Goal: Task Accomplishment & Management: Manage account settings

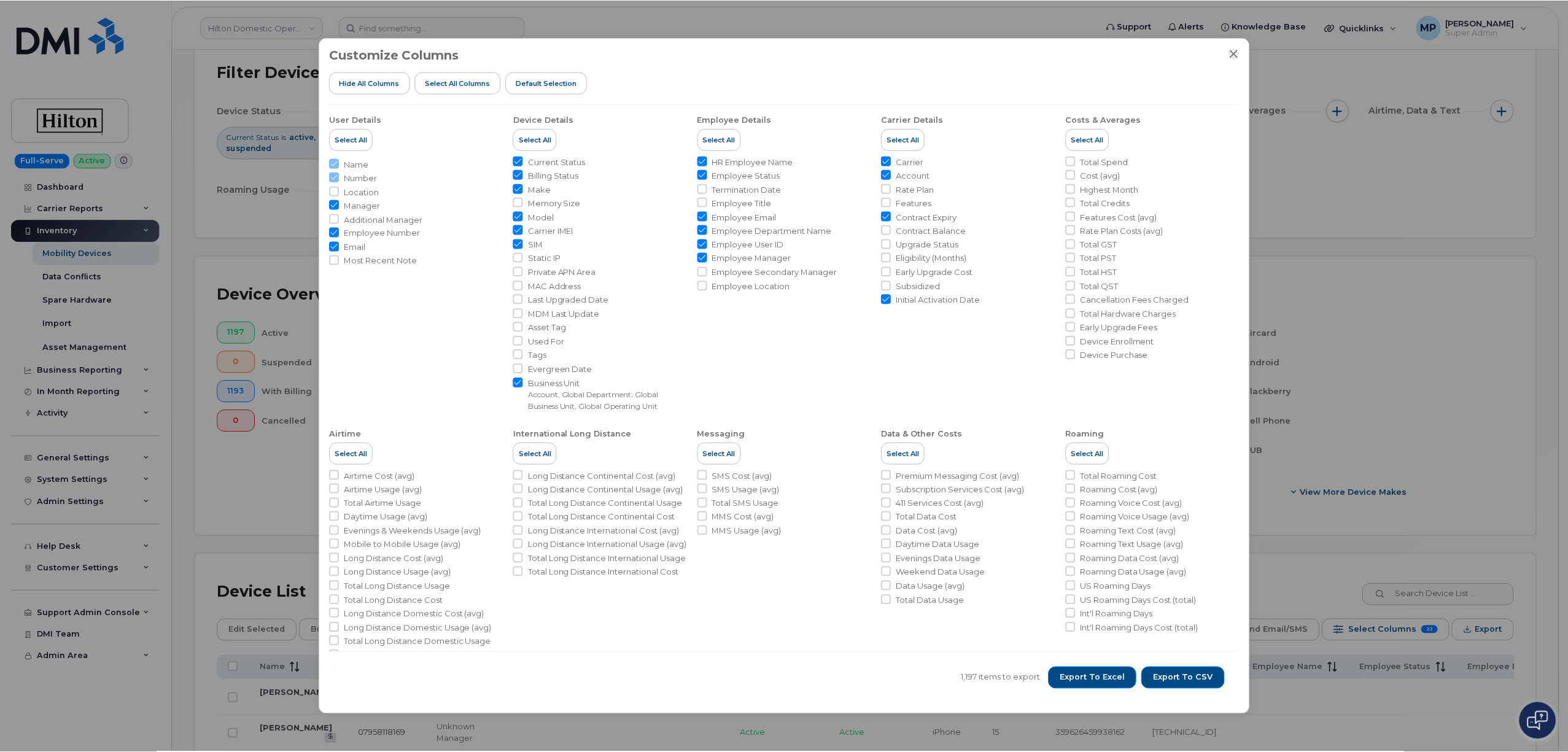
scroll to position [82, 0]
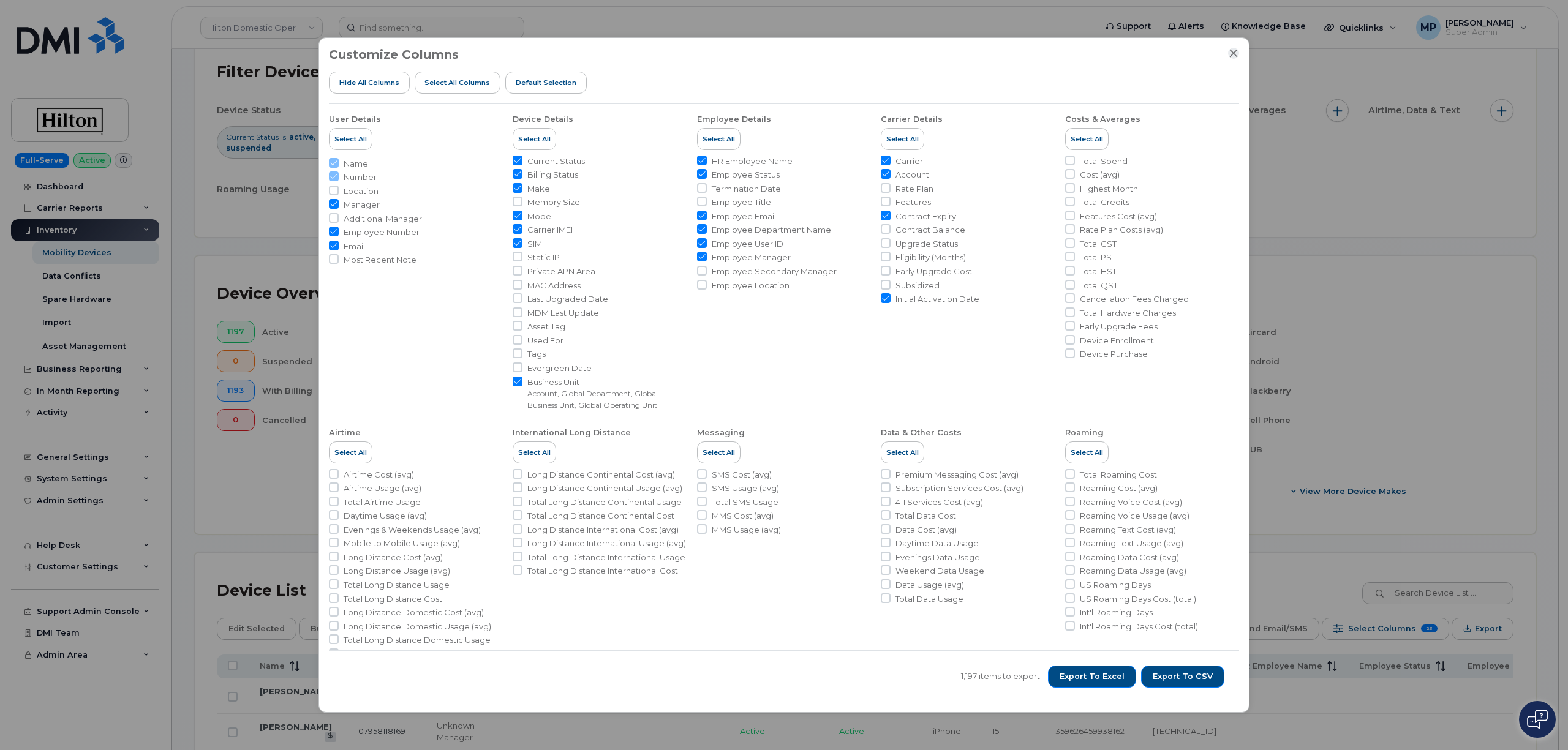
click at [1231, 50] on icon "Close" at bounding box center [1233, 53] width 10 height 10
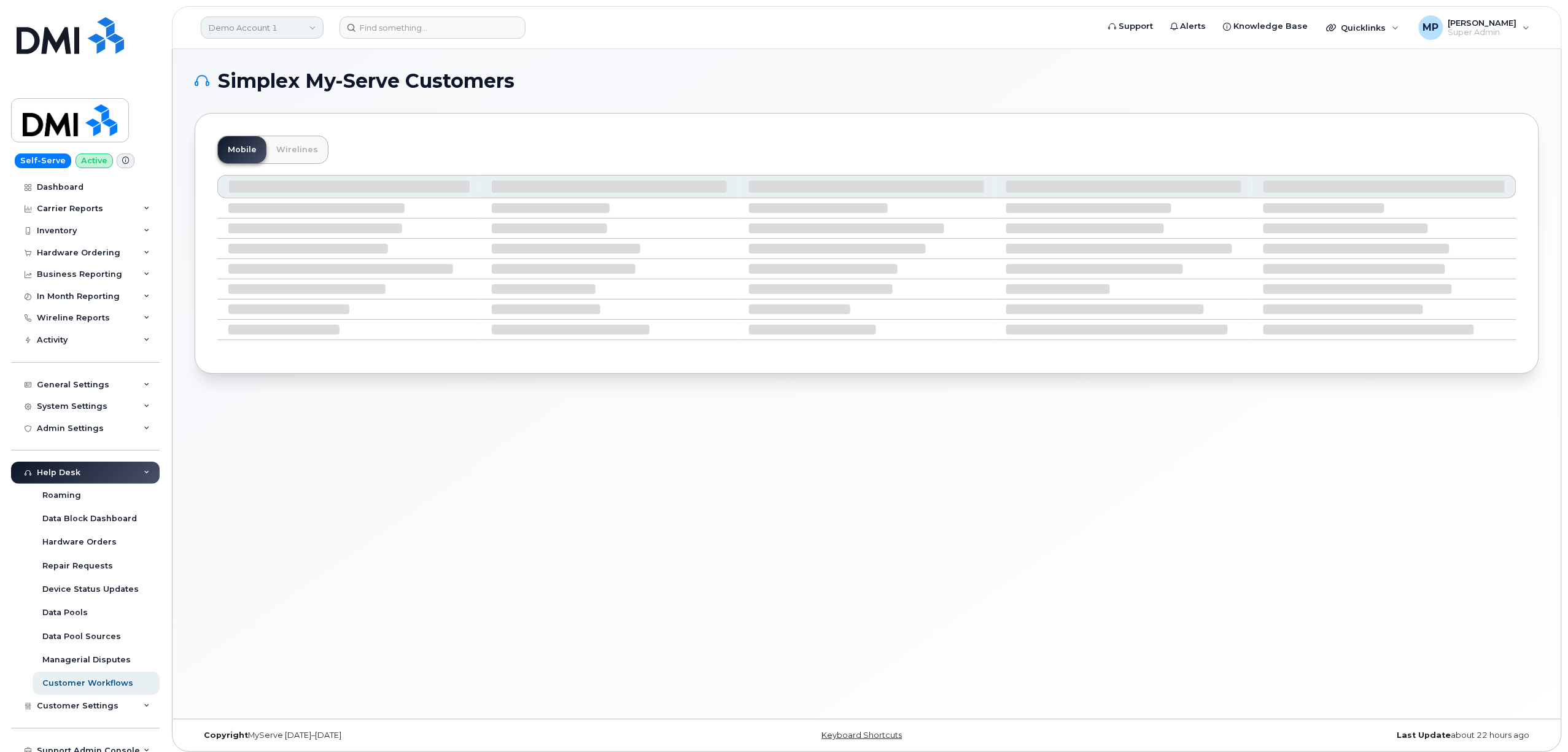
click at [241, 27] on link "Demo Account 1" at bounding box center [262, 27] width 123 height 22
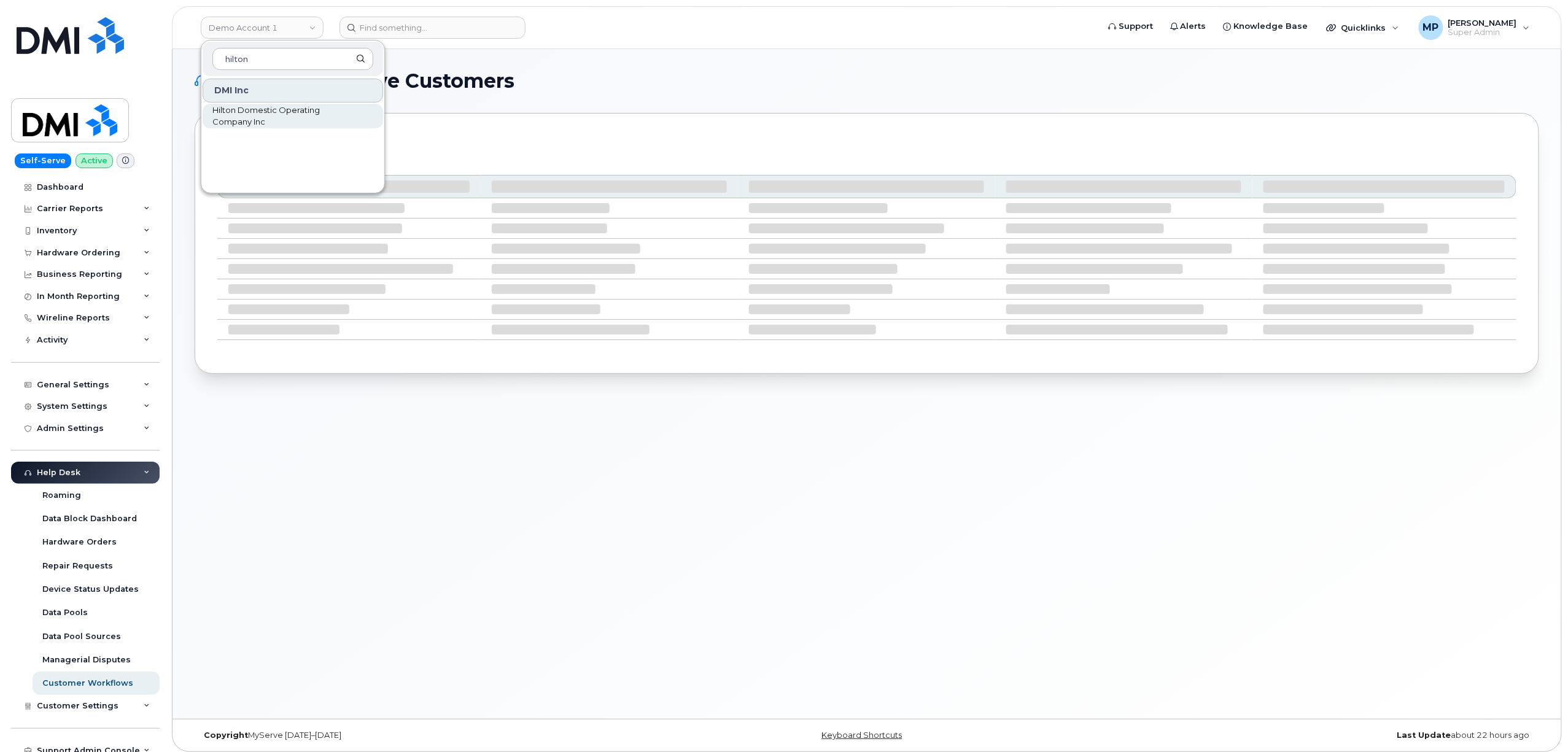
type input "hilton"
drag, startPoint x: 238, startPoint y: 111, endPoint x: 249, endPoint y: 109, distance: 11.2
click at [241, 113] on span "Hilton Domestic Operating Company Inc" at bounding box center [283, 116] width 141 height 24
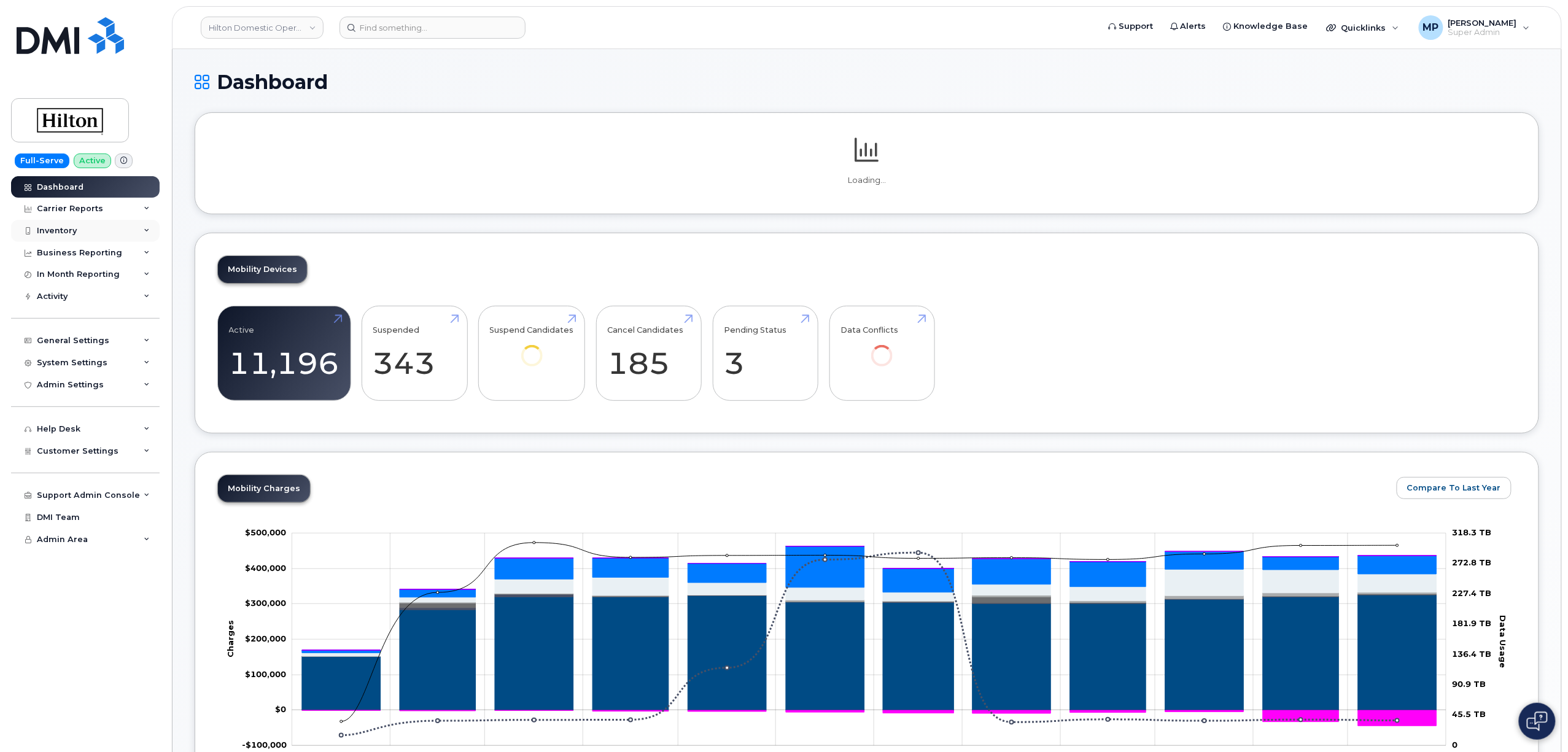
click at [64, 229] on div "Inventory" at bounding box center [56, 230] width 40 height 10
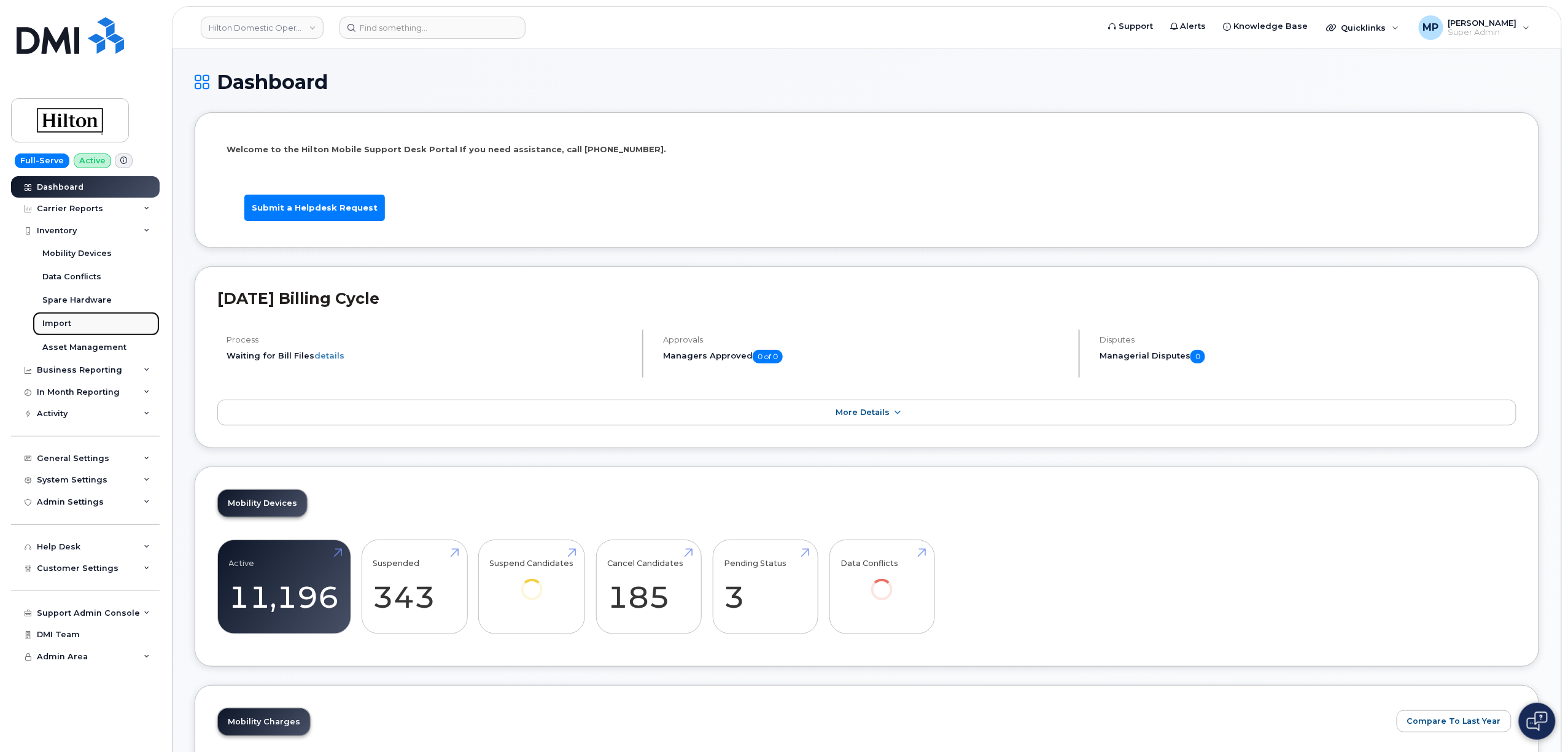
click at [56, 320] on div "Import" at bounding box center [56, 323] width 28 height 11
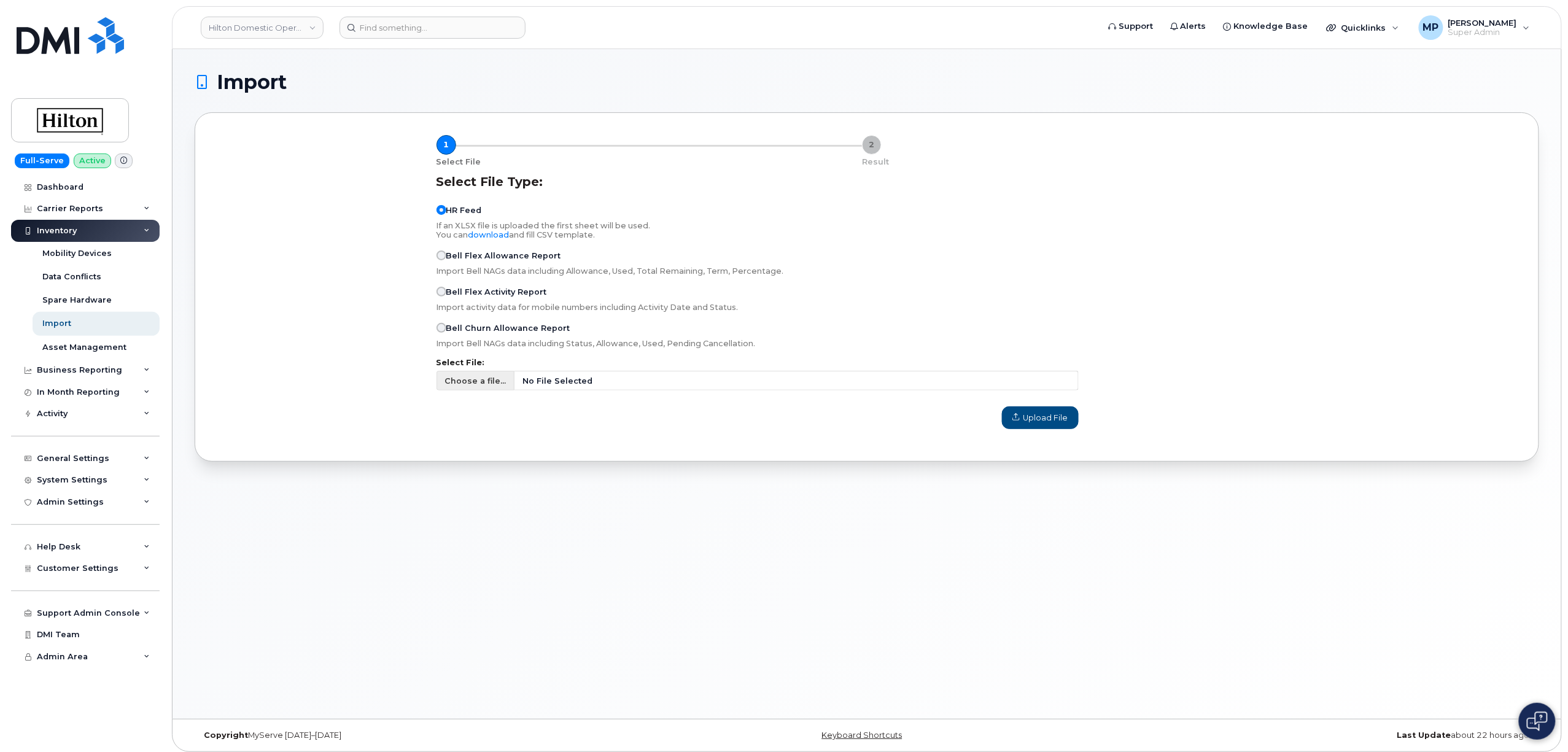
drag, startPoint x: 479, startPoint y: 372, endPoint x: 476, endPoint y: 378, distance: 6.7
click at [478, 378] on span "Choose a file..." at bounding box center [475, 381] width 79 height 19
click at [478, 378] on input "Choose a file... No File Selected" at bounding box center [757, 381] width 642 height 19
type input "C:\fakepath\Hilton UK users 8-14-25.csv"
click at [1029, 418] on span "Upload File" at bounding box center [1040, 418] width 56 height 12
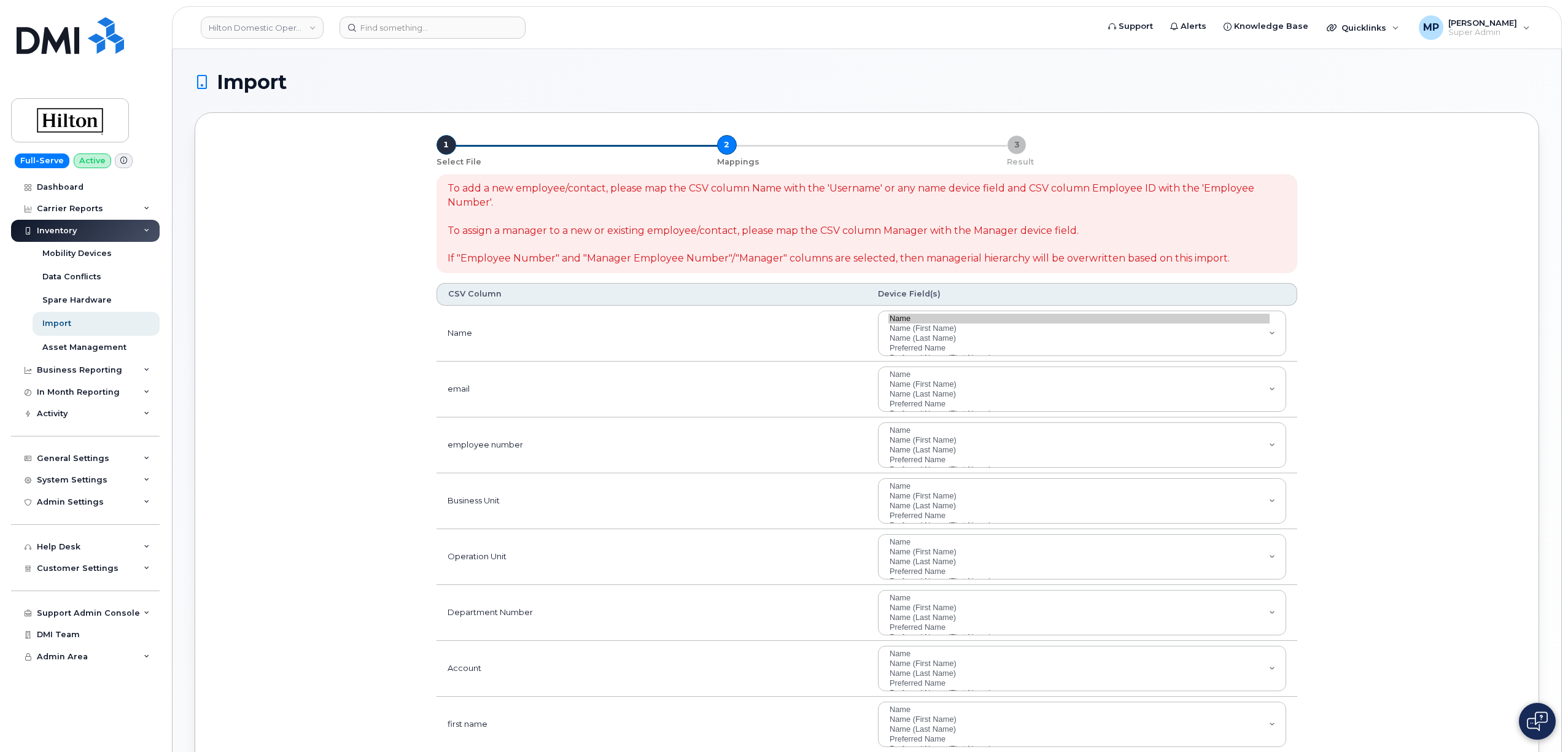
select select
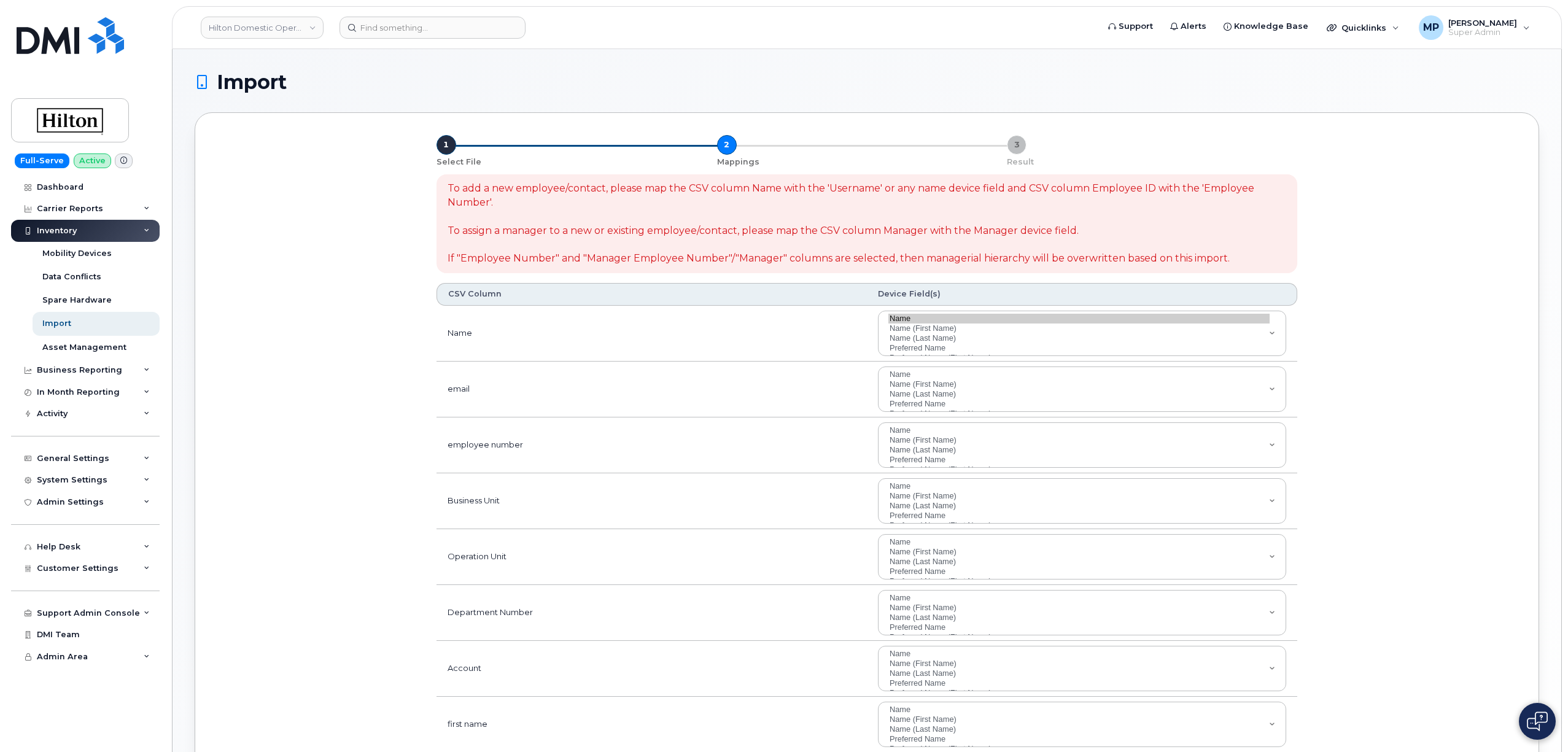
select select
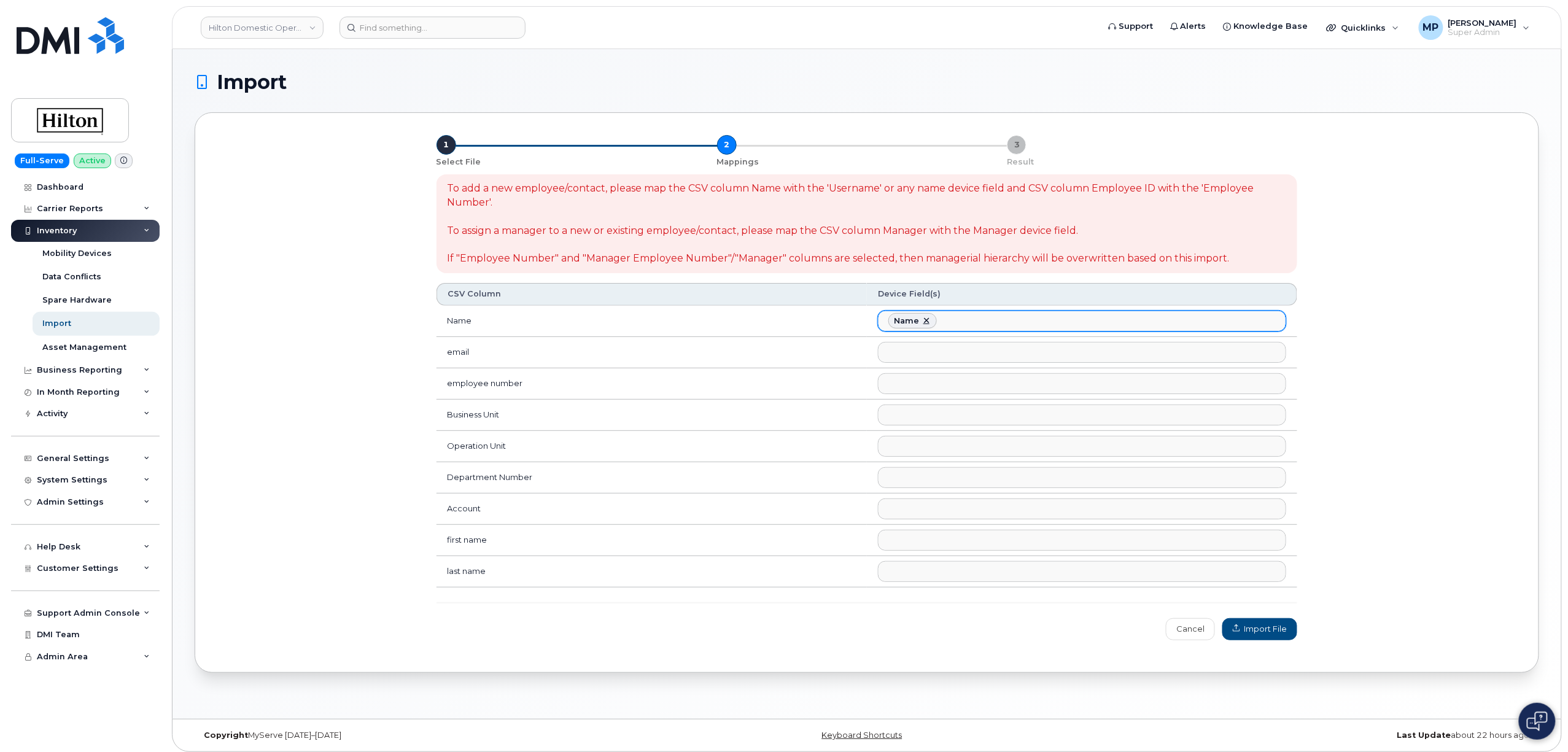
click at [926, 322] on link at bounding box center [926, 321] width 10 height 10
select select
click at [910, 546] on ul at bounding box center [1082, 540] width 407 height 19
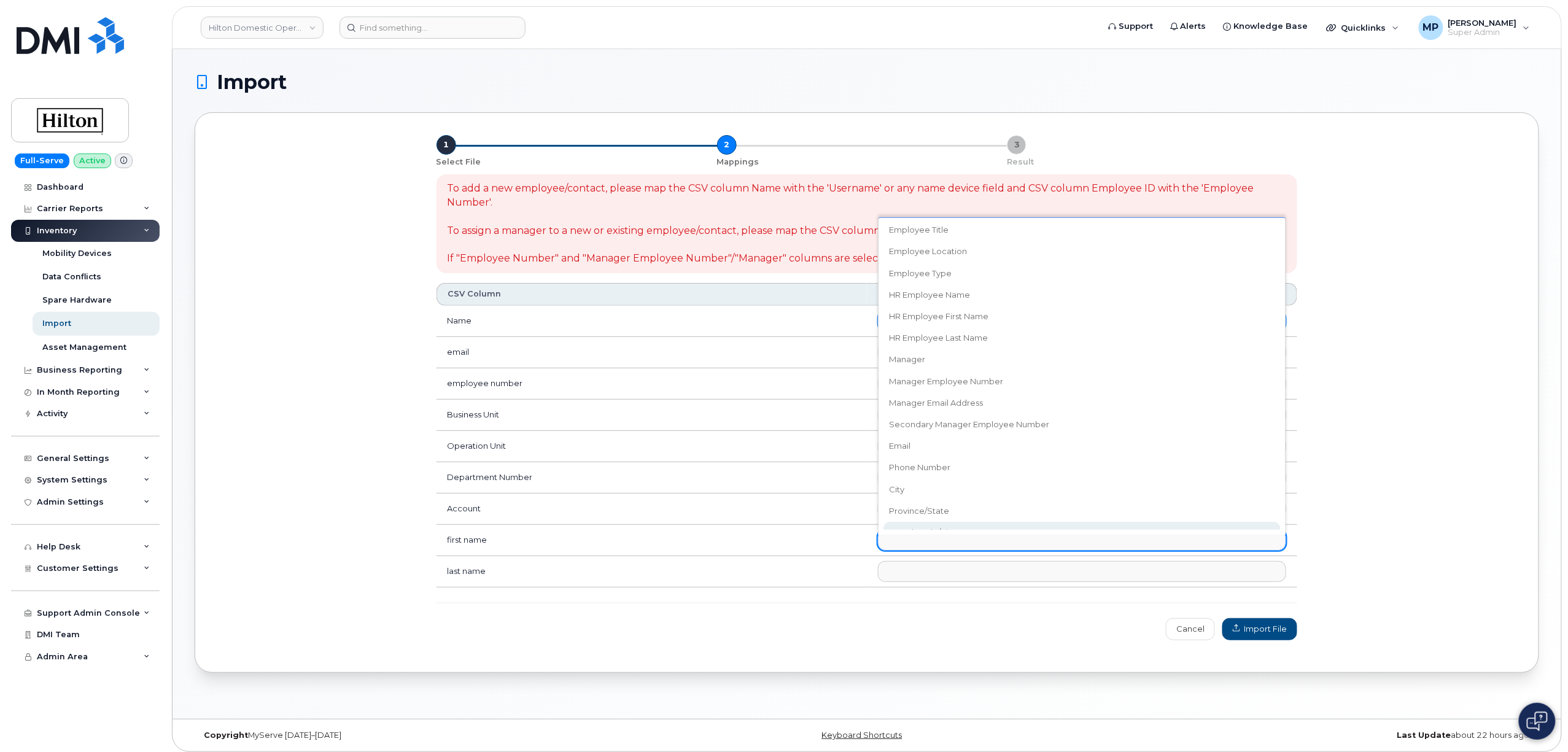
scroll to position [163, 0]
select select "hr_employee_first_name"
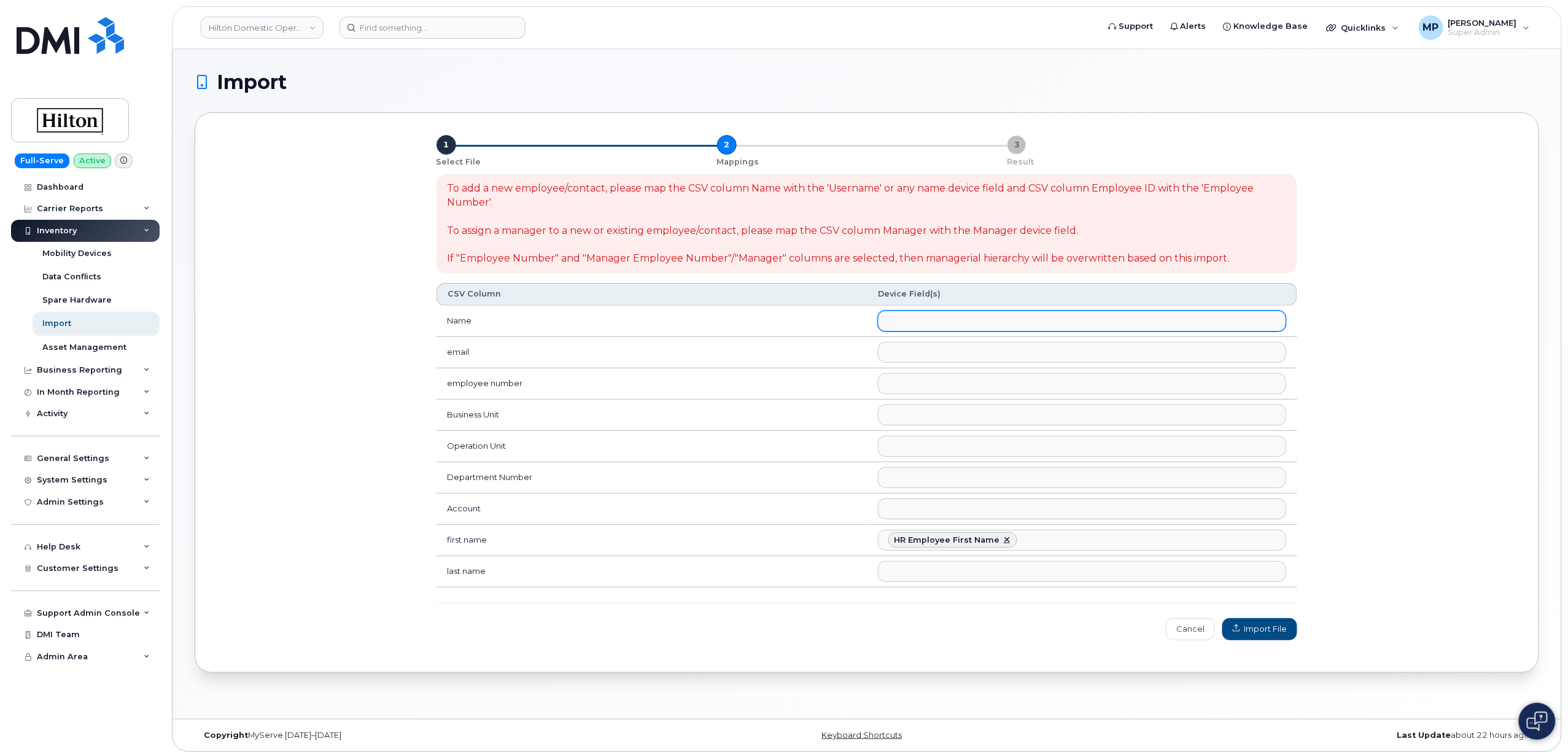
scroll to position [167, 0]
click at [916, 573] on ul at bounding box center [1082, 571] width 407 height 19
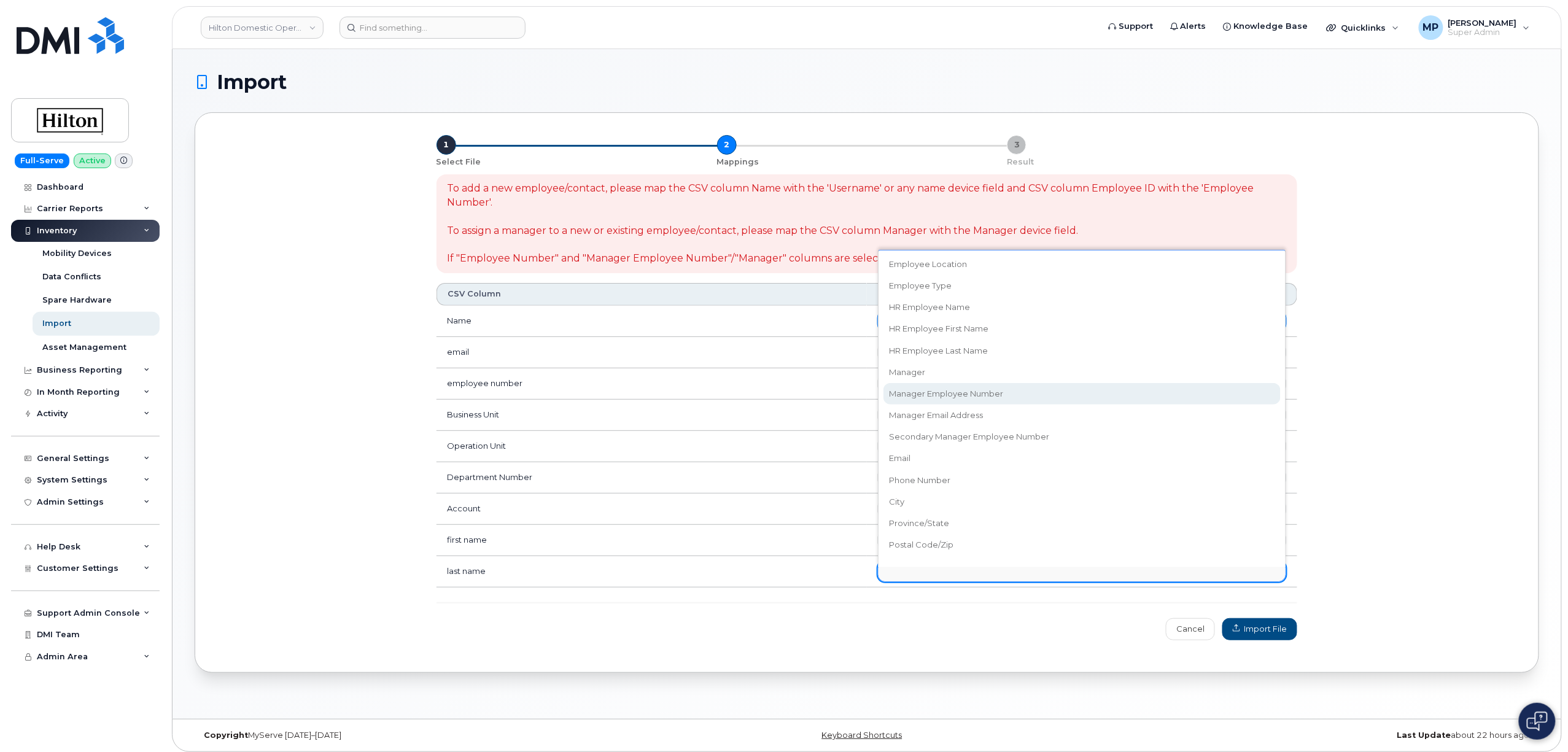
scroll to position [258, 0]
select select "hr_employee_last_name"
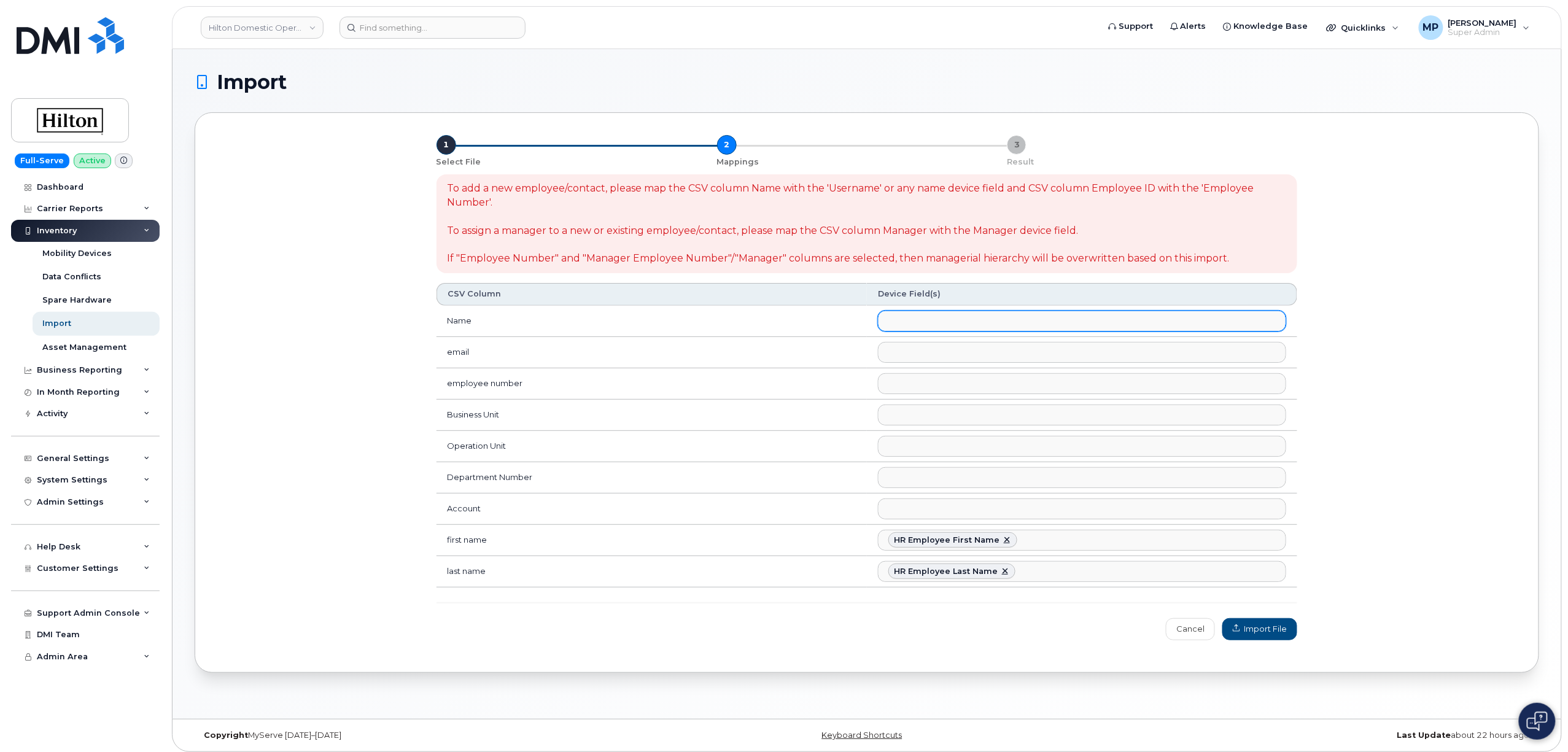
scroll to position [178, 0]
click at [904, 506] on ul at bounding box center [1082, 509] width 407 height 19
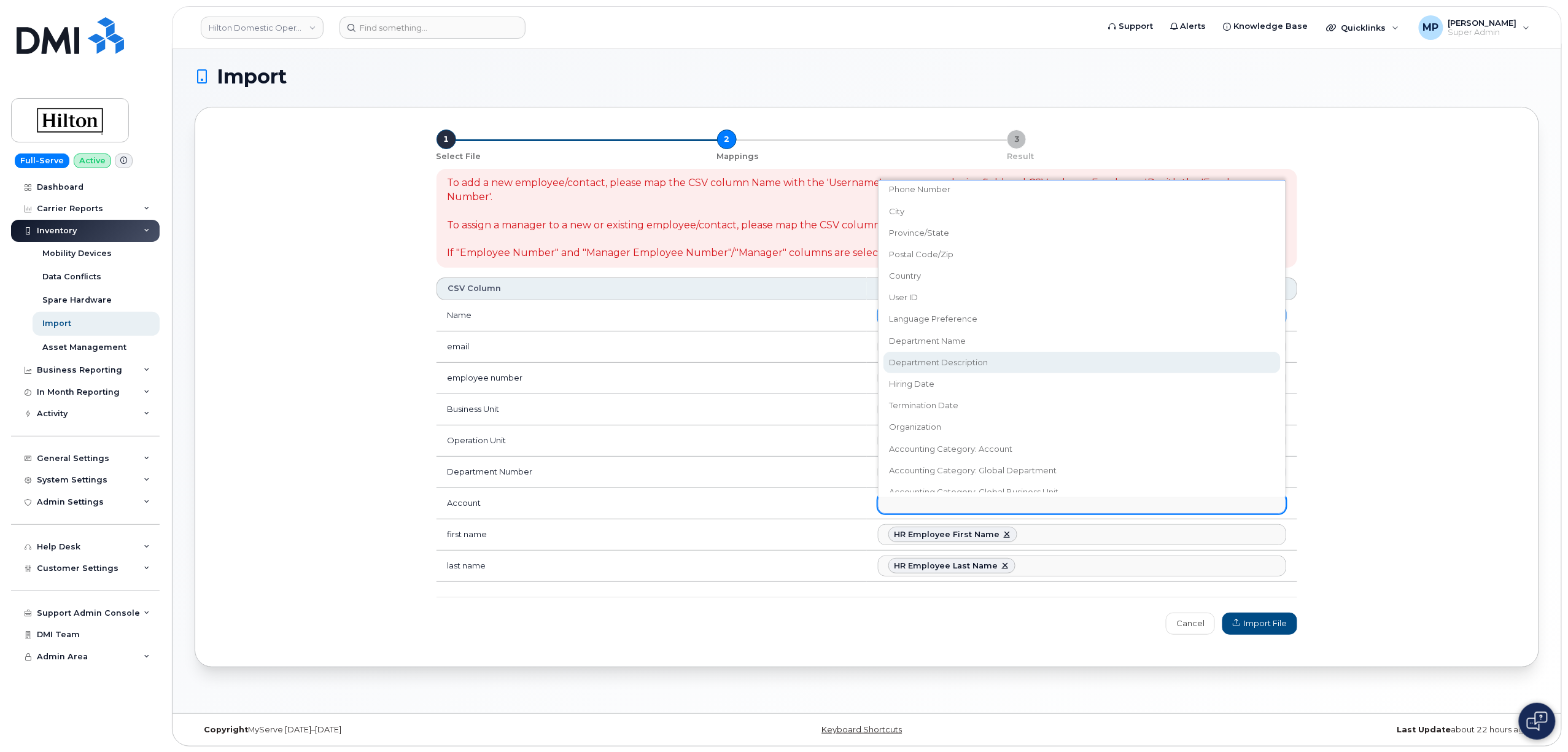
scroll to position [8, 0]
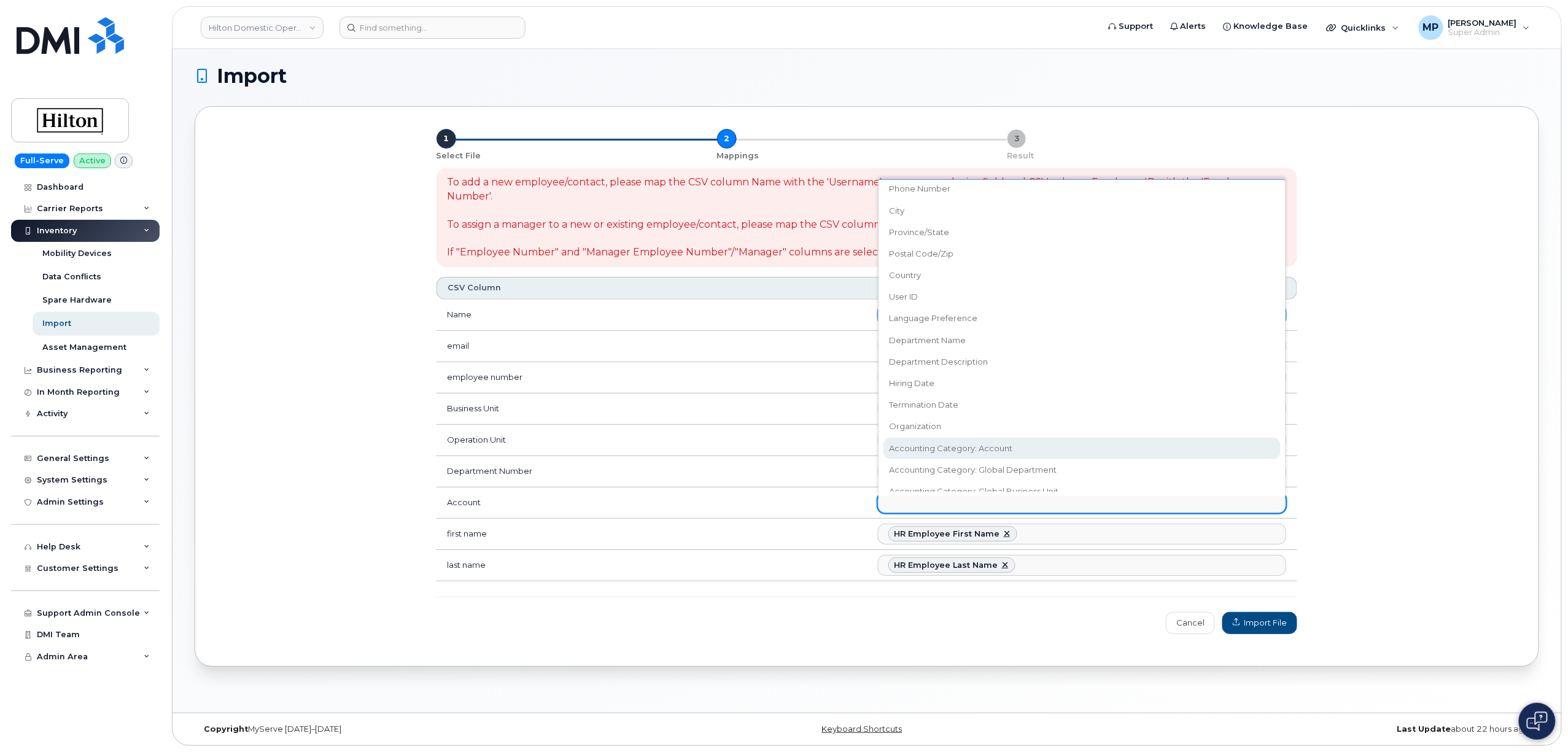
select select "accounting_type_2008"
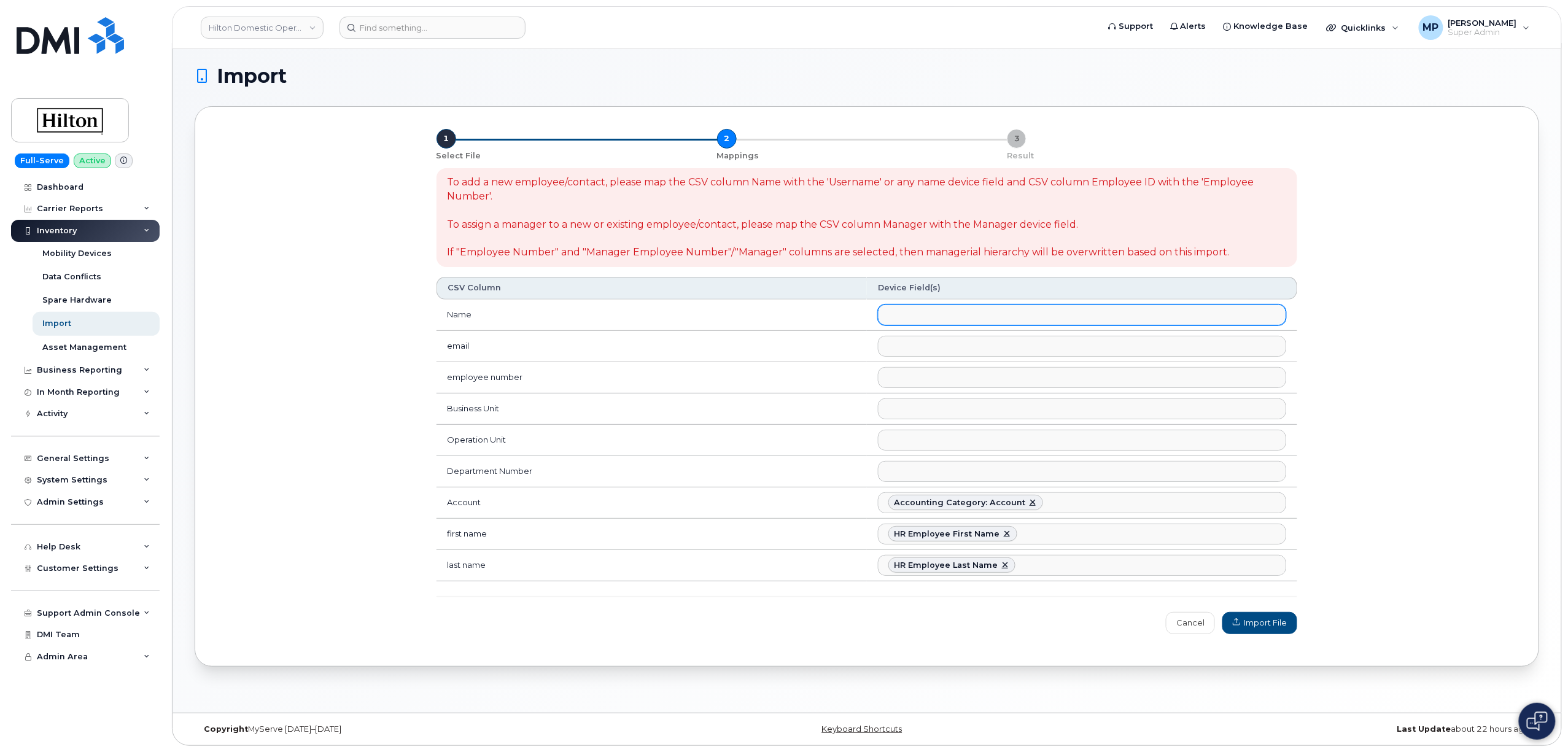
scroll to position [364, 0]
click at [895, 472] on input "text" at bounding box center [892, 471] width 12 height 17
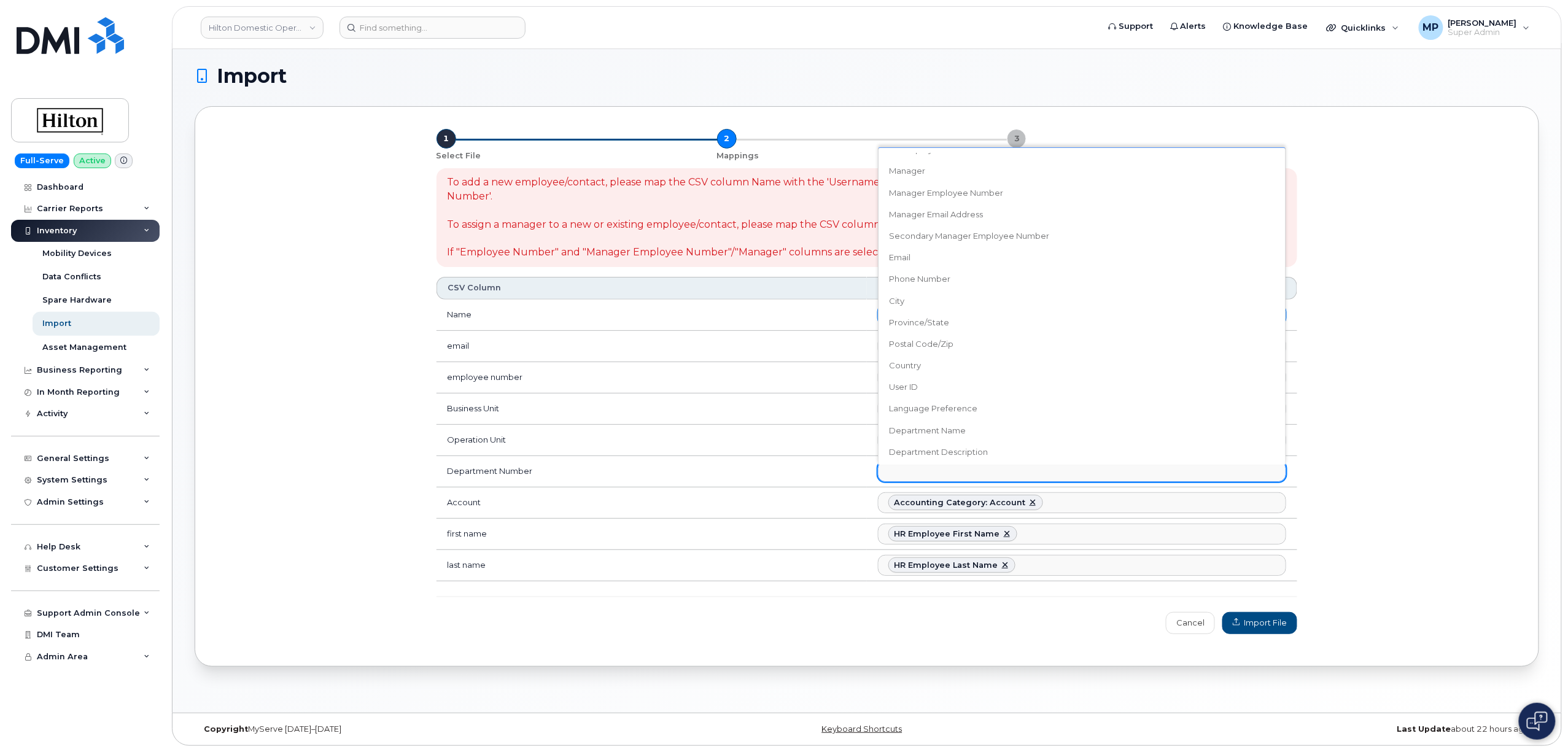
scroll to position [503, 0]
select select "accounting_type_2009"
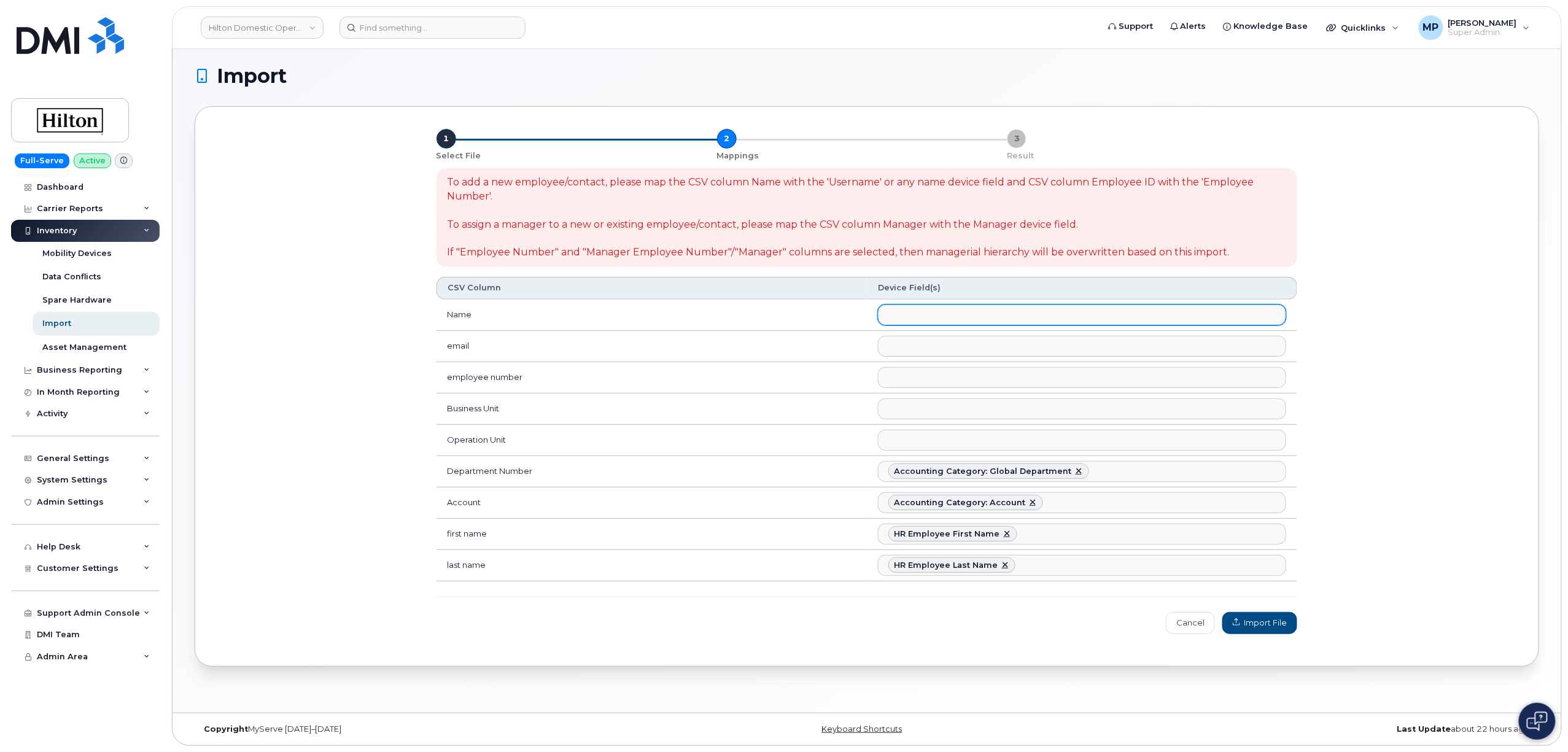
scroll to position [376, 0]
click at [892, 438] on input "text" at bounding box center [892, 439] width 12 height 17
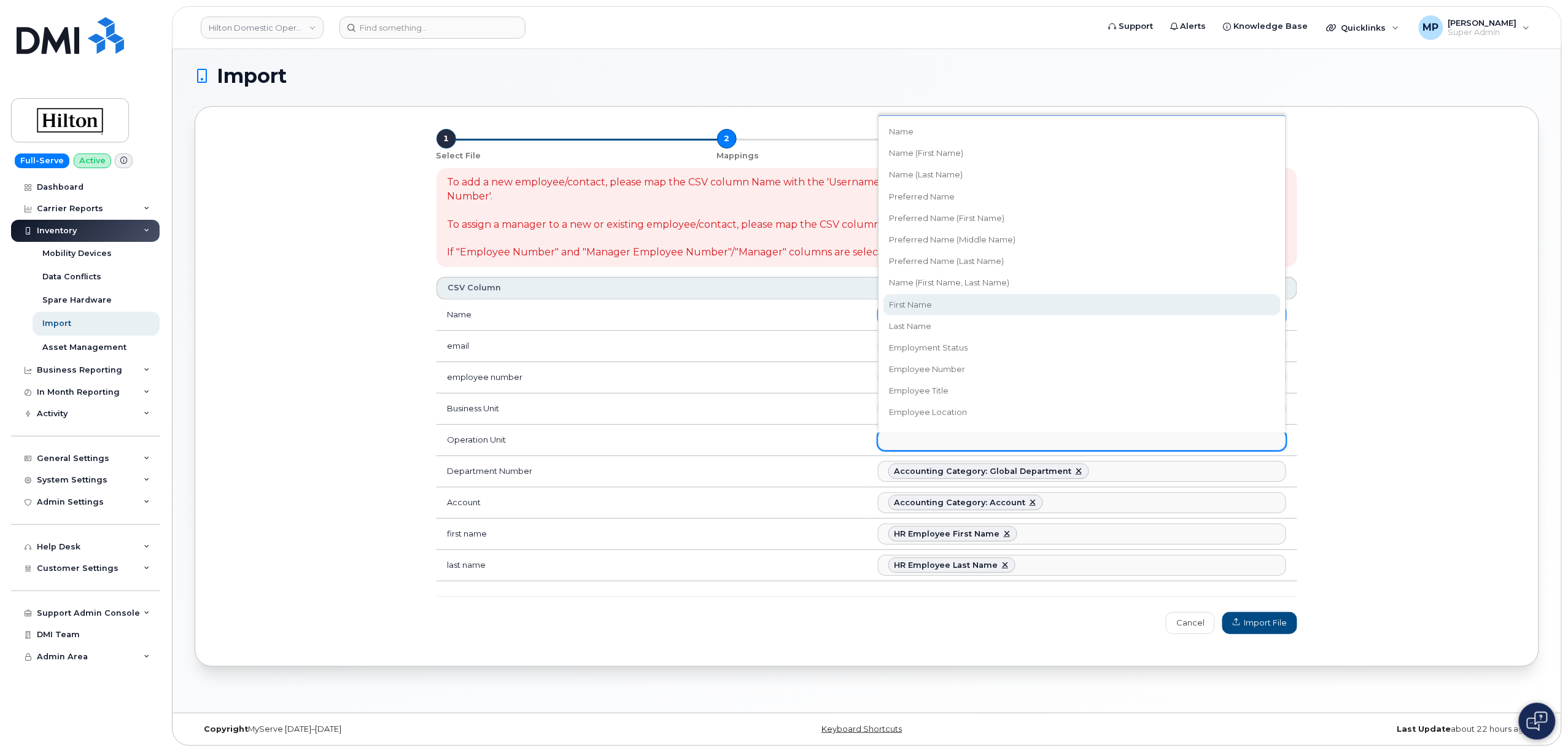
scroll to position [503, 0]
select select "accounting_type_2011"
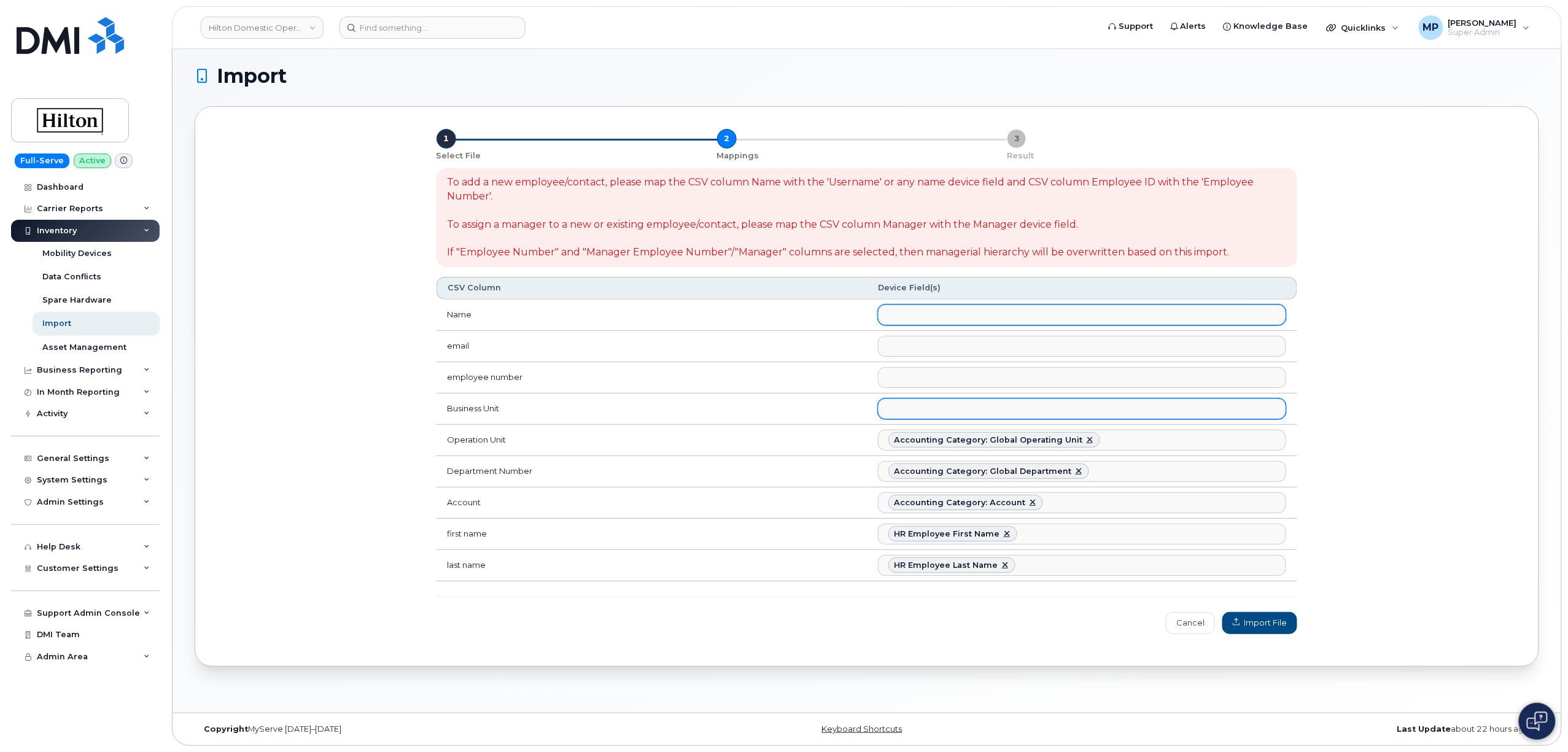
click at [916, 405] on ul at bounding box center [1082, 409] width 407 height 19
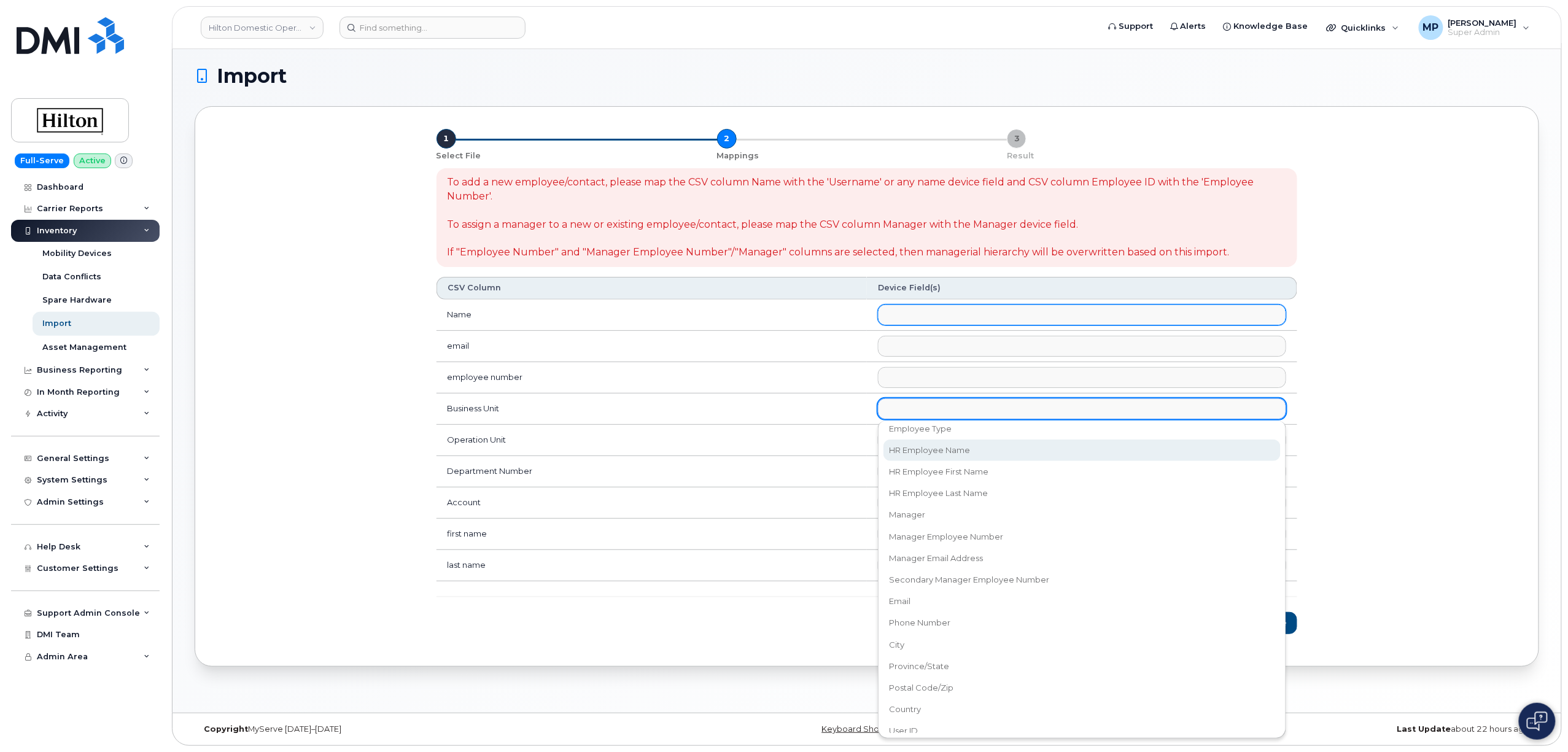
scroll to position [503, 0]
select select "accounting_type_2010"
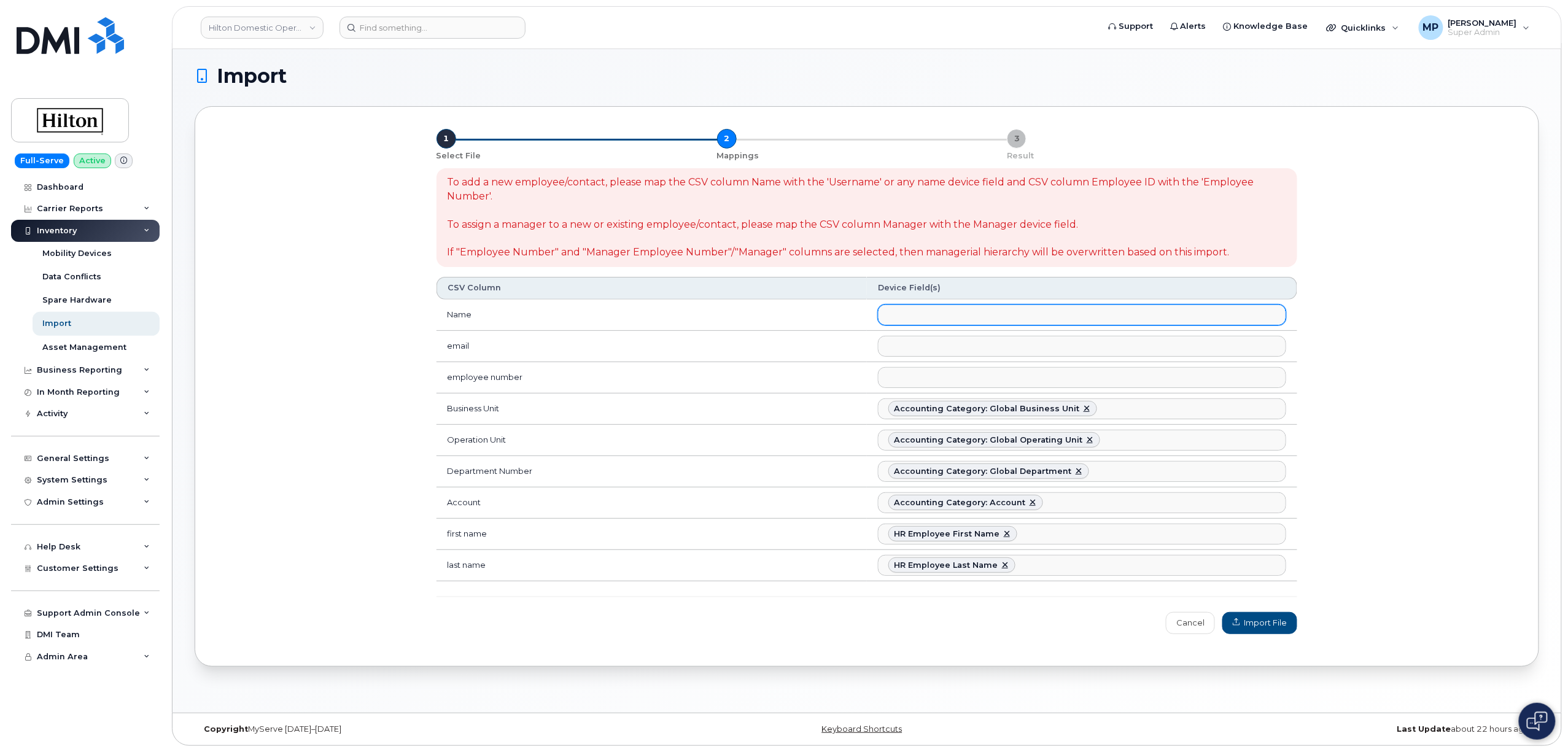
click at [919, 379] on ul at bounding box center [1082, 377] width 407 height 19
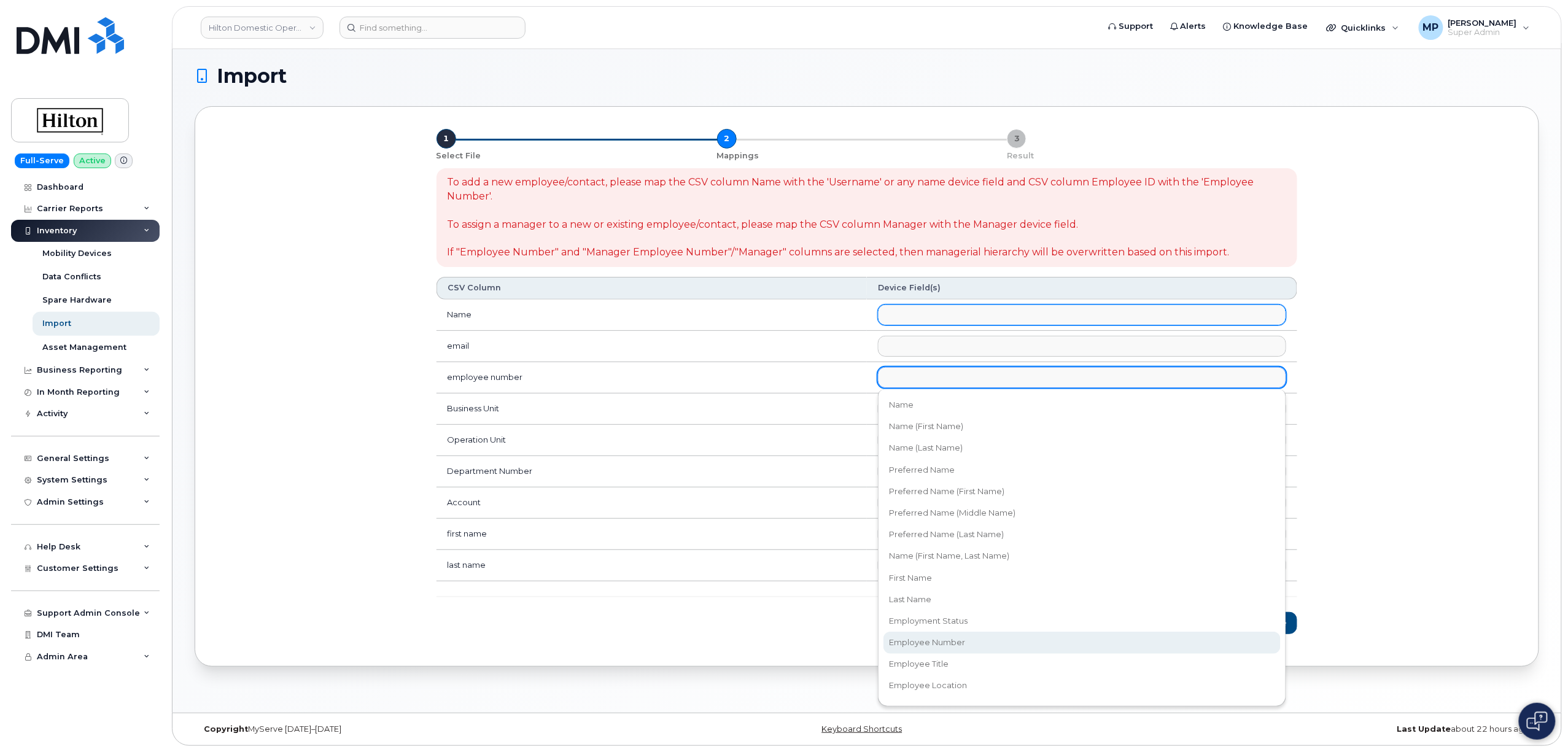
select select "employee_number"
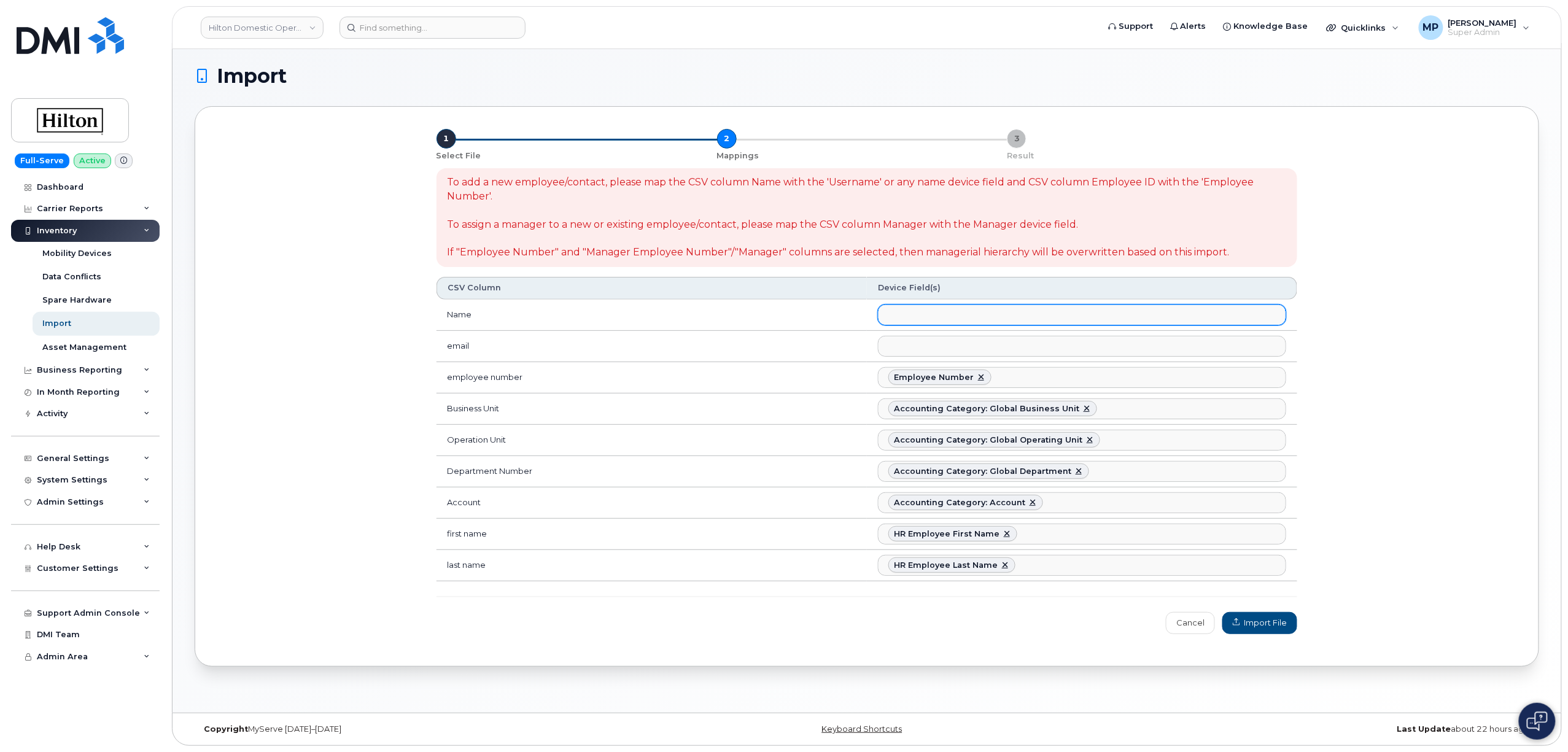
scroll to position [114, 0]
click at [895, 344] on input "text" at bounding box center [892, 345] width 12 height 17
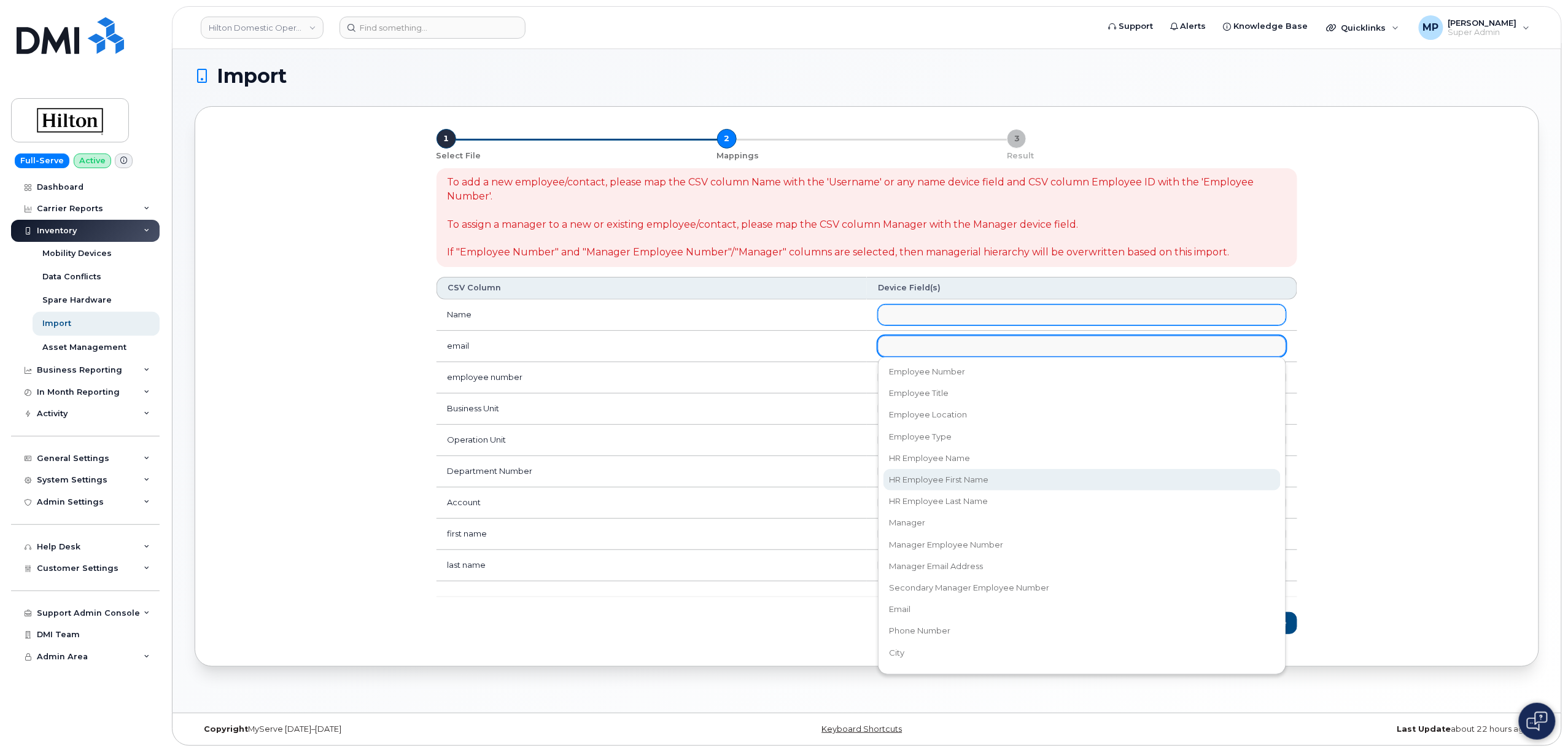
scroll to position [245, 0]
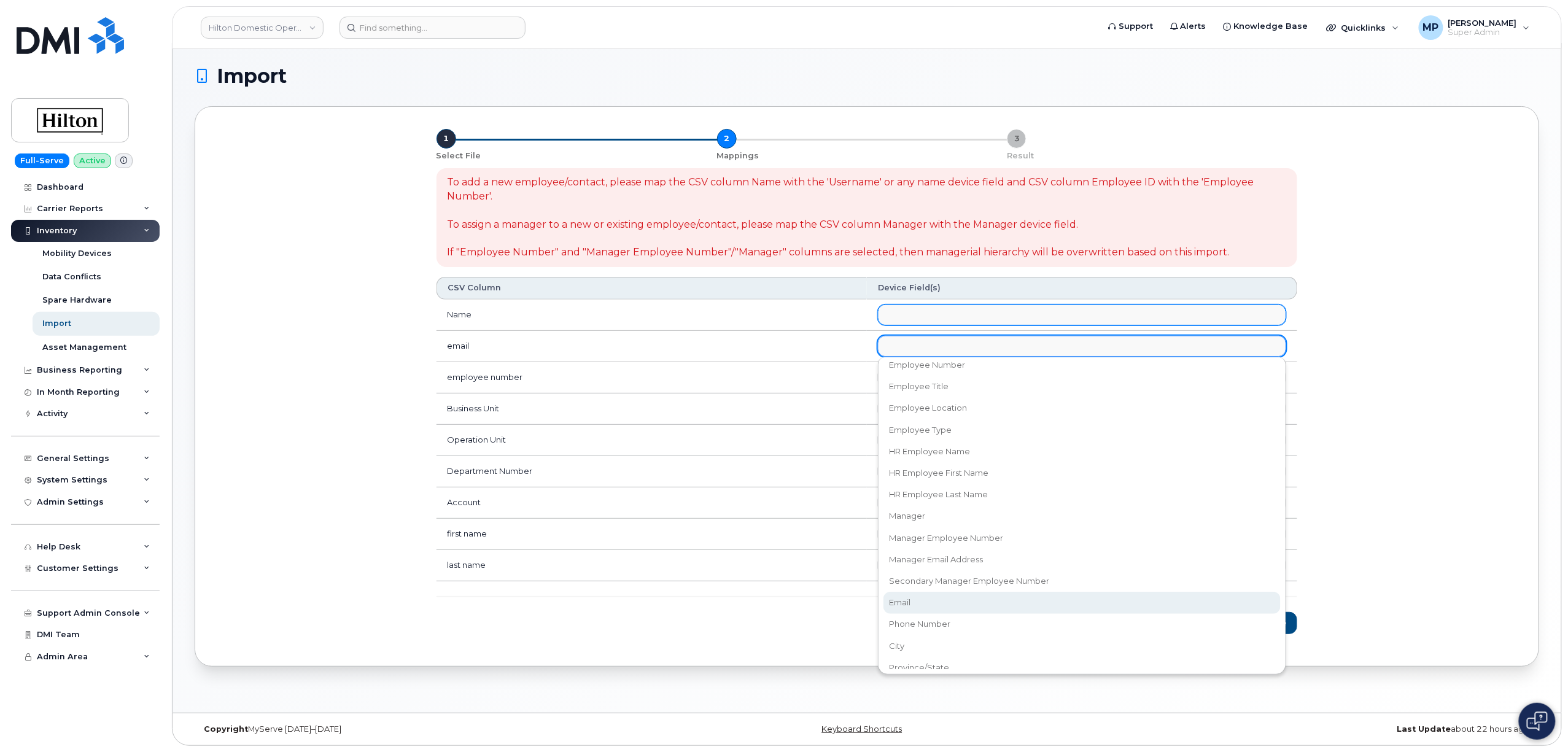
select select "email"
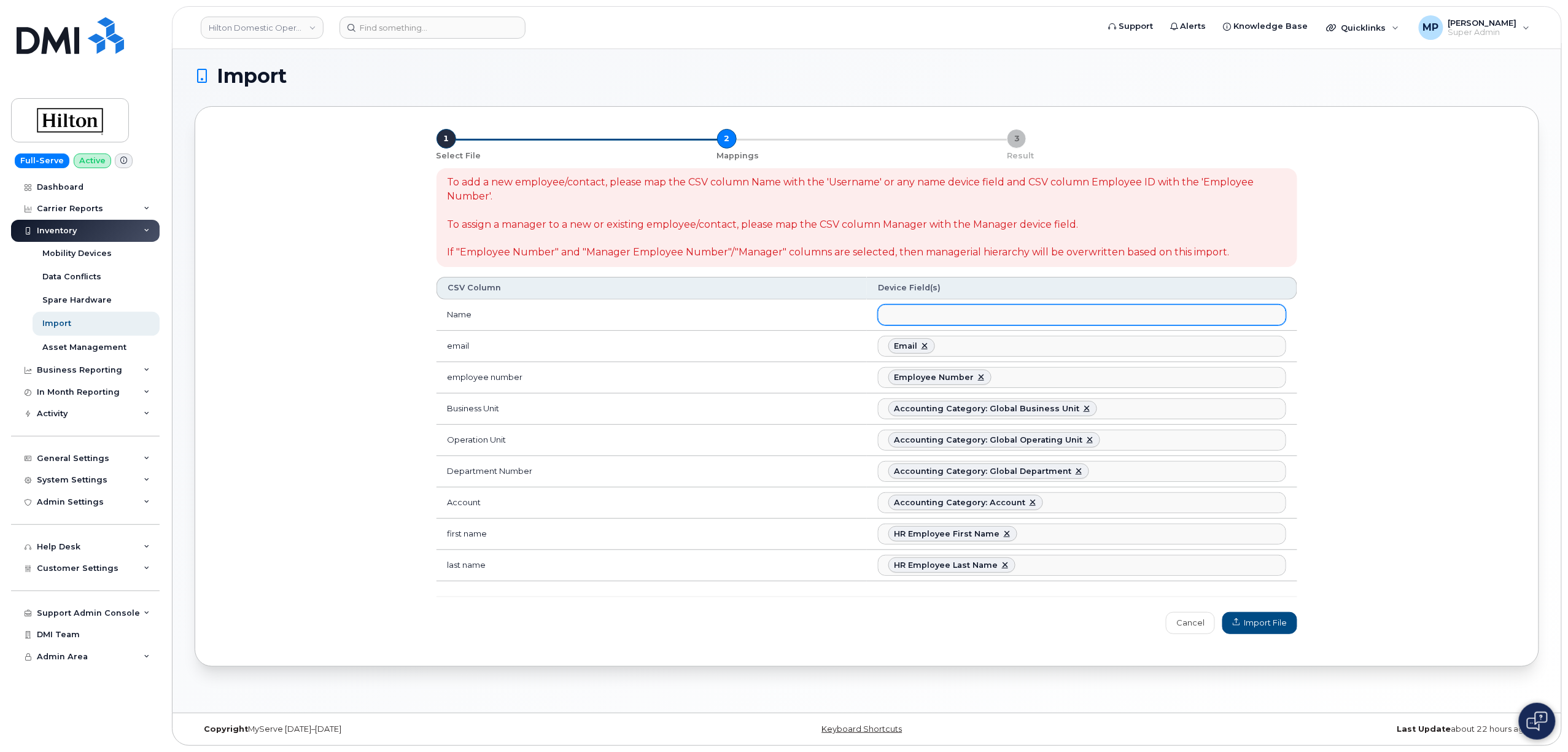
click at [895, 308] on input "text" at bounding box center [892, 314] width 12 height 17
click at [1258, 628] on span "Import File" at bounding box center [1260, 623] width 54 height 12
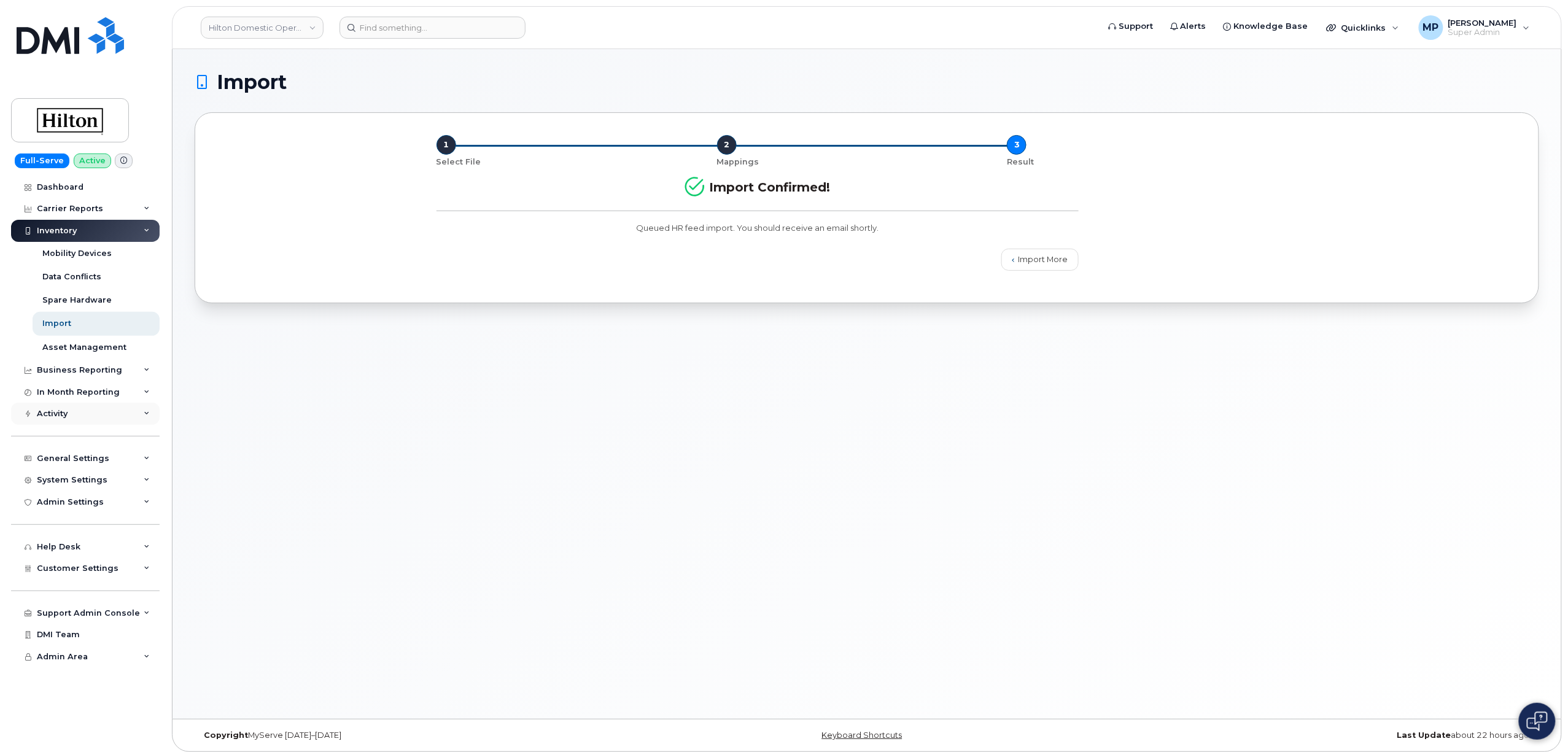
click at [62, 414] on div "Activity" at bounding box center [52, 413] width 31 height 10
click at [79, 568] on div "Background Jobs" at bounding box center [79, 565] width 76 height 11
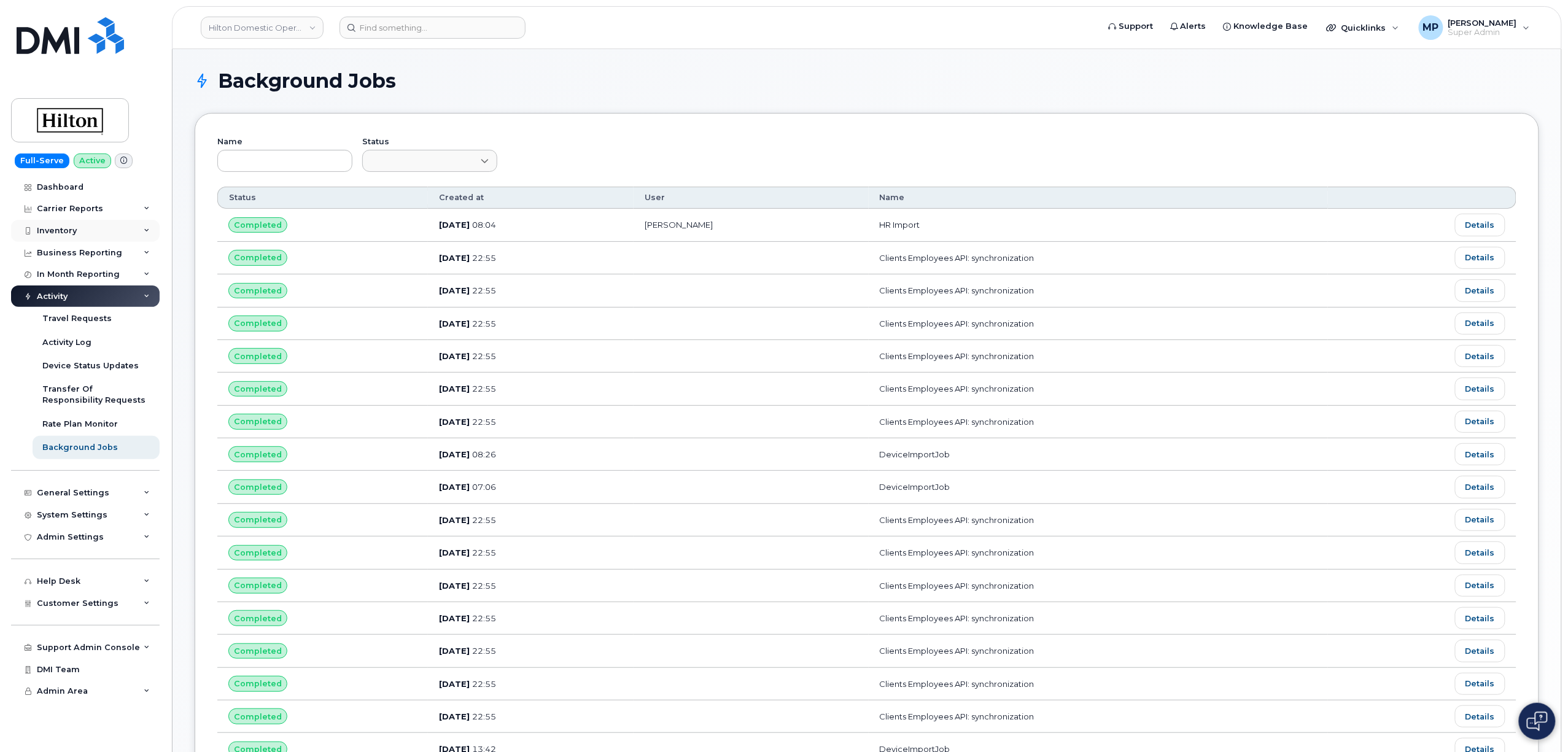
click at [70, 229] on div "Inventory" at bounding box center [56, 230] width 40 height 10
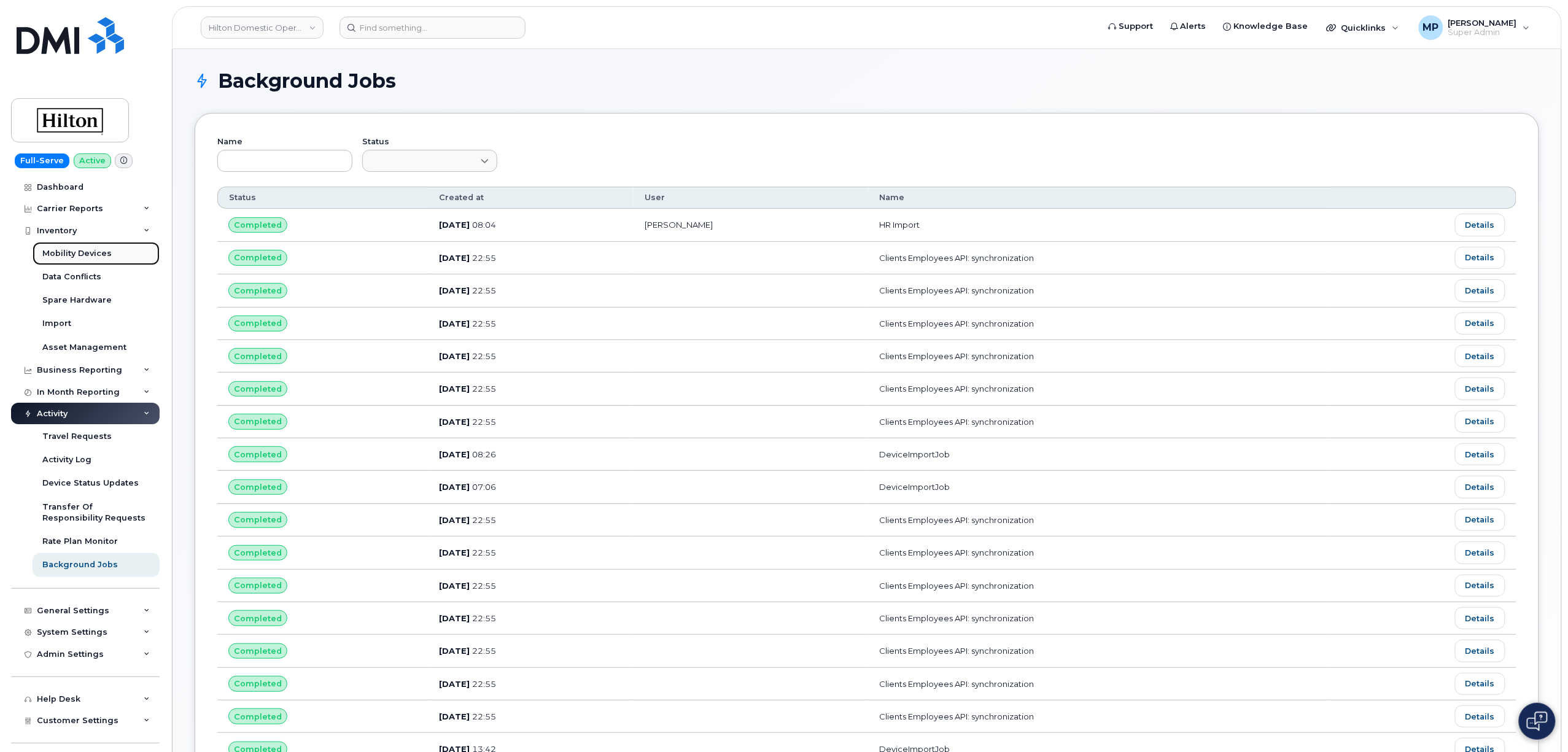
click at [70, 256] on div "Mobility Devices" at bounding box center [76, 253] width 70 height 11
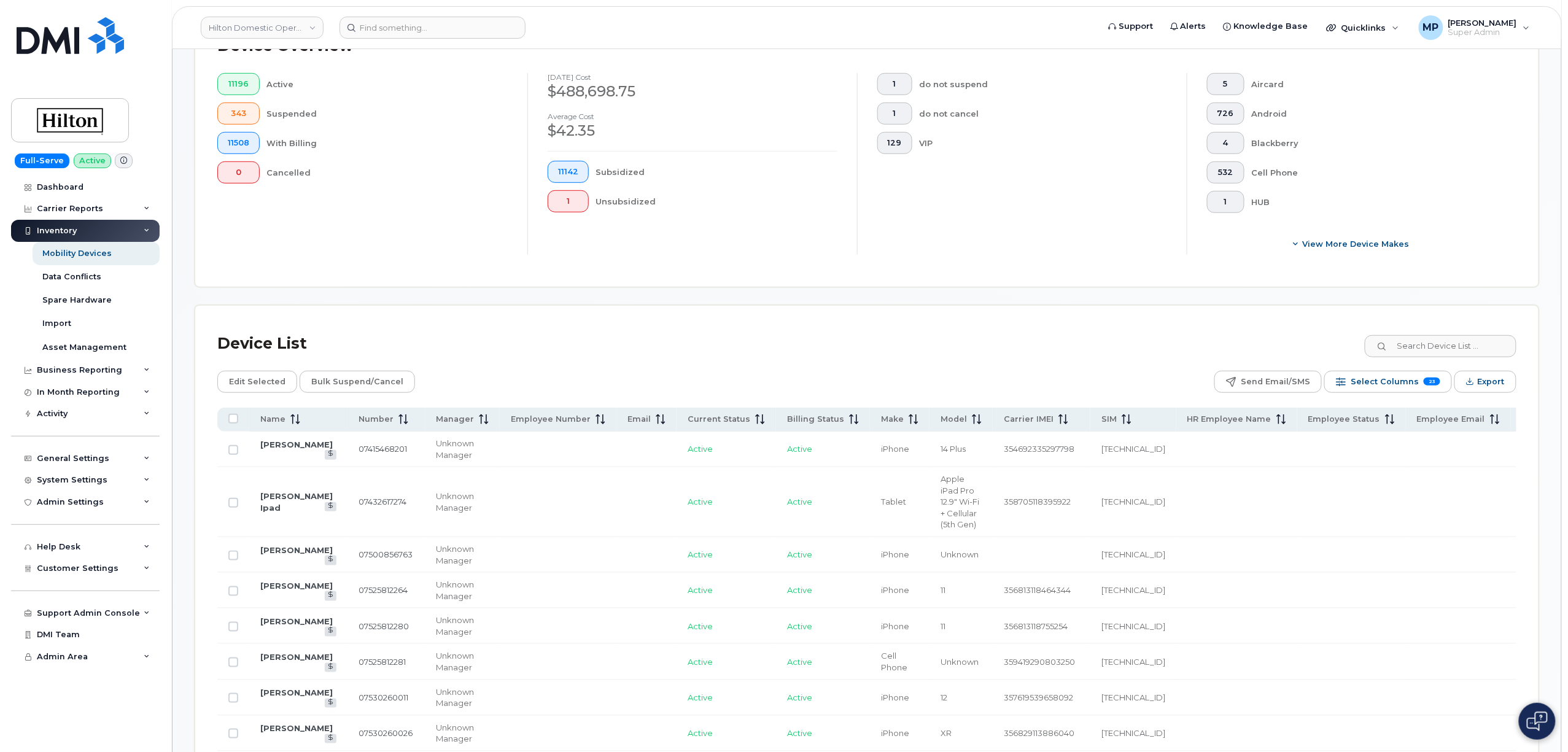
scroll to position [327, 0]
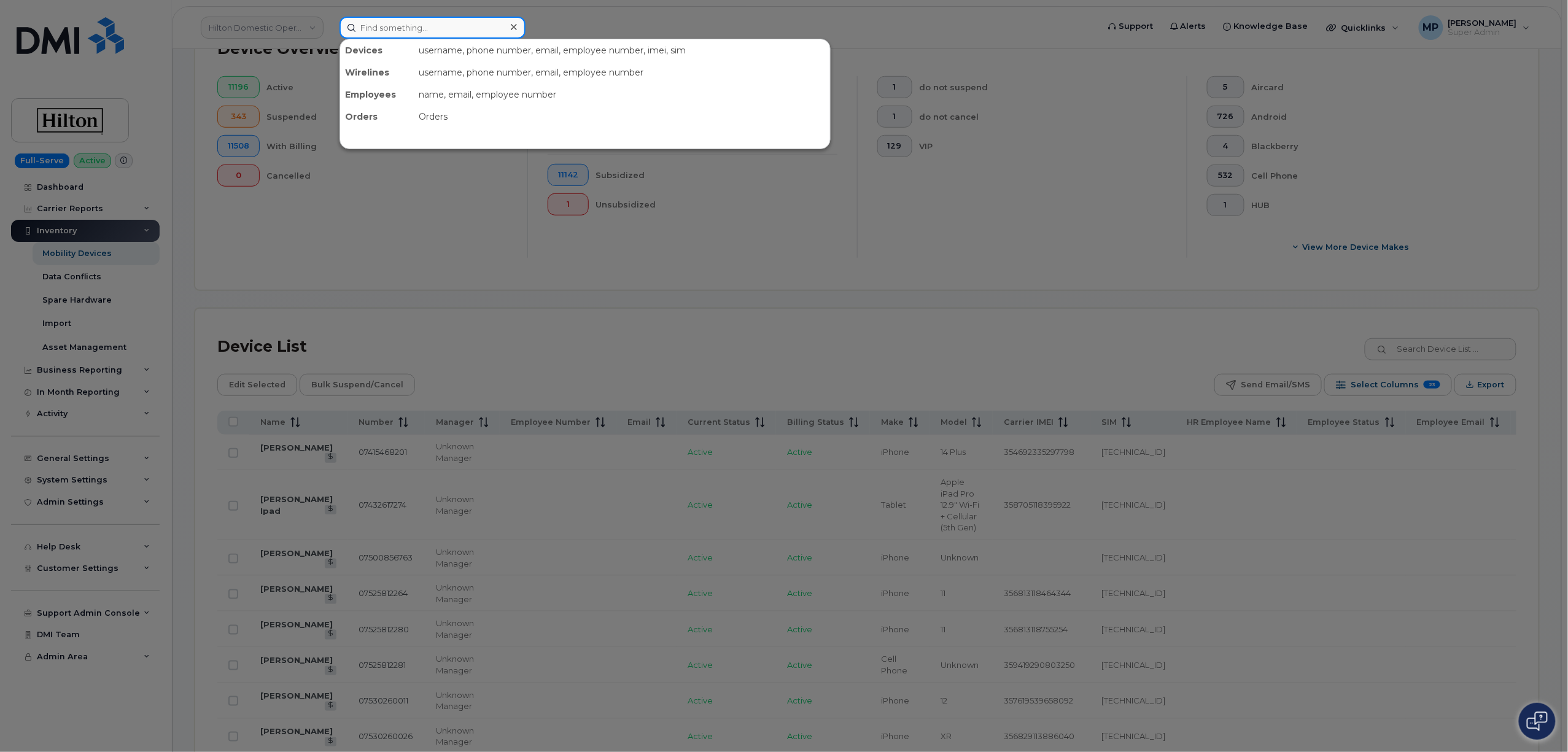
click at [415, 25] on input at bounding box center [433, 27] width 186 height 22
paste input "A02D6B75"
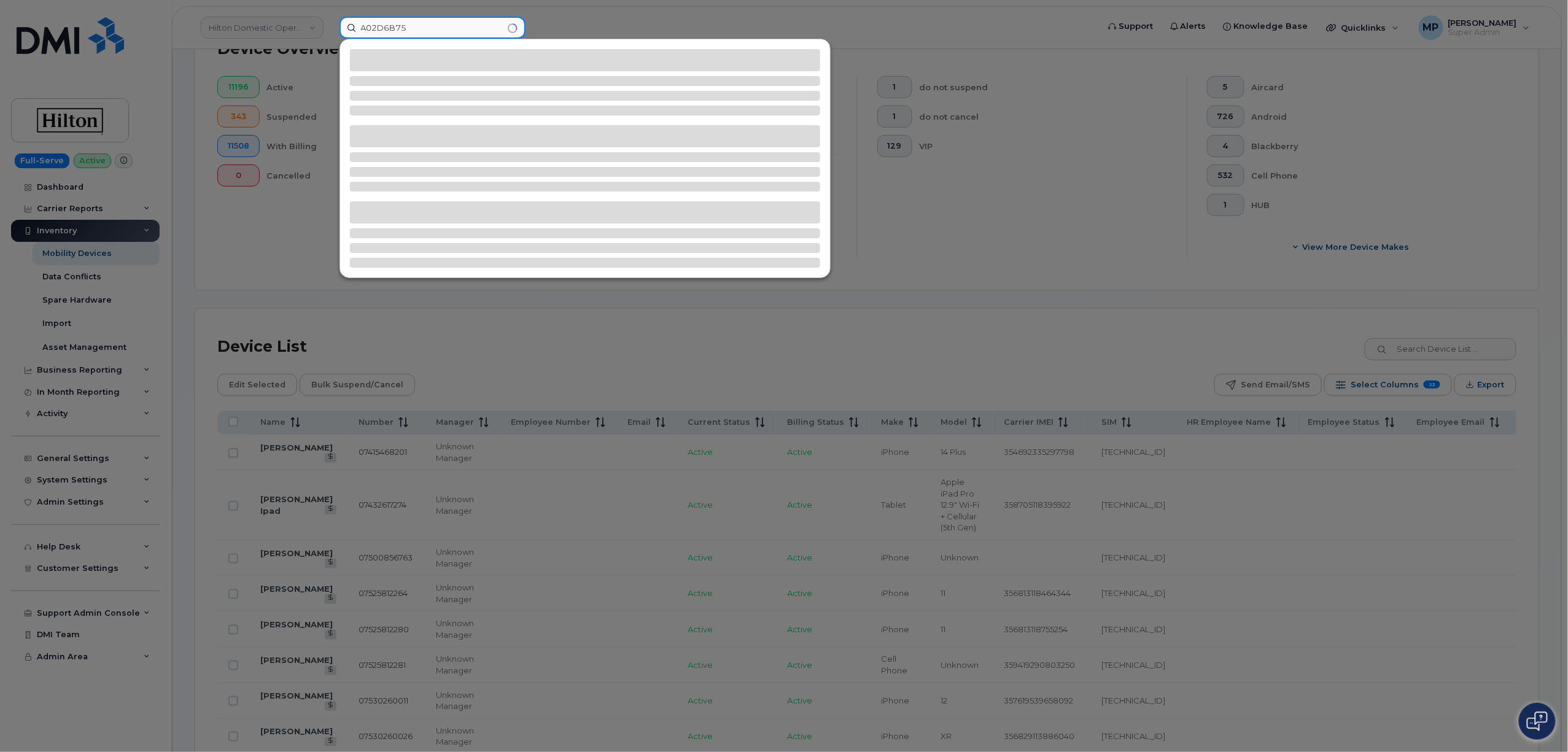
type input "A02D6B75"
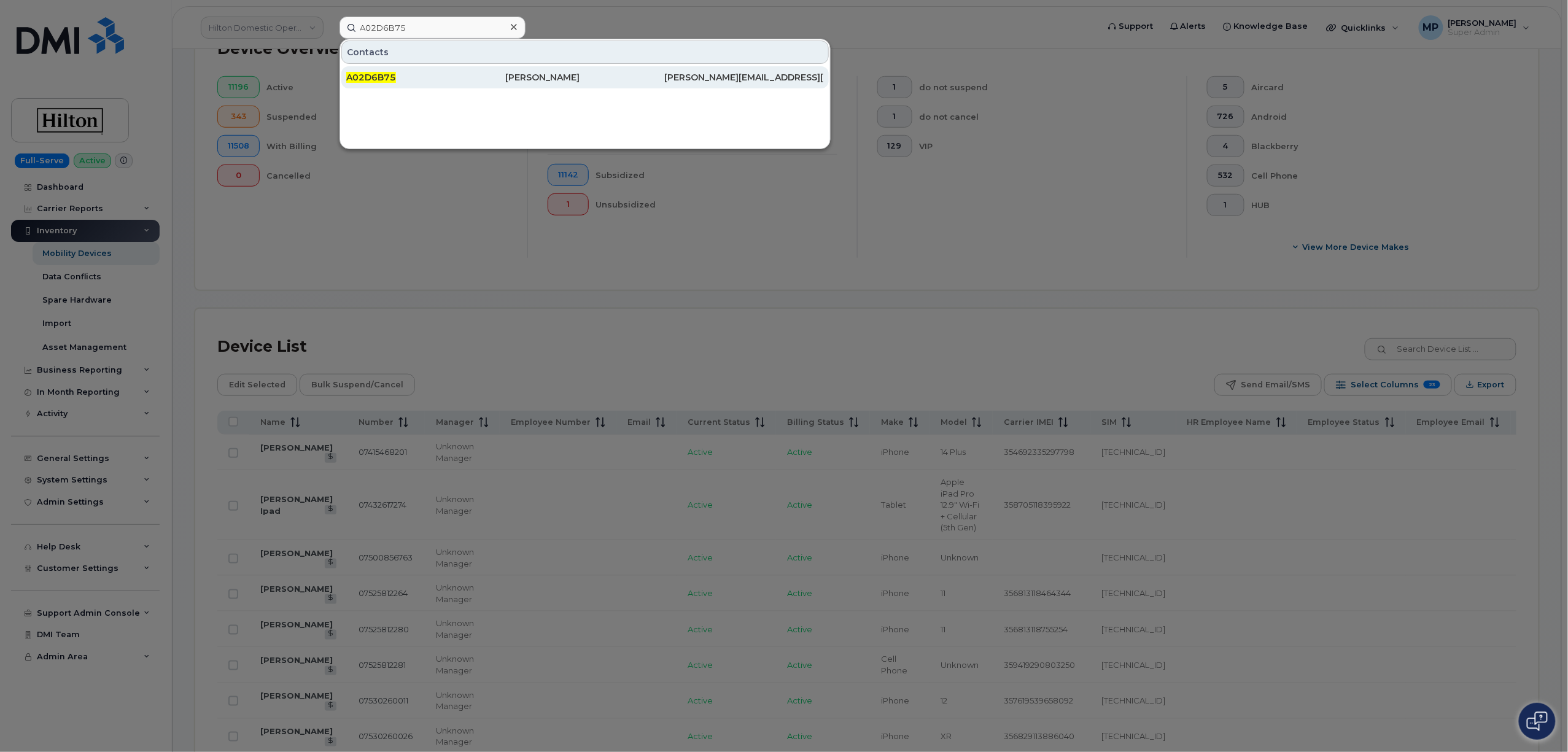
click at [368, 77] on span "A02D6B75" at bounding box center [371, 77] width 49 height 11
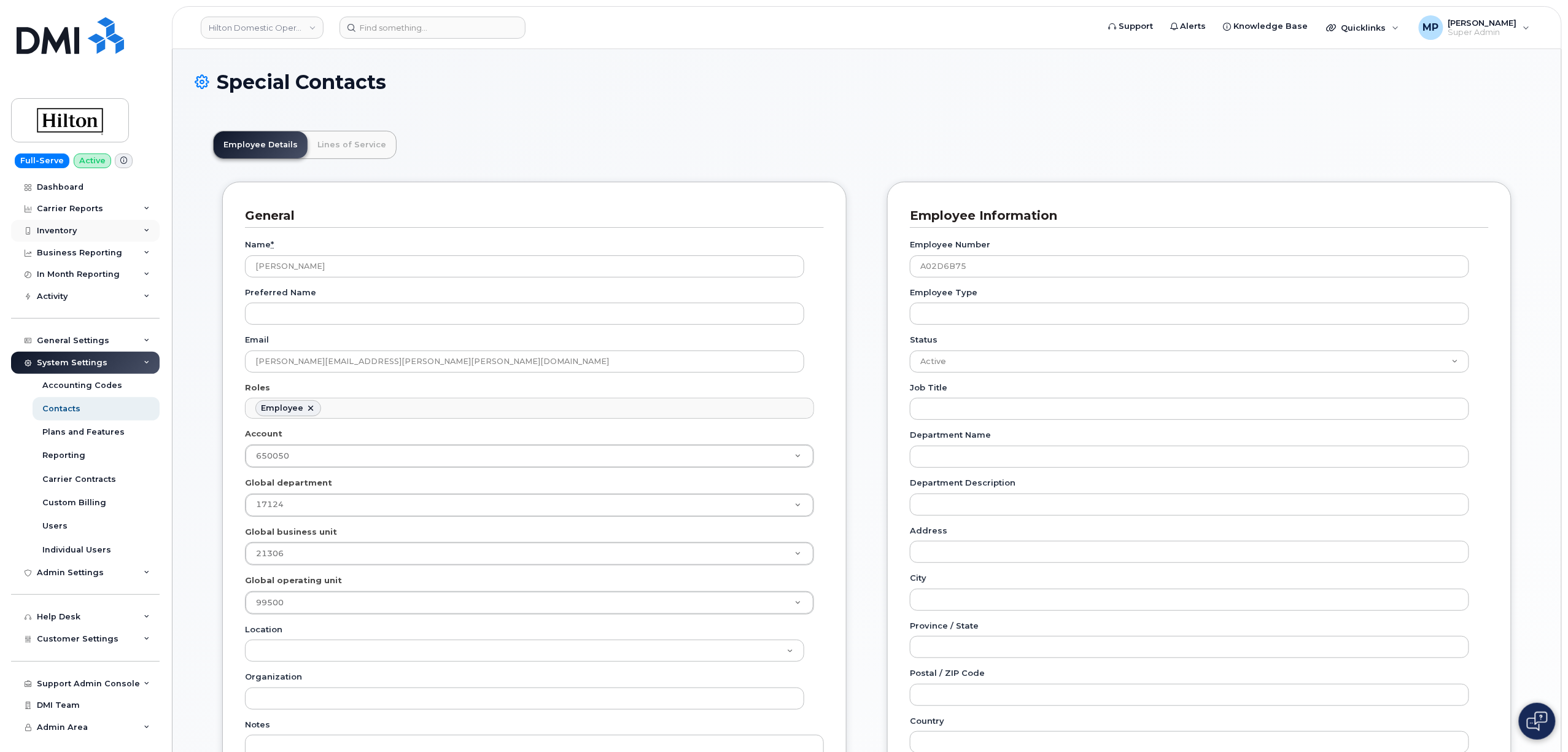
click at [64, 229] on div "Inventory" at bounding box center [56, 230] width 40 height 10
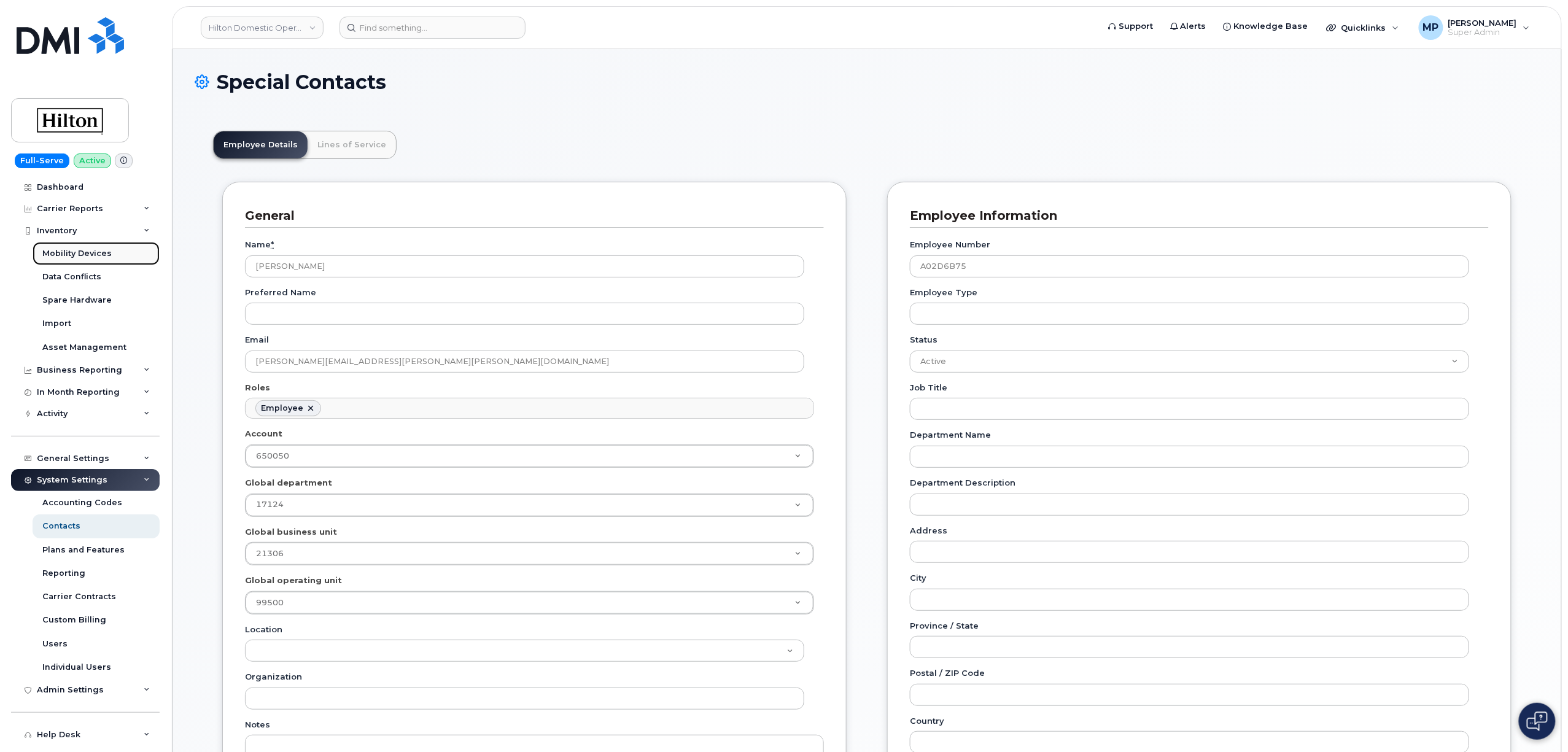
click at [56, 254] on div "Mobility Devices" at bounding box center [76, 253] width 70 height 11
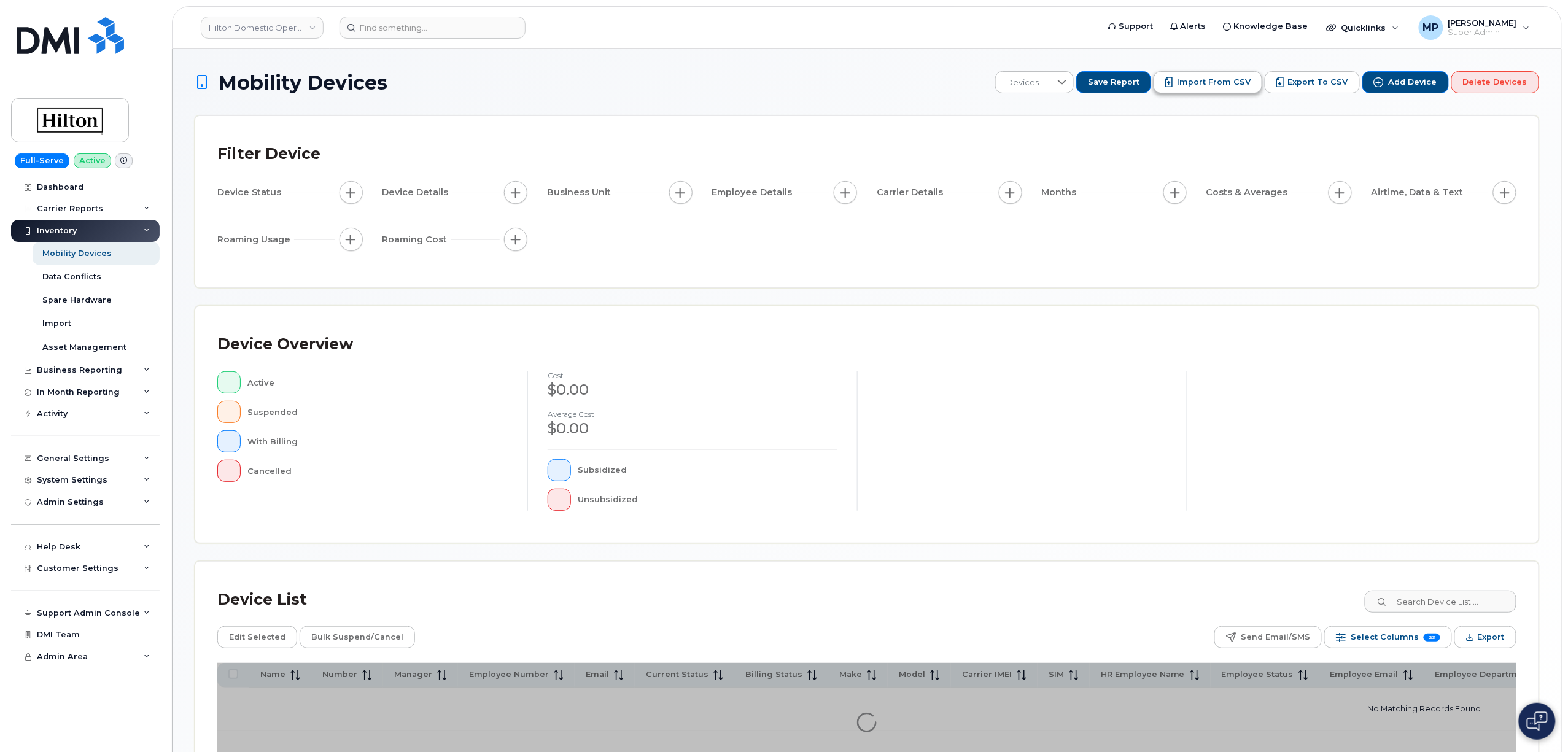
click at [1225, 86] on span "Import from CSV" at bounding box center [1214, 82] width 73 height 11
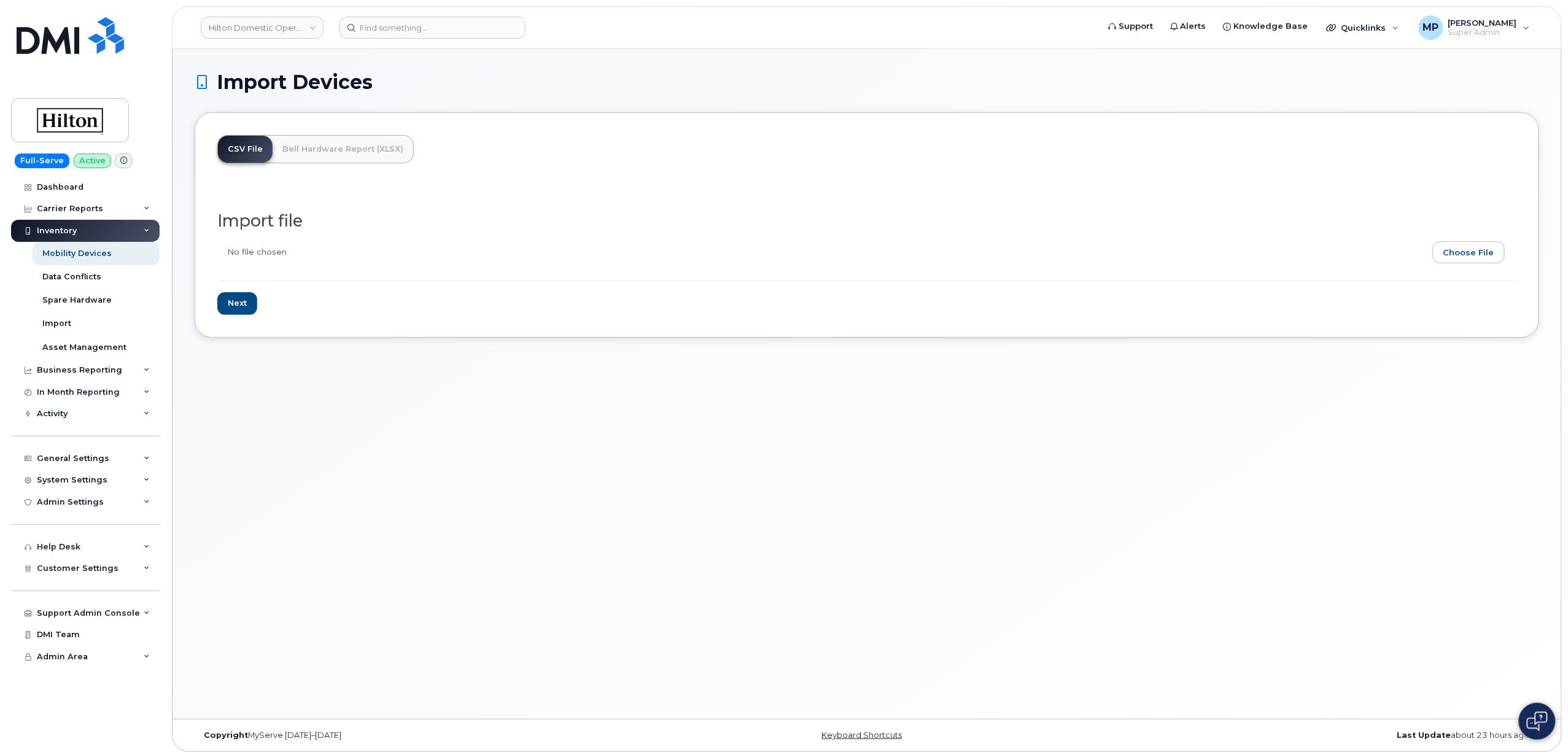
click at [1484, 245] on input "file" at bounding box center [862, 256] width 1289 height 28
type input "C:\fakepath\Hilton UK Phone Number Assignment Updates [DATE].csv"
click at [227, 303] on input "Next" at bounding box center [237, 304] width 40 height 22
type input "Loading..."
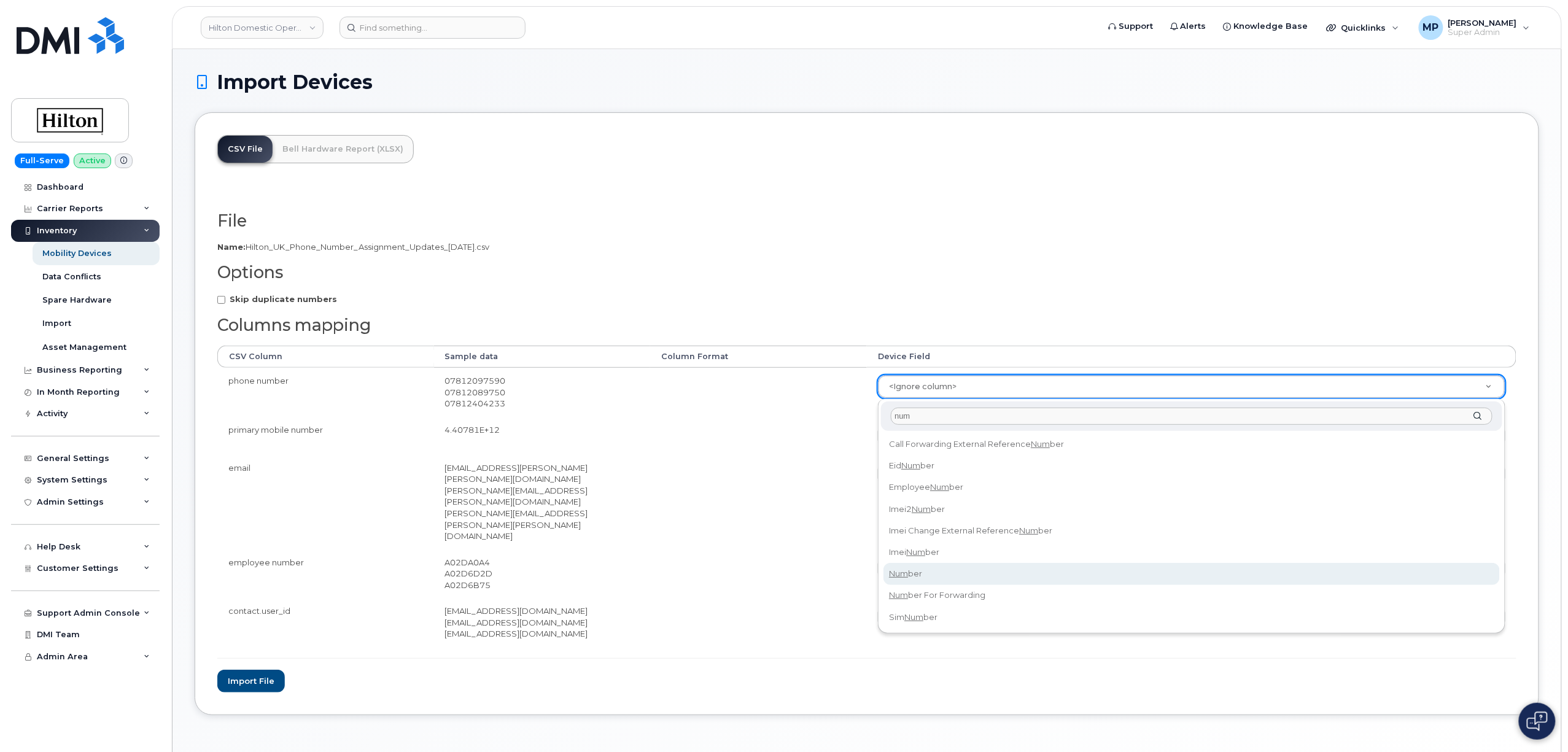
type input "num"
select select "number"
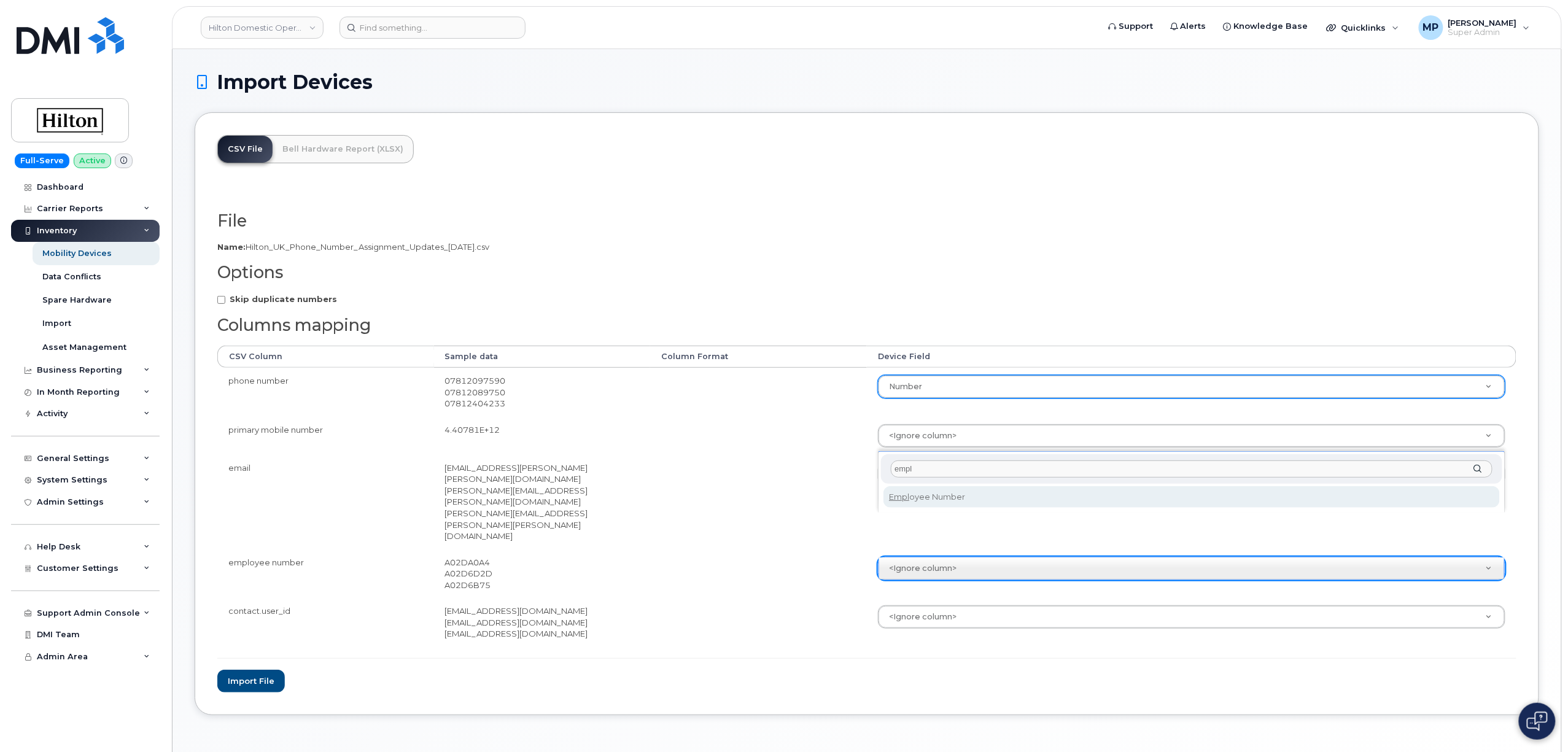
type input "empl"
select select "employee_number"
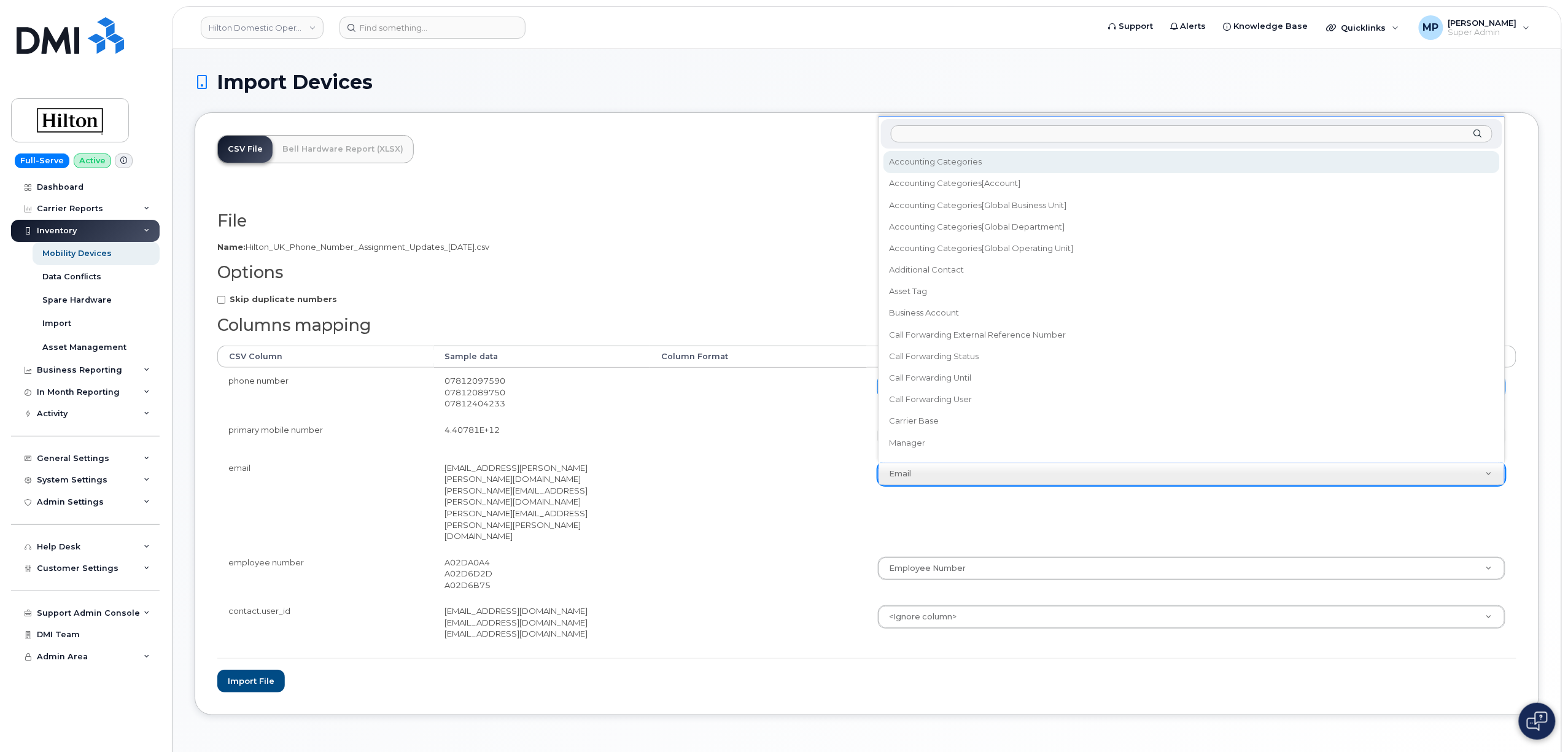
click at [926, 140] on input "text" at bounding box center [1192, 134] width 601 height 18
click at [932, 130] on input "text" at bounding box center [1192, 134] width 601 height 18
click at [913, 140] on input "text" at bounding box center [1192, 134] width 601 height 18
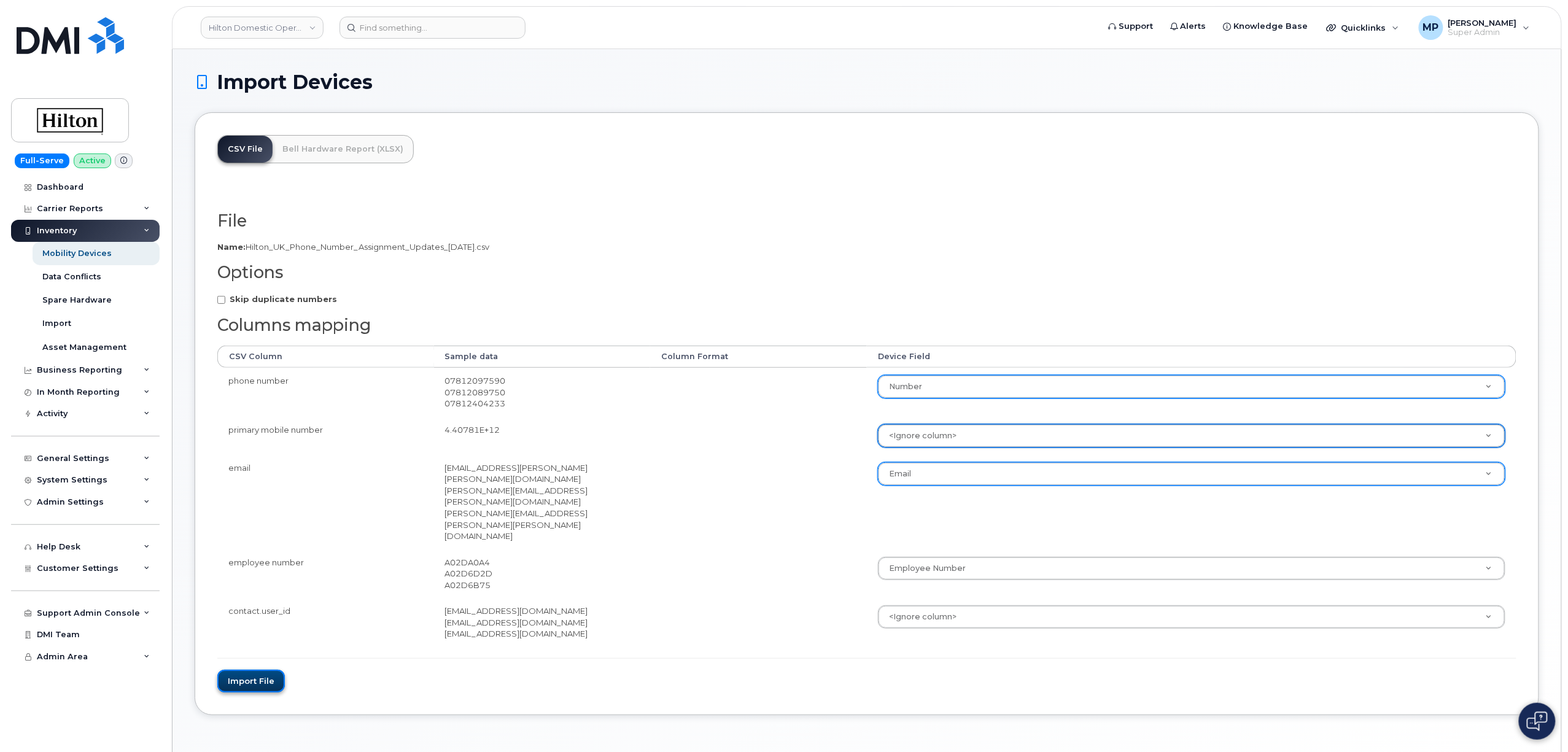
click at [249, 670] on button "Import file" at bounding box center [251, 681] width 67 height 22
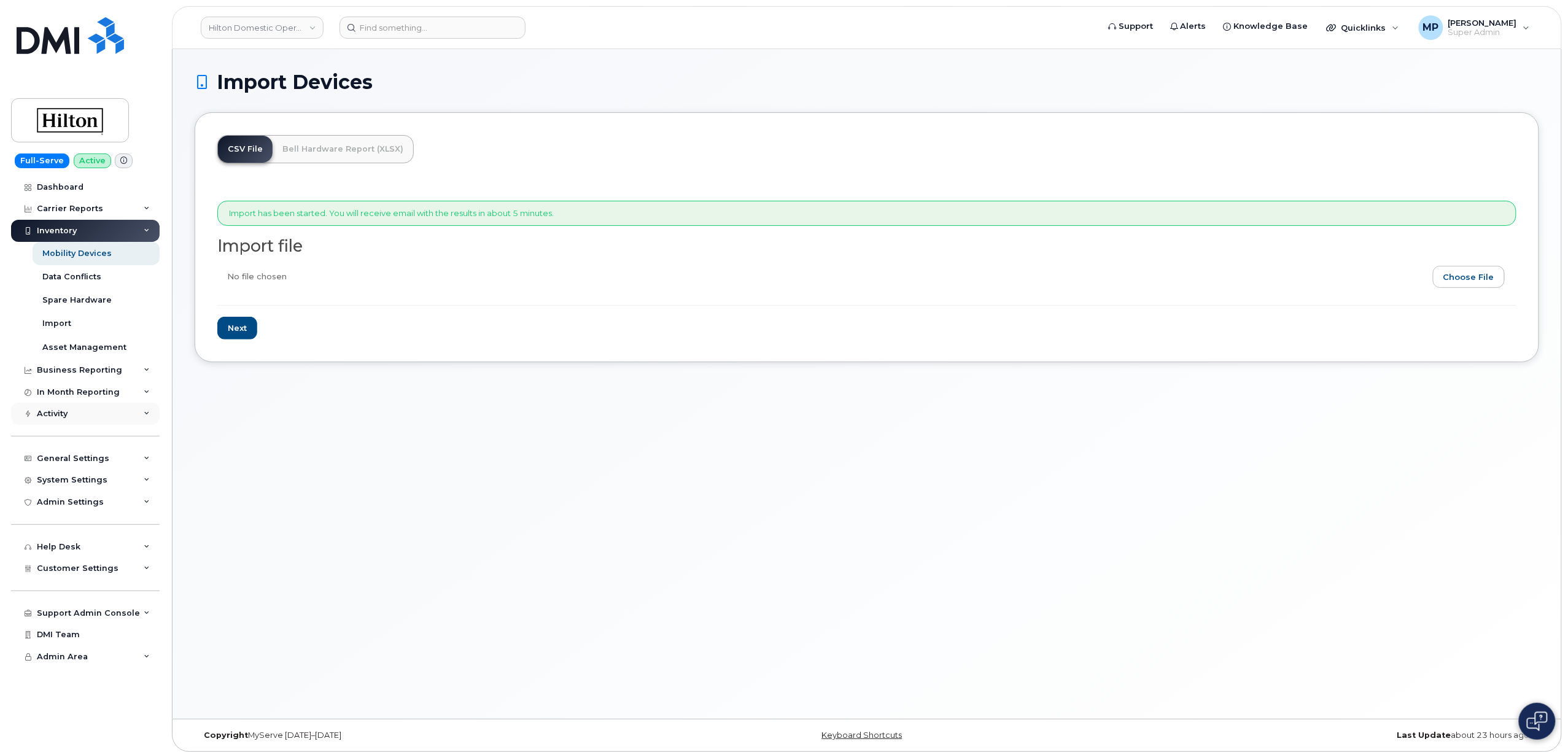
click at [52, 418] on div "Activity" at bounding box center [85, 413] width 148 height 22
click at [75, 566] on div "Background Jobs" at bounding box center [79, 565] width 76 height 11
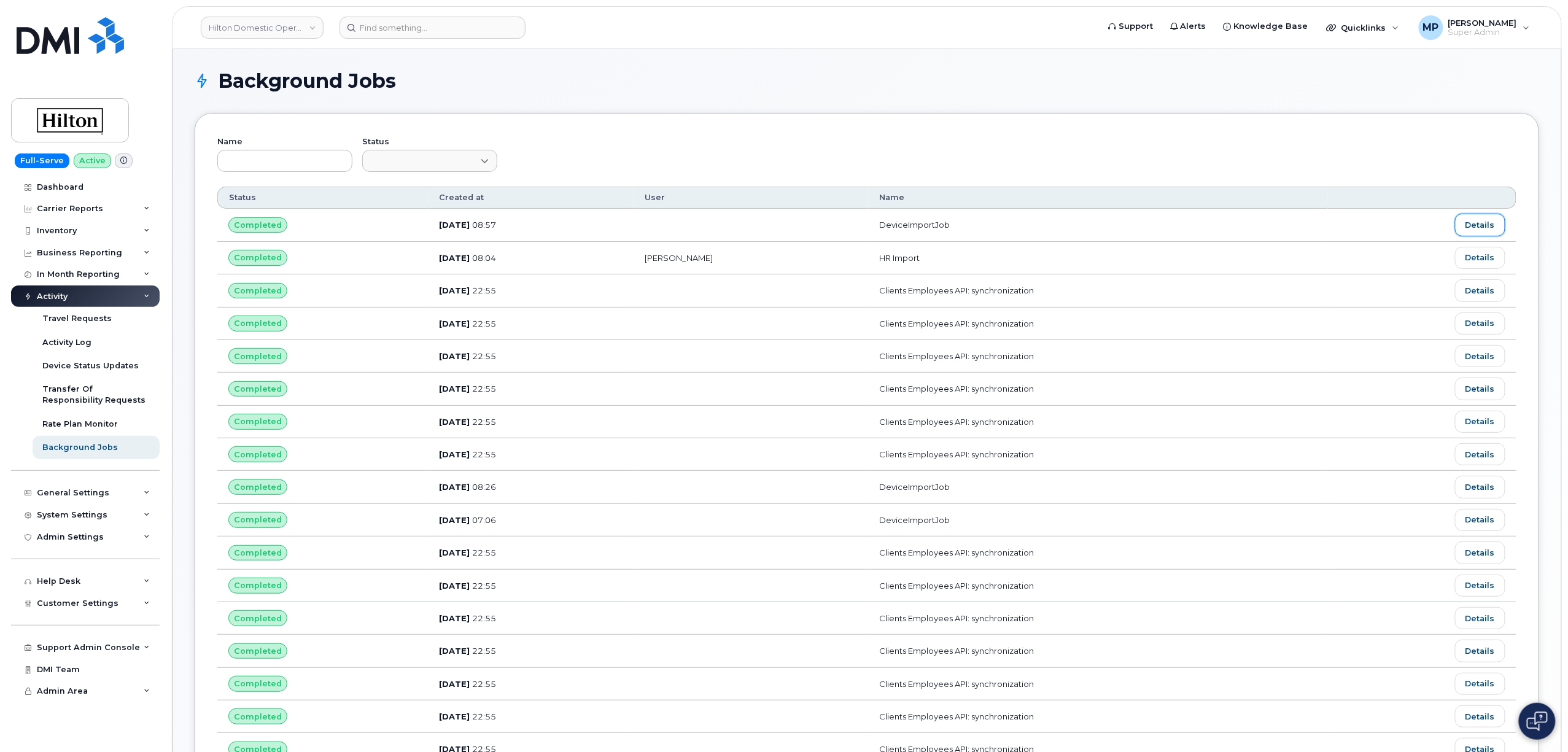
click at [1485, 222] on link "Details" at bounding box center [1480, 224] width 50 height 22
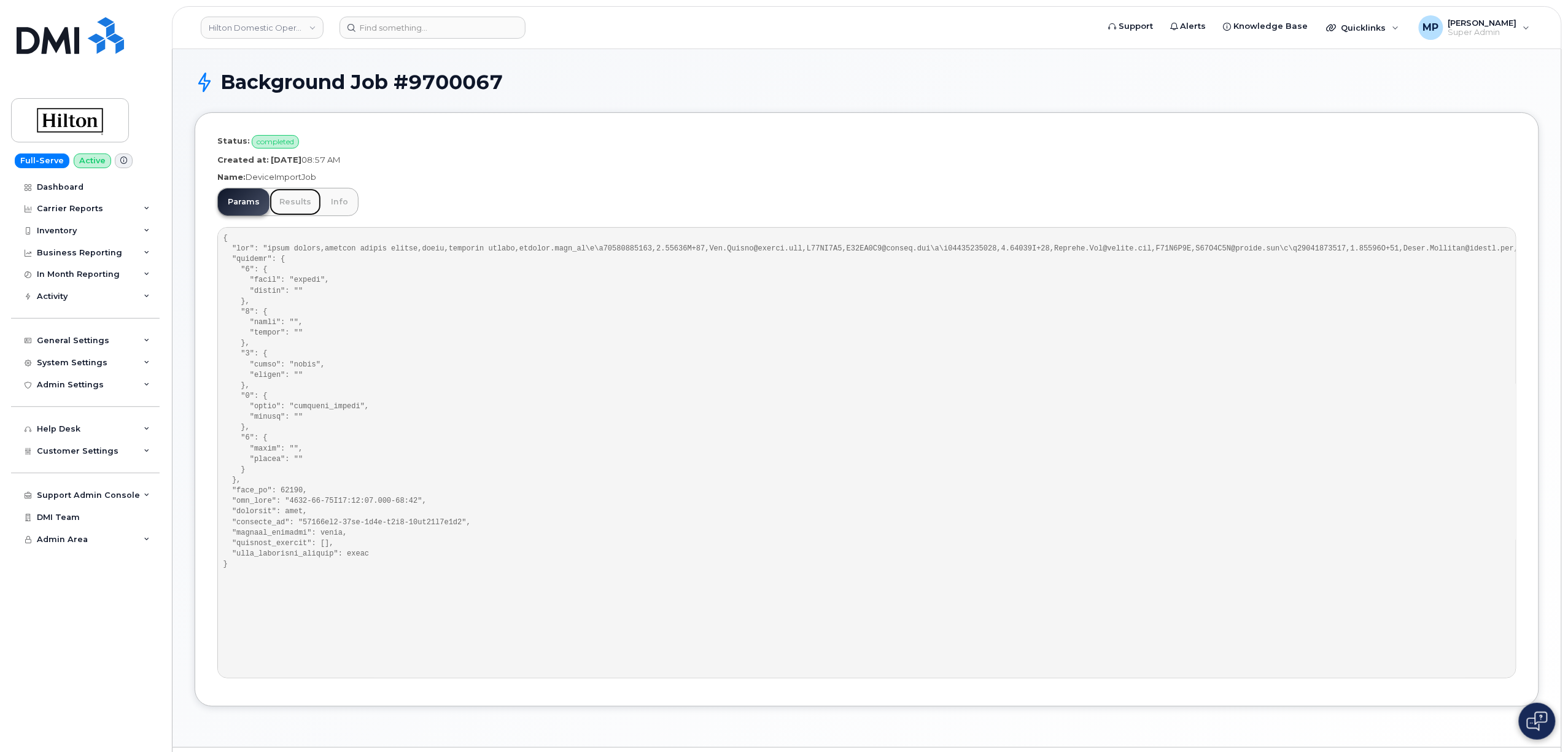
click at [283, 200] on link "Results" at bounding box center [295, 202] width 52 height 27
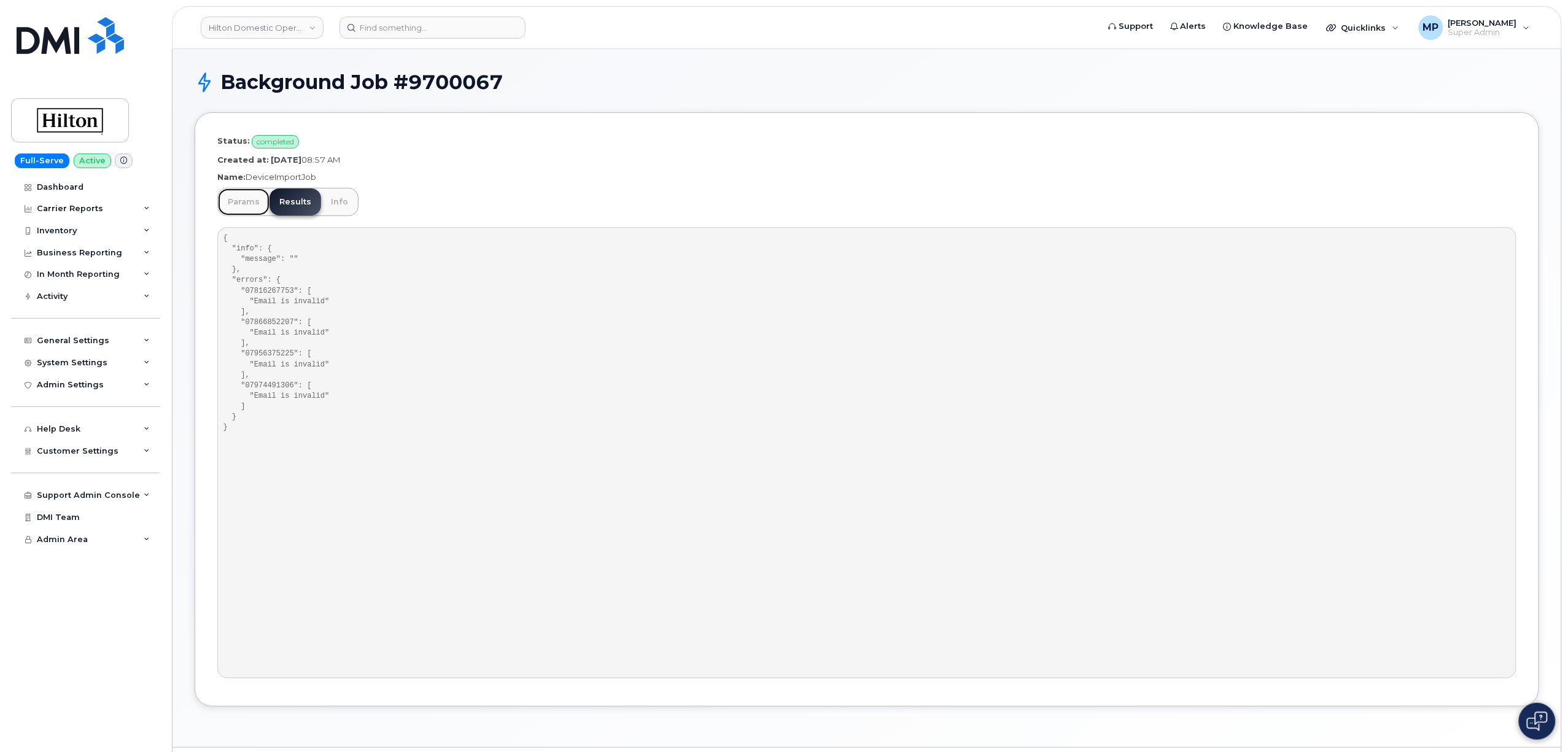
click at [246, 199] on link "Params" at bounding box center [244, 202] width 52 height 27
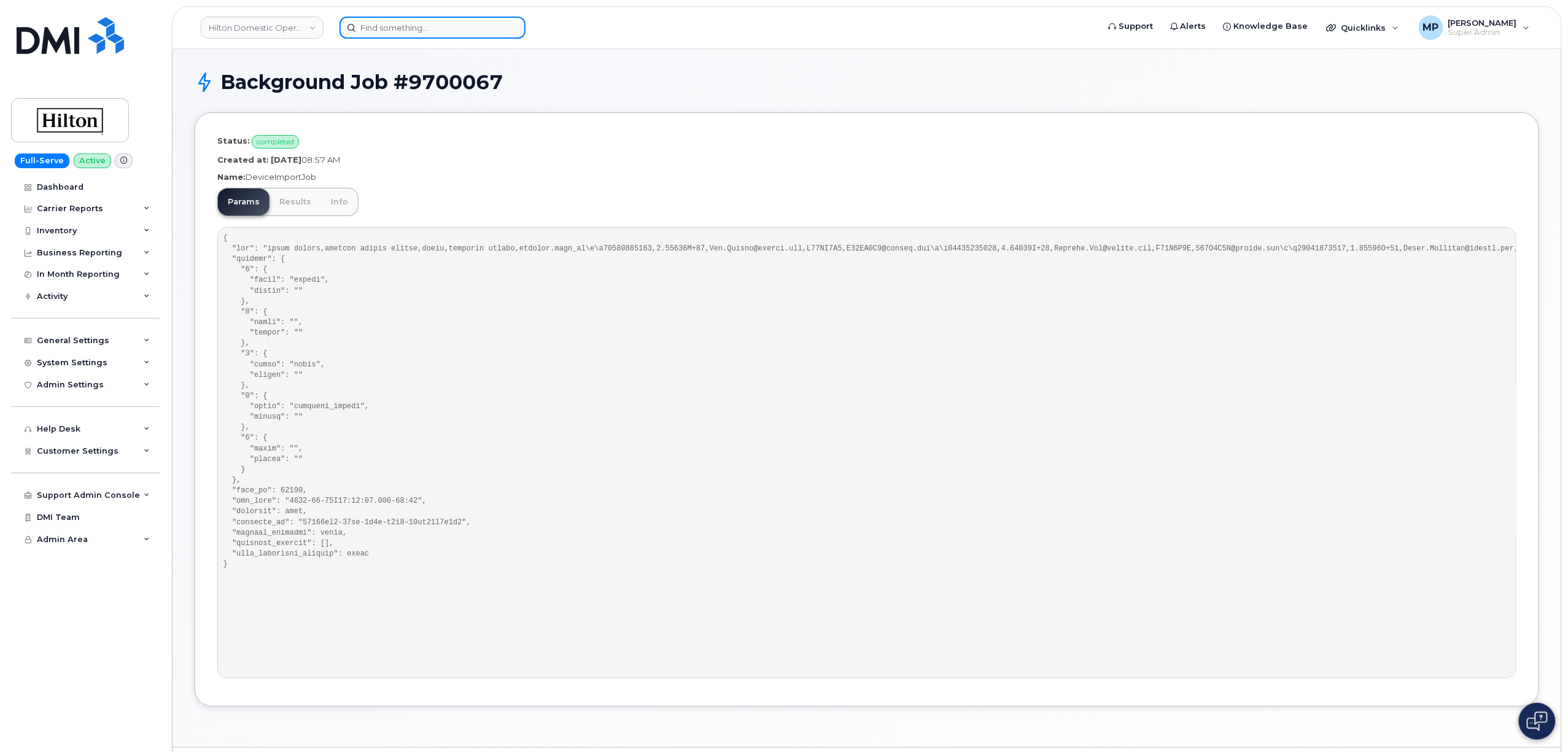
click at [428, 34] on input at bounding box center [433, 27] width 186 height 22
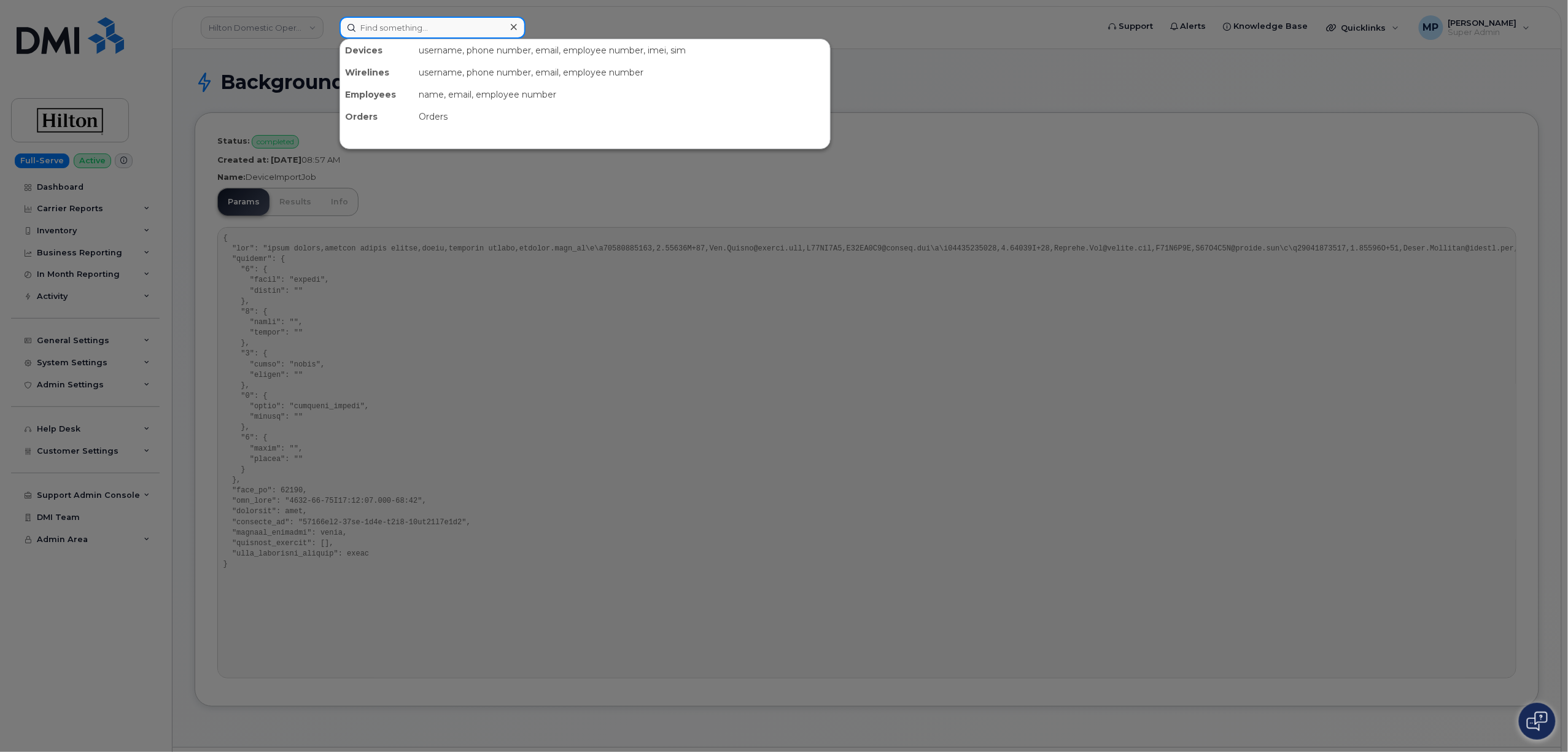
paste input "07812404233"
type input "07812404233"
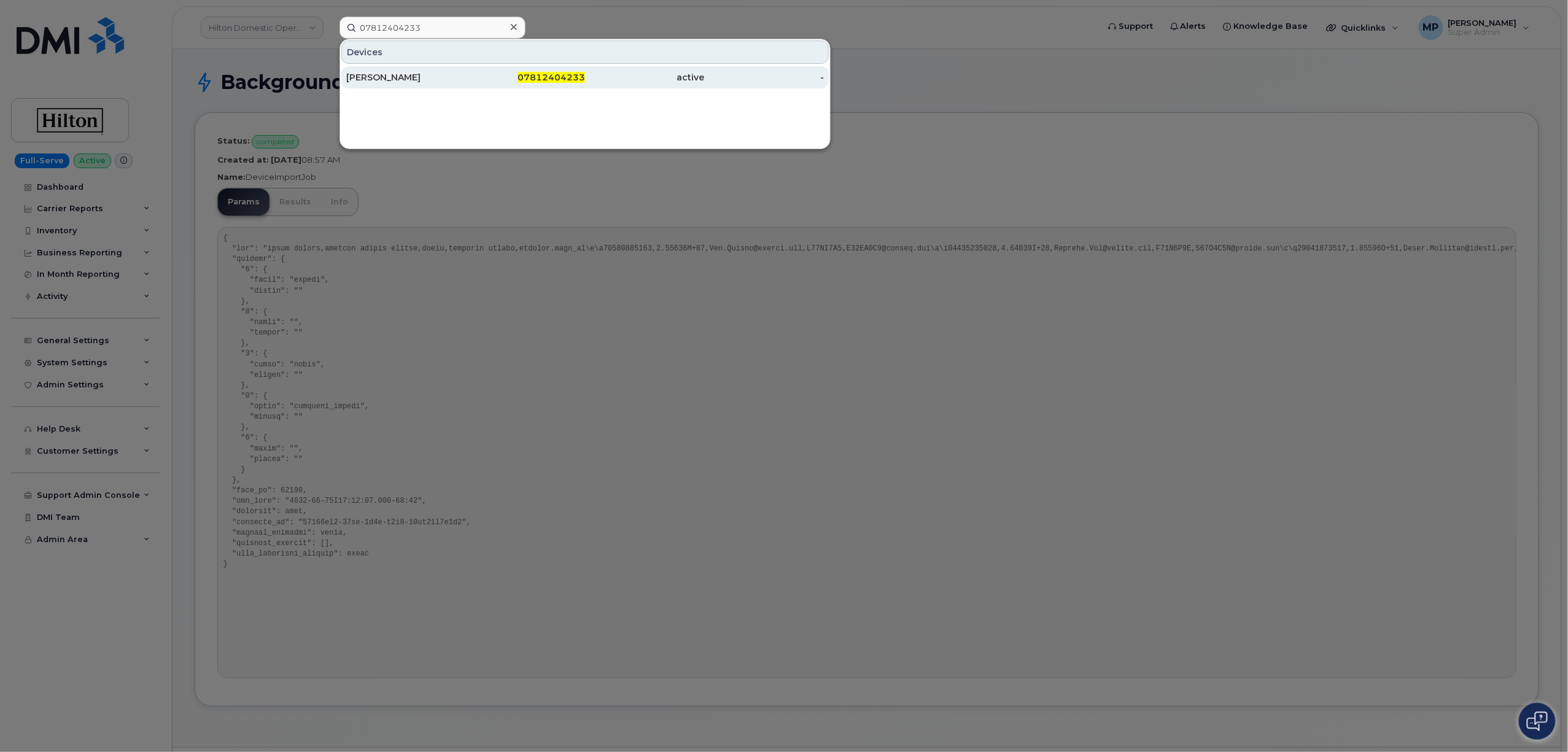
click at [374, 72] on div "[PERSON_NAME]" at bounding box center [406, 77] width 120 height 12
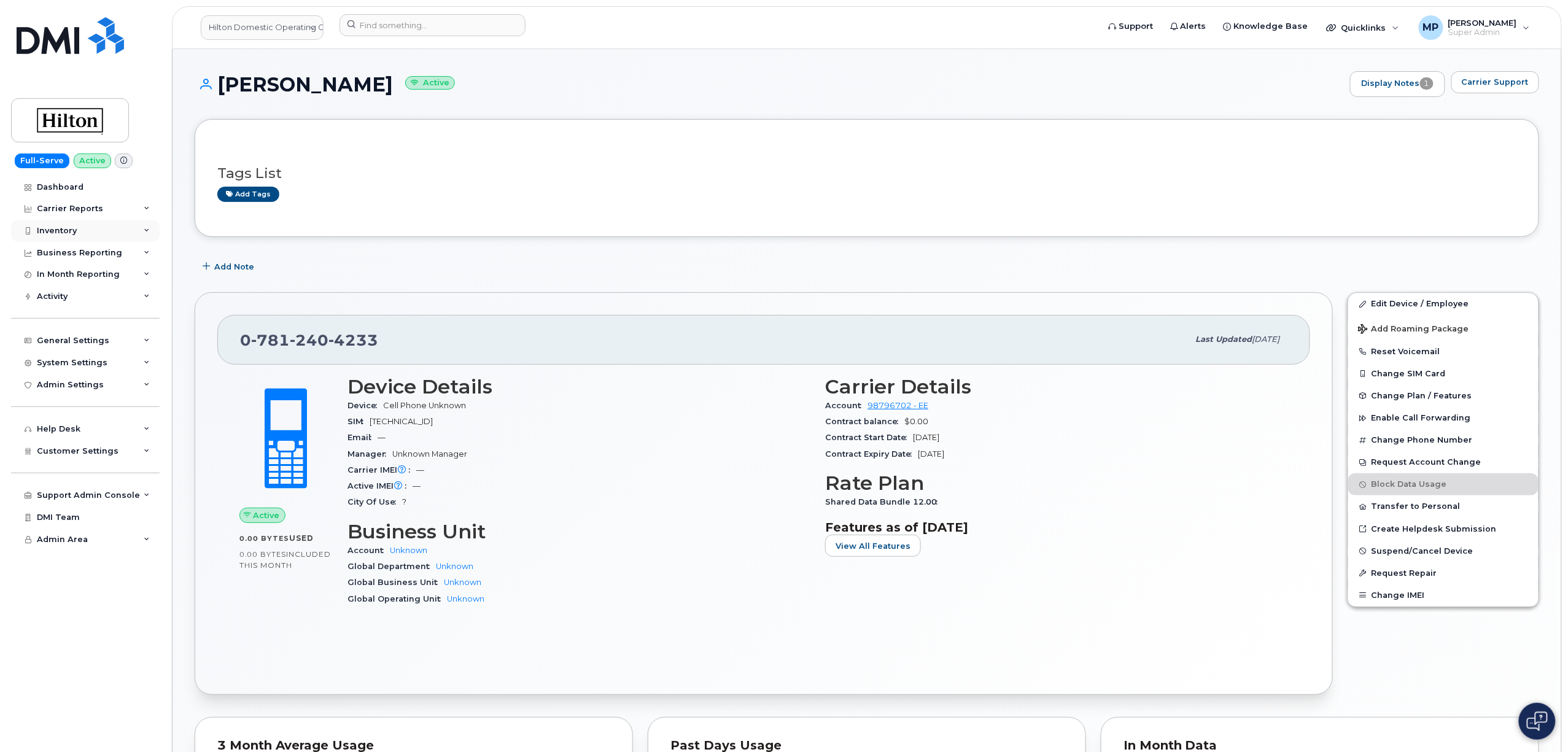
click at [64, 234] on div "Inventory" at bounding box center [56, 230] width 40 height 10
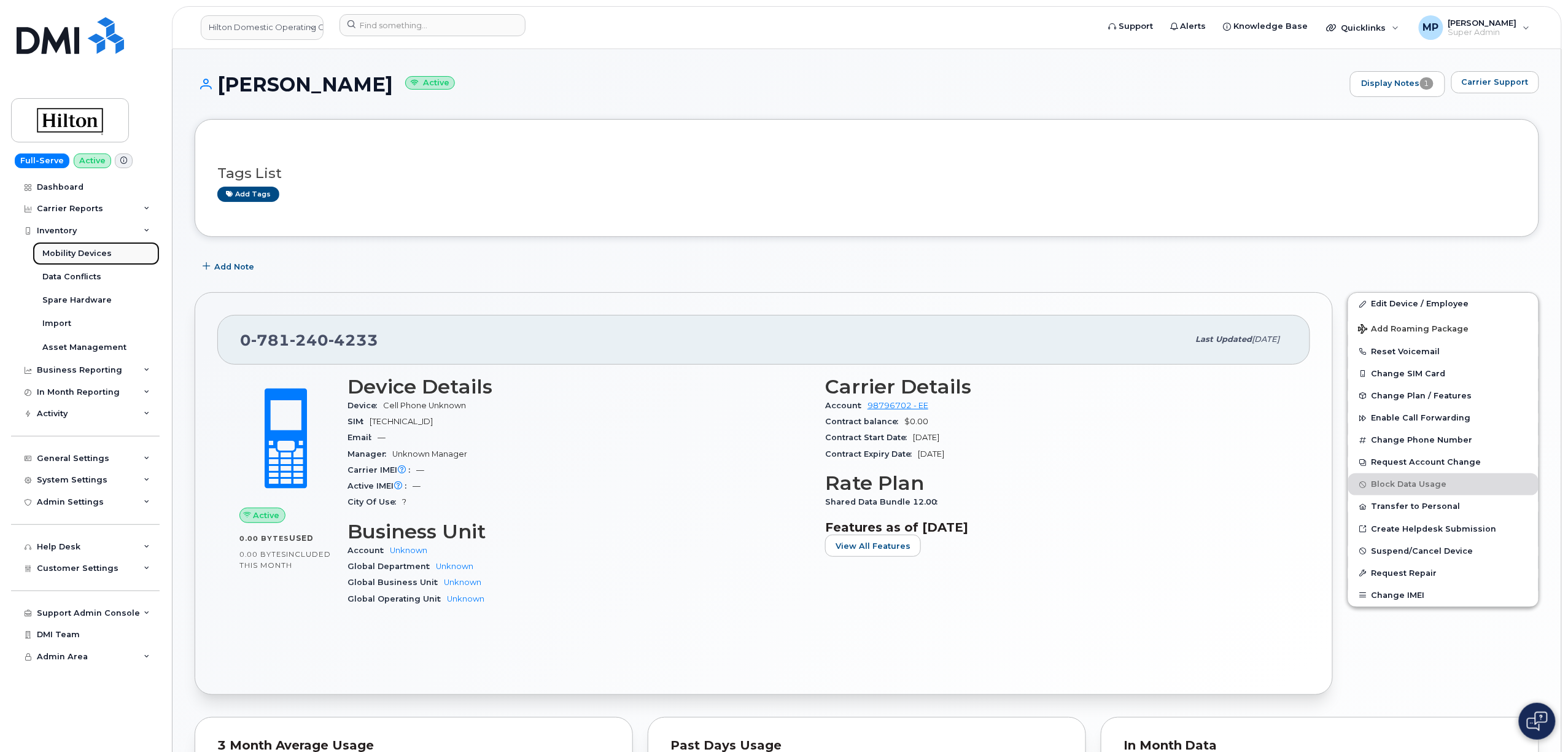
click at [73, 254] on div "Mobility Devices" at bounding box center [76, 253] width 70 height 11
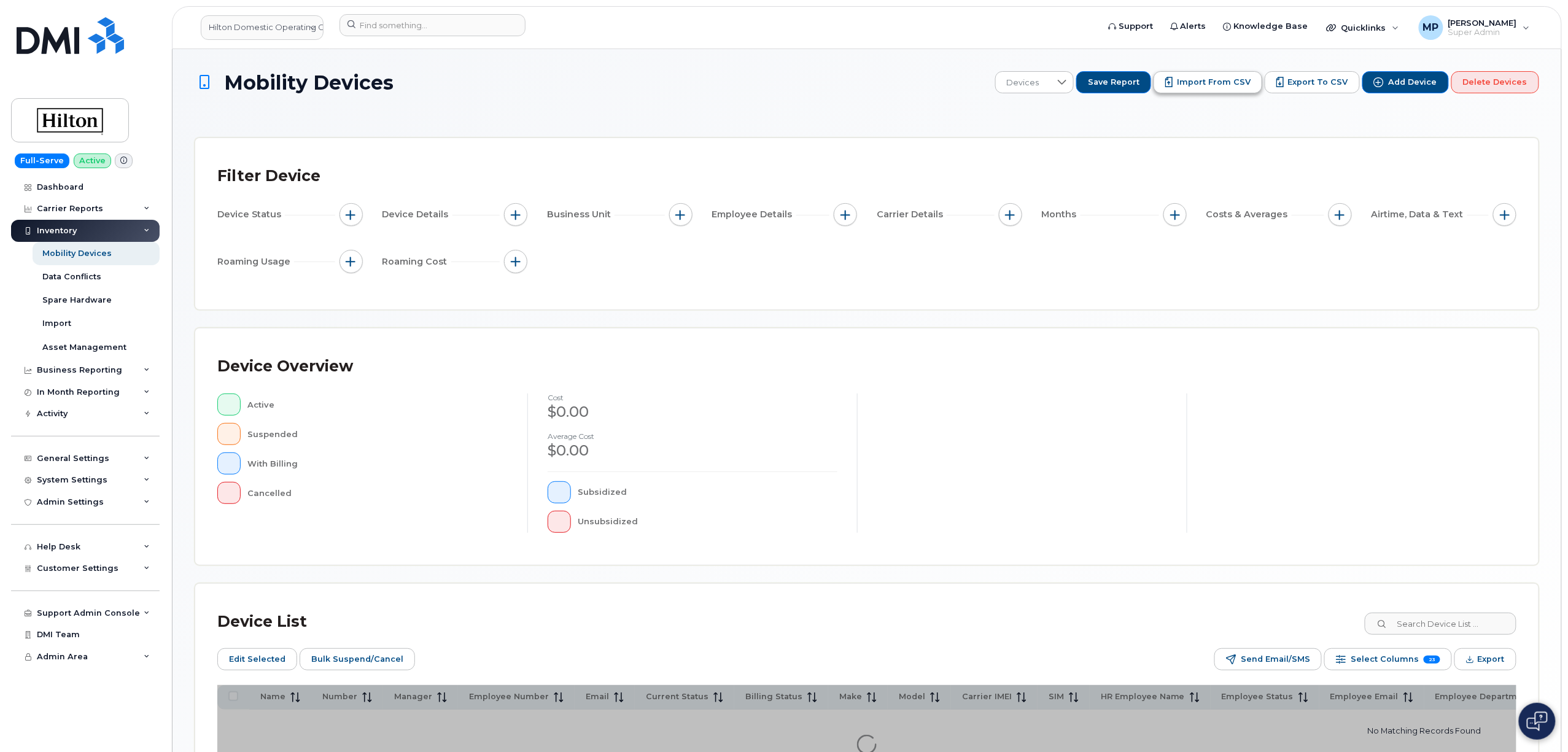
click at [1209, 76] on span "Import from CSV" at bounding box center [1214, 82] width 73 height 11
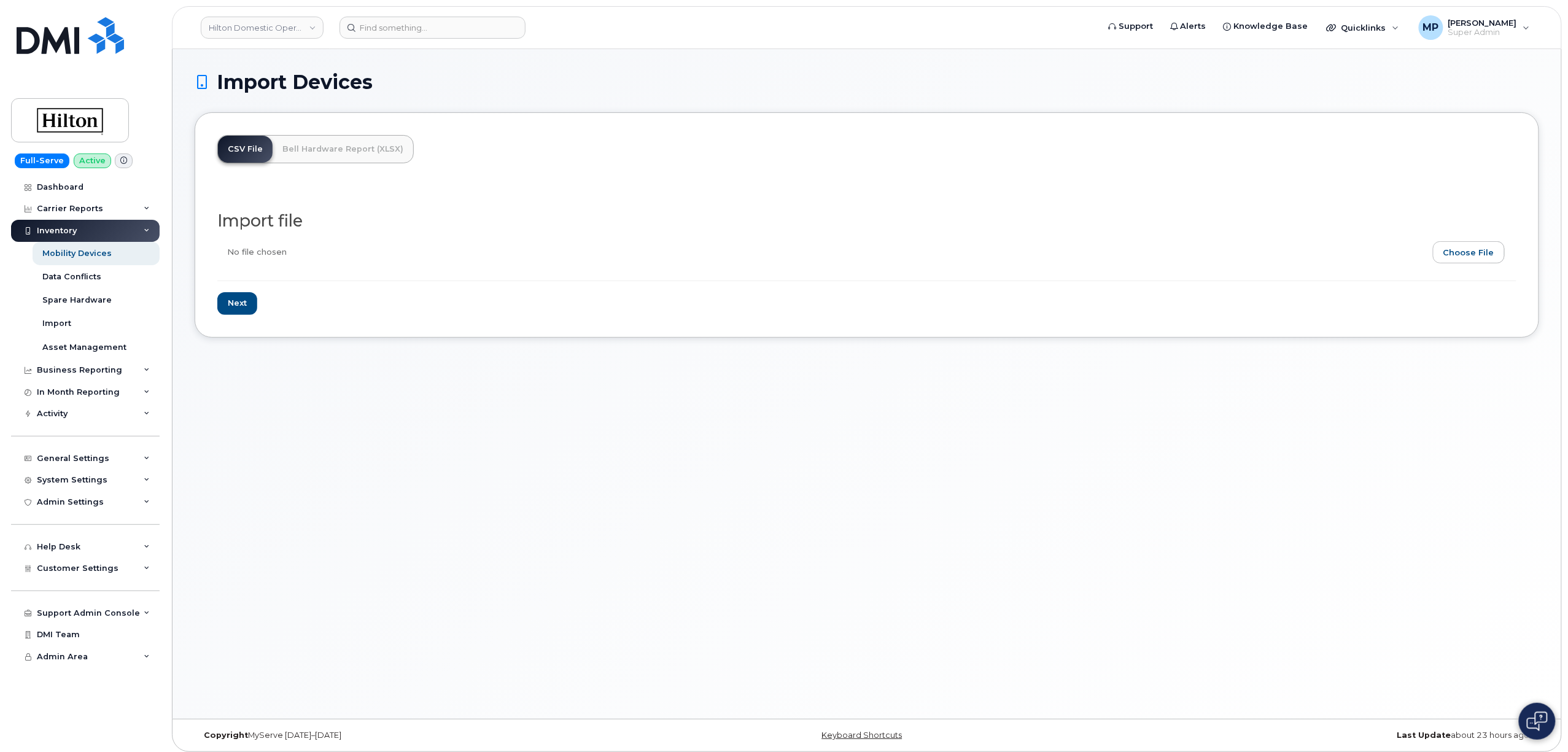
click at [1456, 245] on input "file" at bounding box center [862, 256] width 1289 height 28
type input "C:\fakepath\Hilton UK Phone Number Assignment Updates 8-14-2025.csv"
click at [238, 303] on input "Next" at bounding box center [237, 304] width 40 height 22
type input "Loading..."
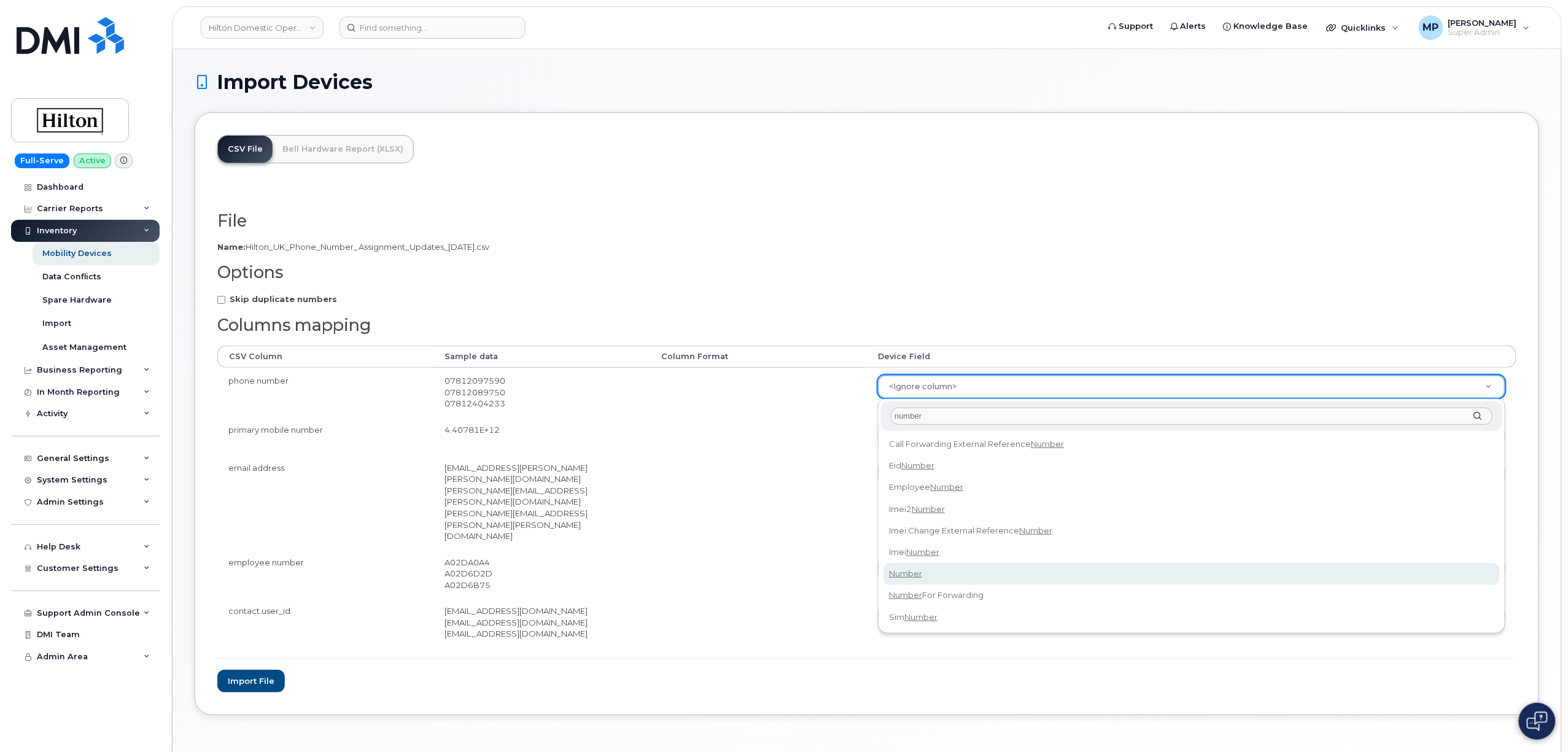
type input "number"
select select "number"
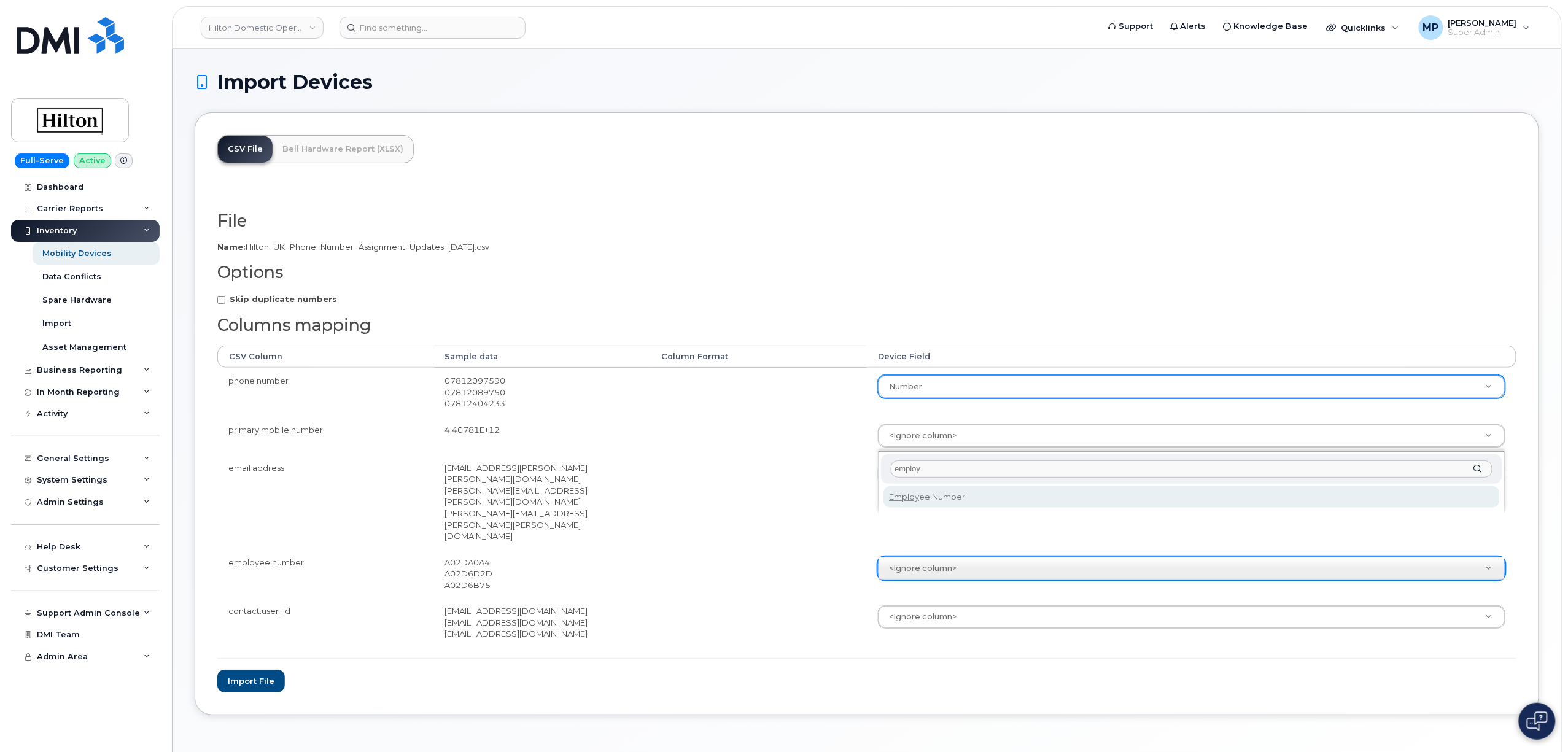
type input "employ"
select select "employee_number"
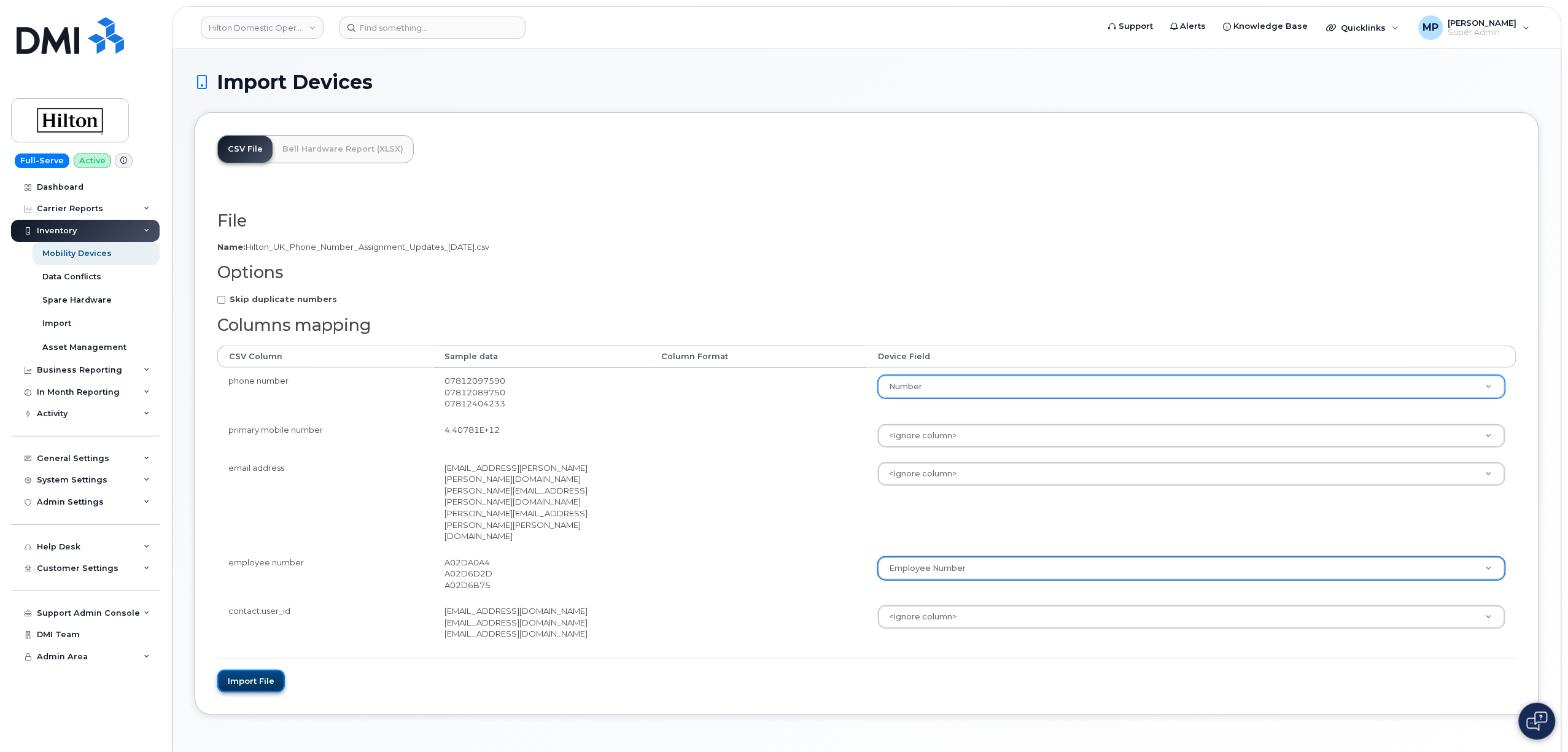
click at [249, 670] on button "Import file" at bounding box center [251, 681] width 67 height 22
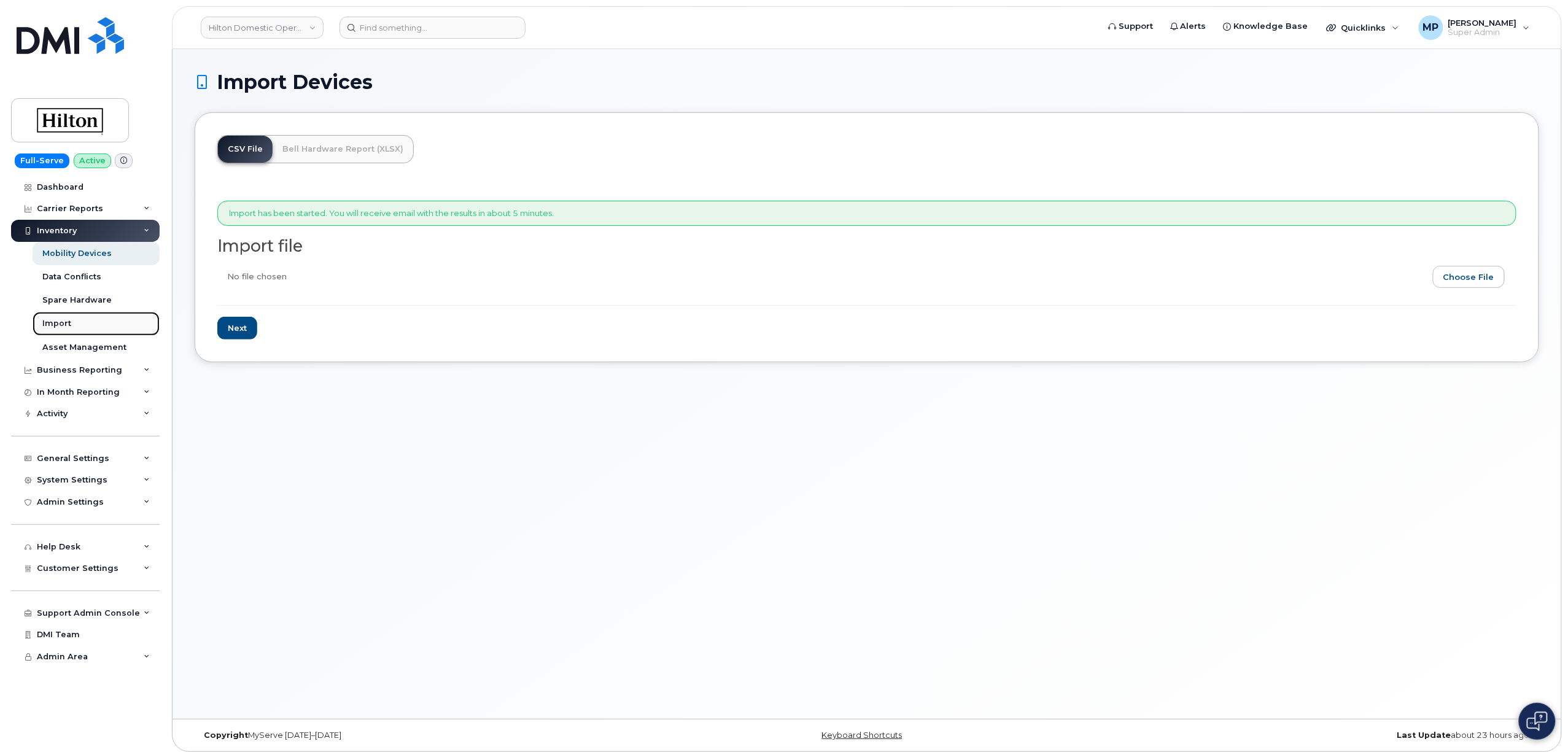
click at [57, 319] on div "Import" at bounding box center [56, 323] width 28 height 11
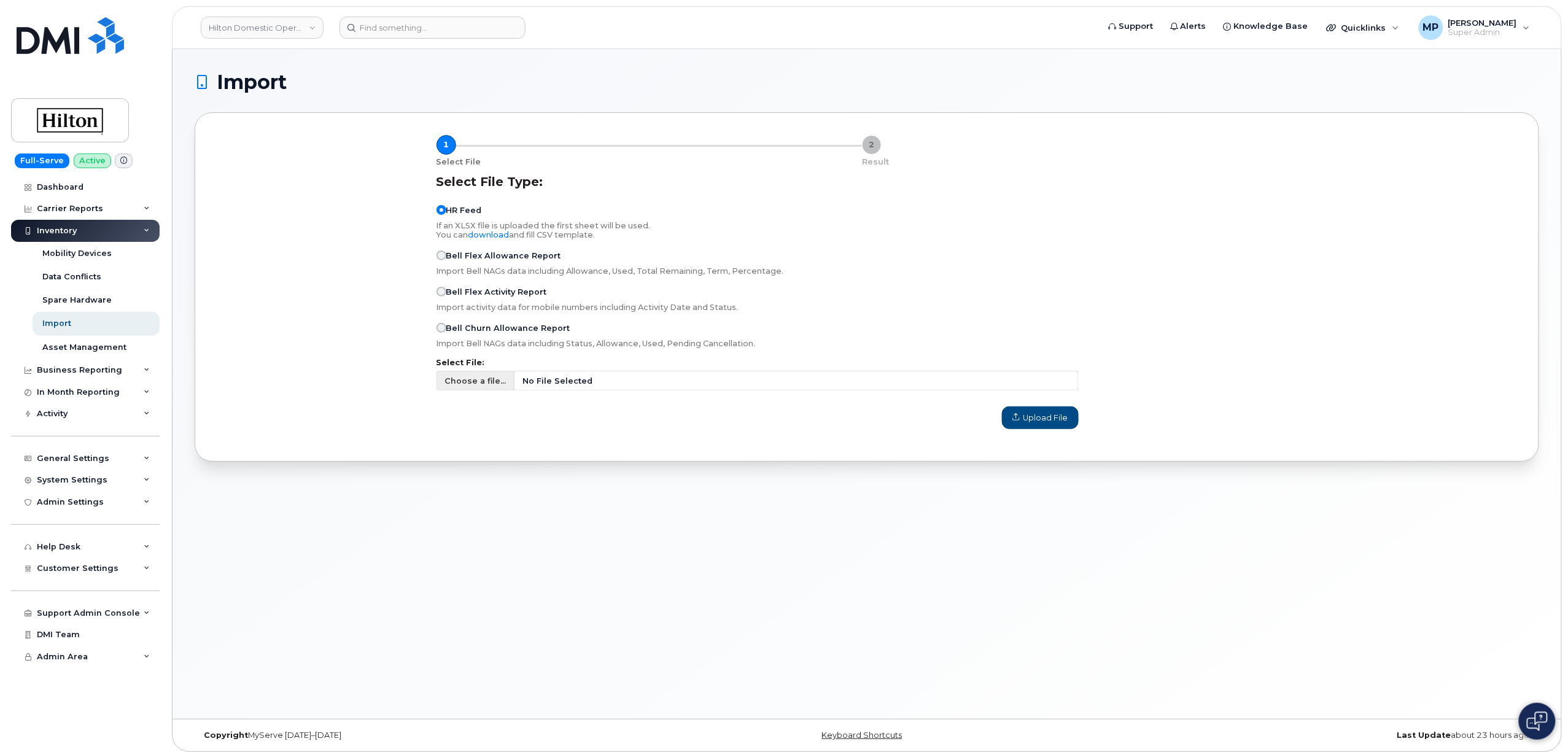
click at [480, 382] on span "Choose a file..." at bounding box center [475, 381] width 61 height 12
click at [480, 382] on input "Choose a file... No File Selected" at bounding box center [757, 381] width 642 height 19
type input "C:\fakepath\Hilton UK Phone Number Assignment Updates 8-14-2025.csv"
click at [1030, 420] on span "Upload File" at bounding box center [1040, 418] width 56 height 12
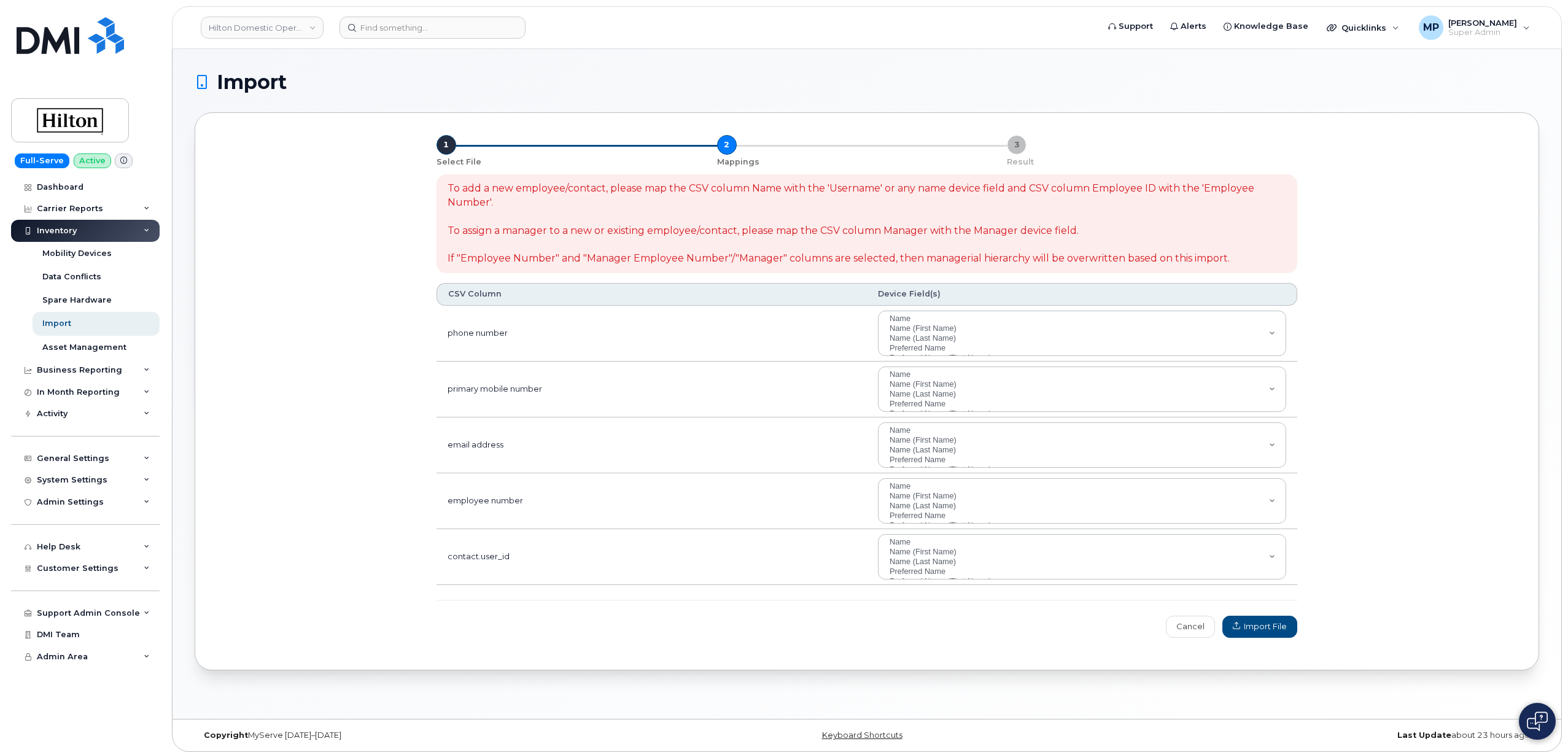
select select
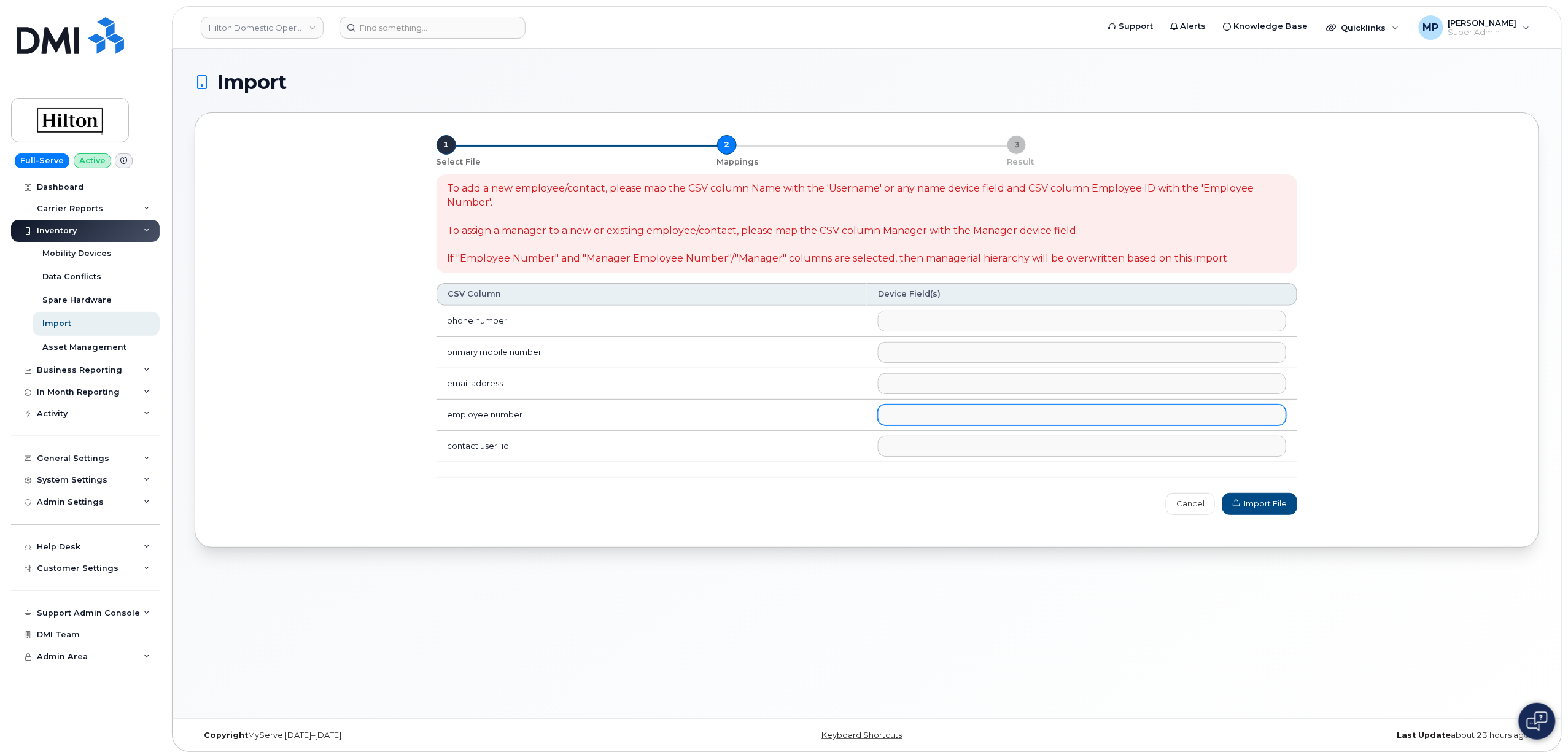
click at [898, 418] on ul at bounding box center [1082, 415] width 407 height 19
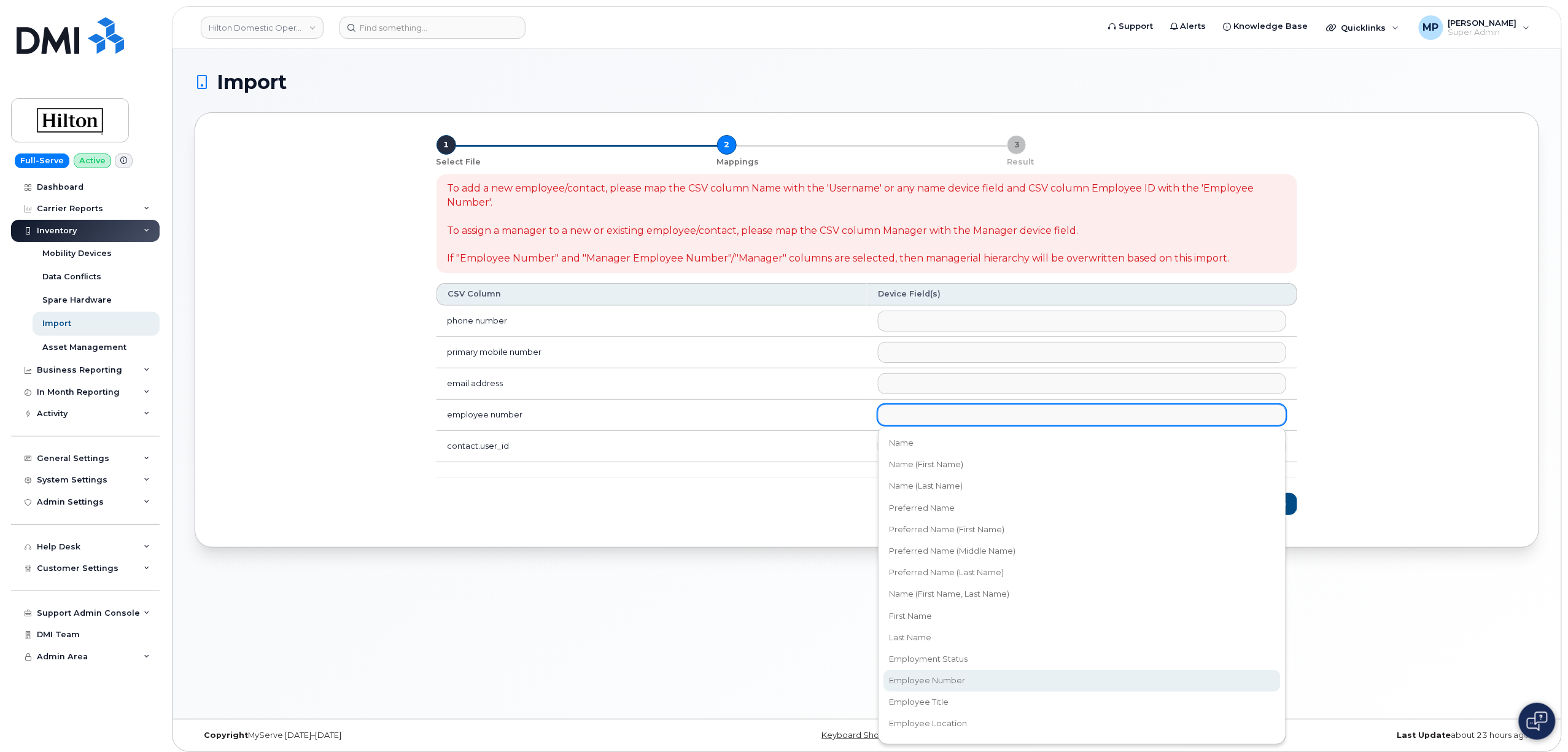
select select "employee_number"
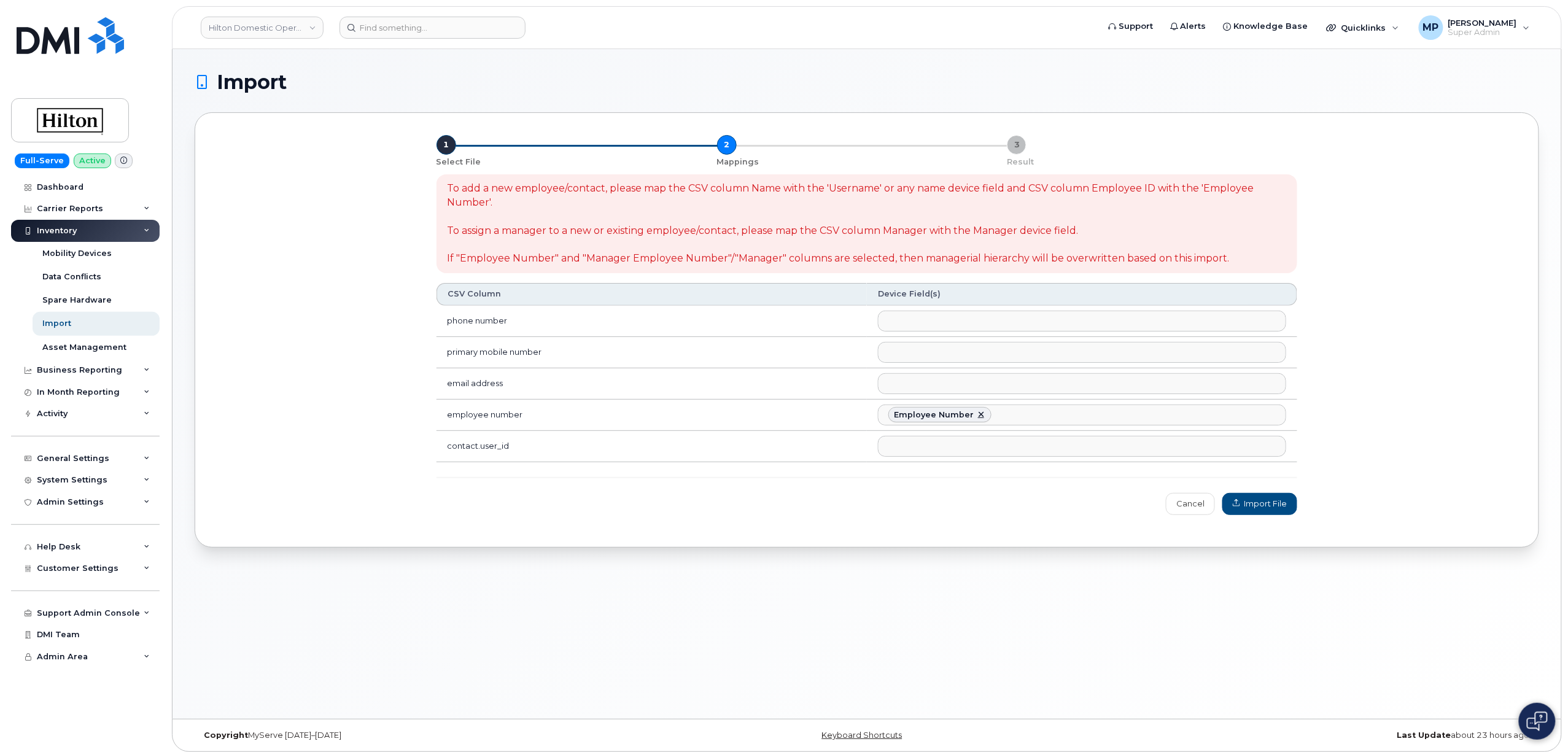
scroll to position [114, 0]
click at [1267, 506] on span "Import File" at bounding box center [1260, 504] width 54 height 12
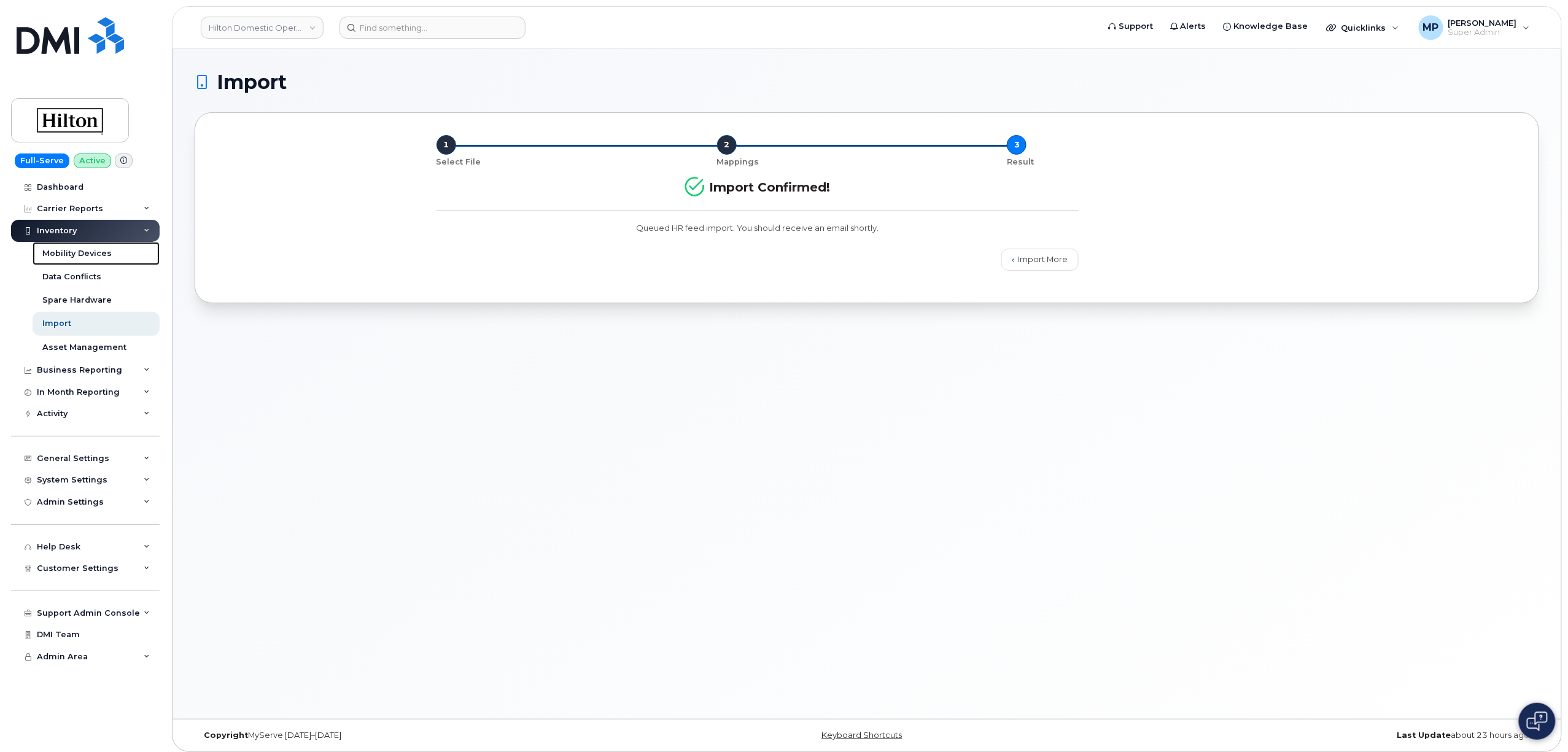
drag, startPoint x: 56, startPoint y: 249, endPoint x: 12, endPoint y: 296, distance: 64.4
click at [56, 249] on div "Mobility Devices" at bounding box center [76, 253] width 70 height 11
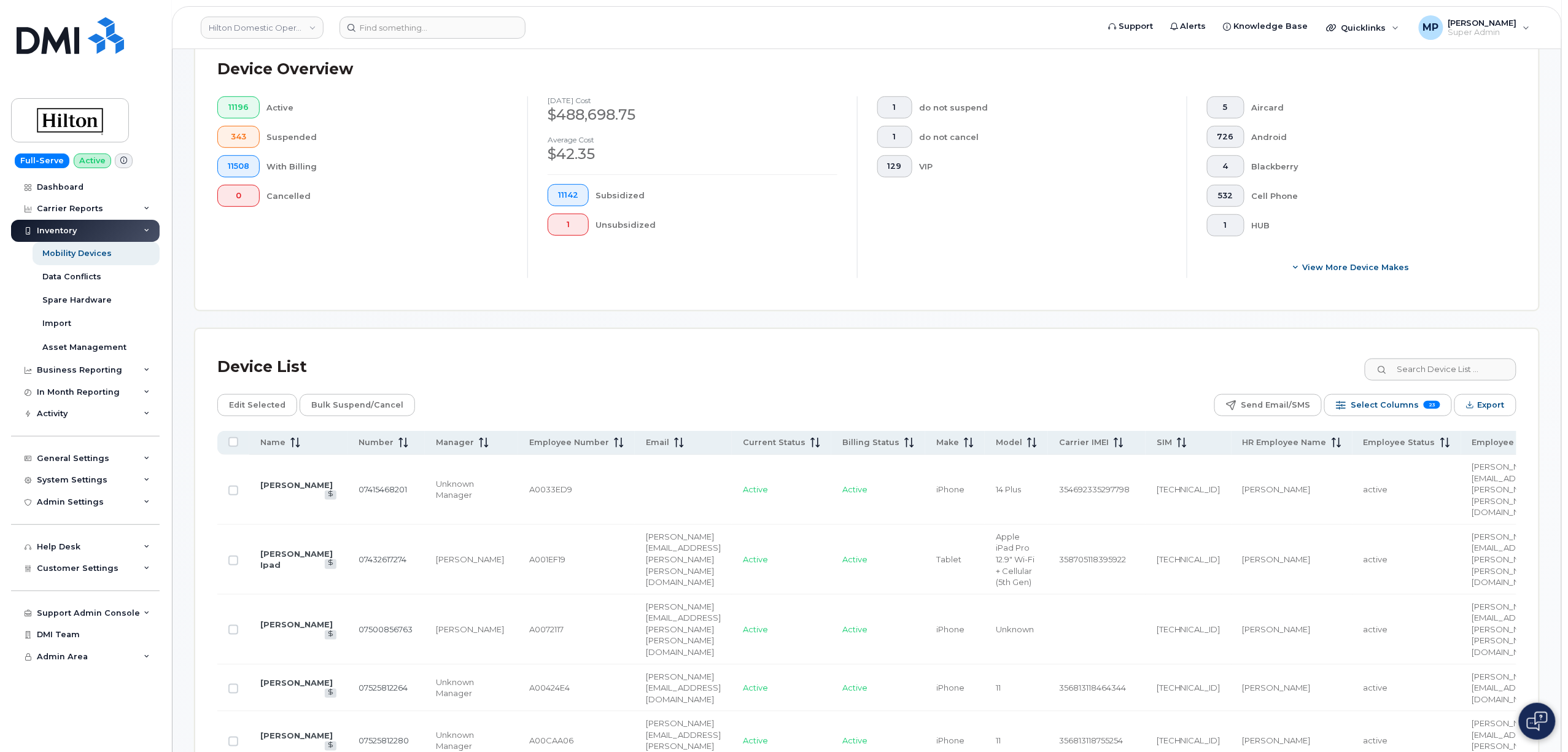
scroll to position [573, 0]
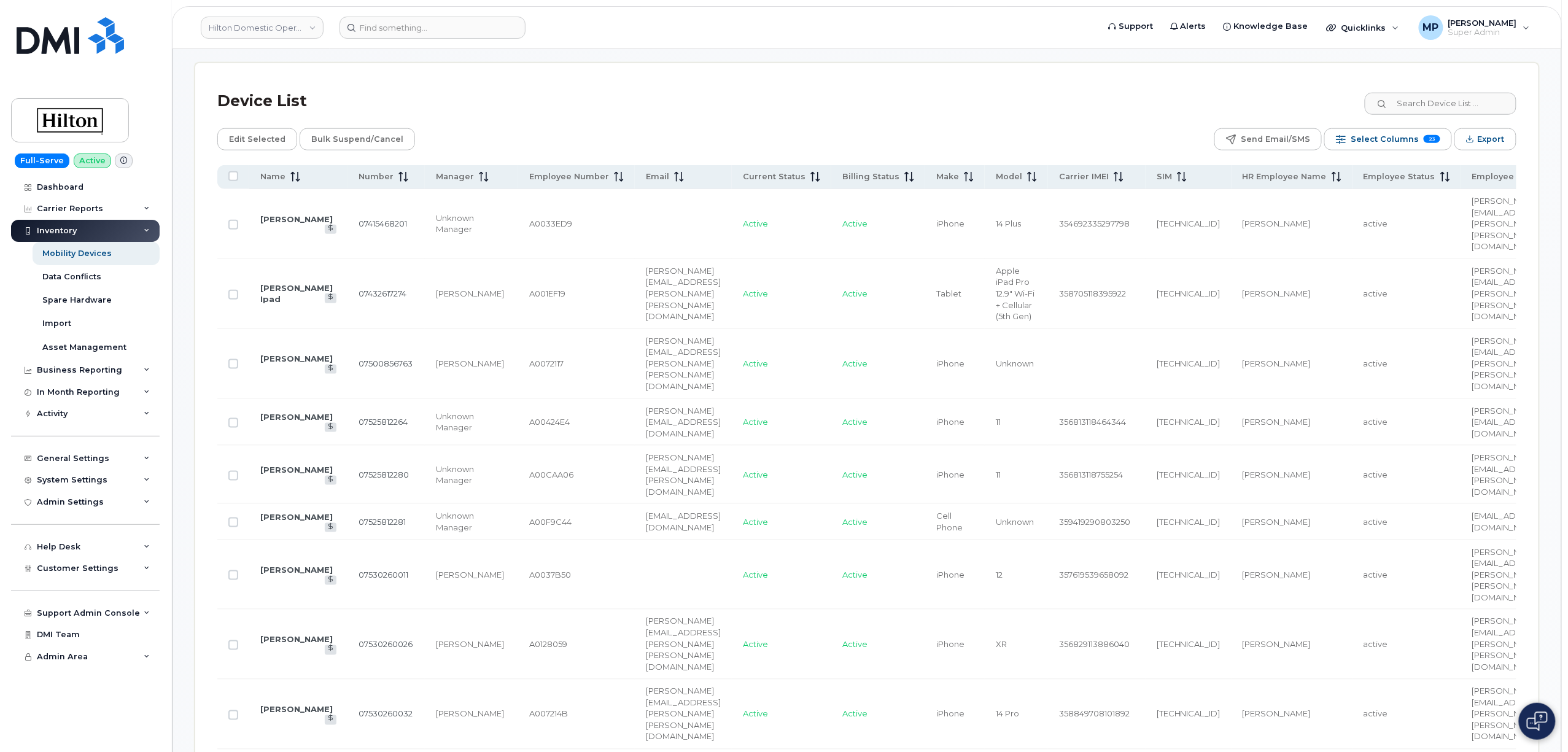
click at [1221, 218] on span "8944122605581050408" at bounding box center [1188, 223] width 64 height 10
copy span "8944122605581050408"
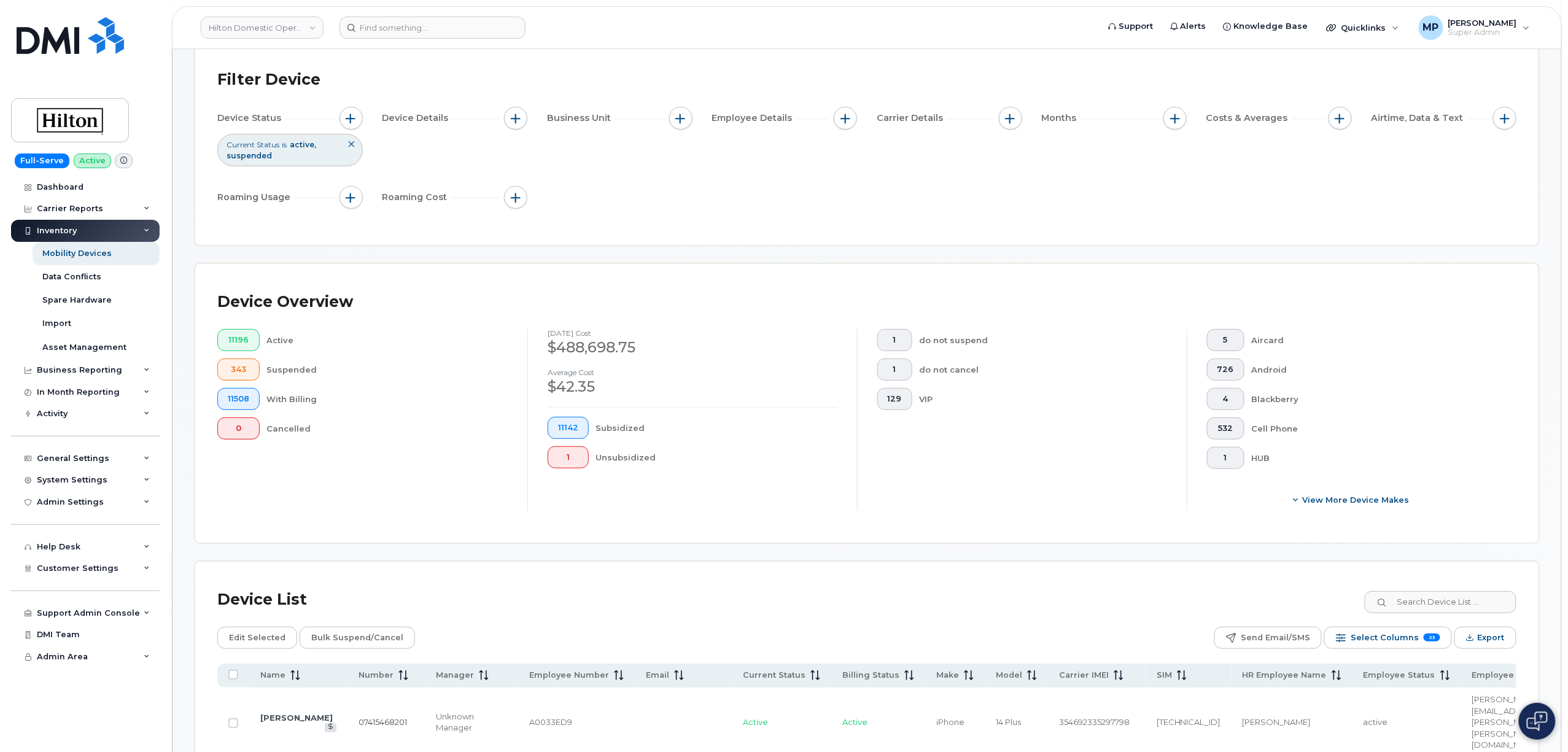
scroll to position [0, 0]
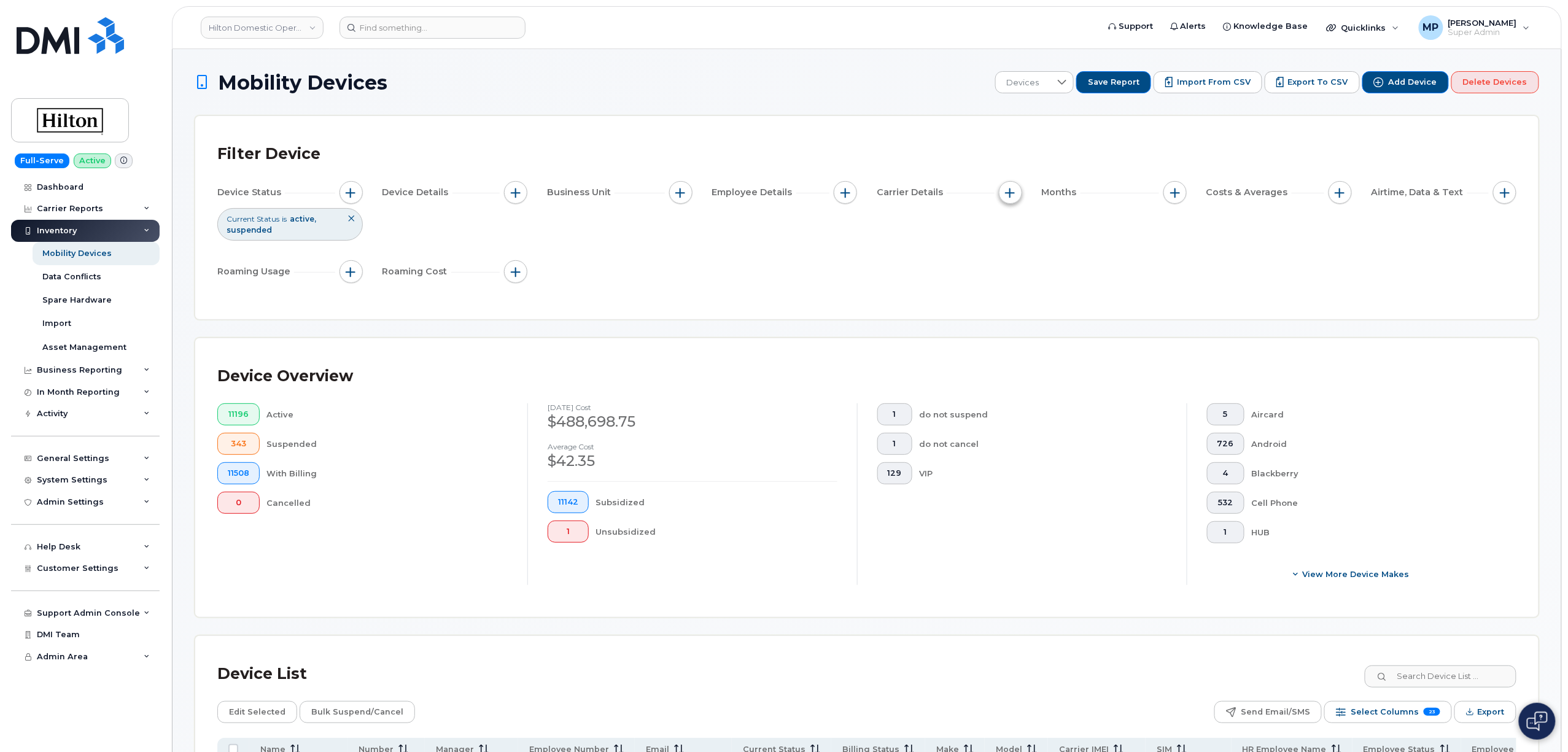
click at [1008, 195] on span "button" at bounding box center [1010, 193] width 10 height 10
click at [1012, 231] on input "Carrier" at bounding box center [1013, 229] width 10 height 10
checkbox input "true"
click at [1056, 281] on div "empty" at bounding box center [1082, 280] width 110 height 21
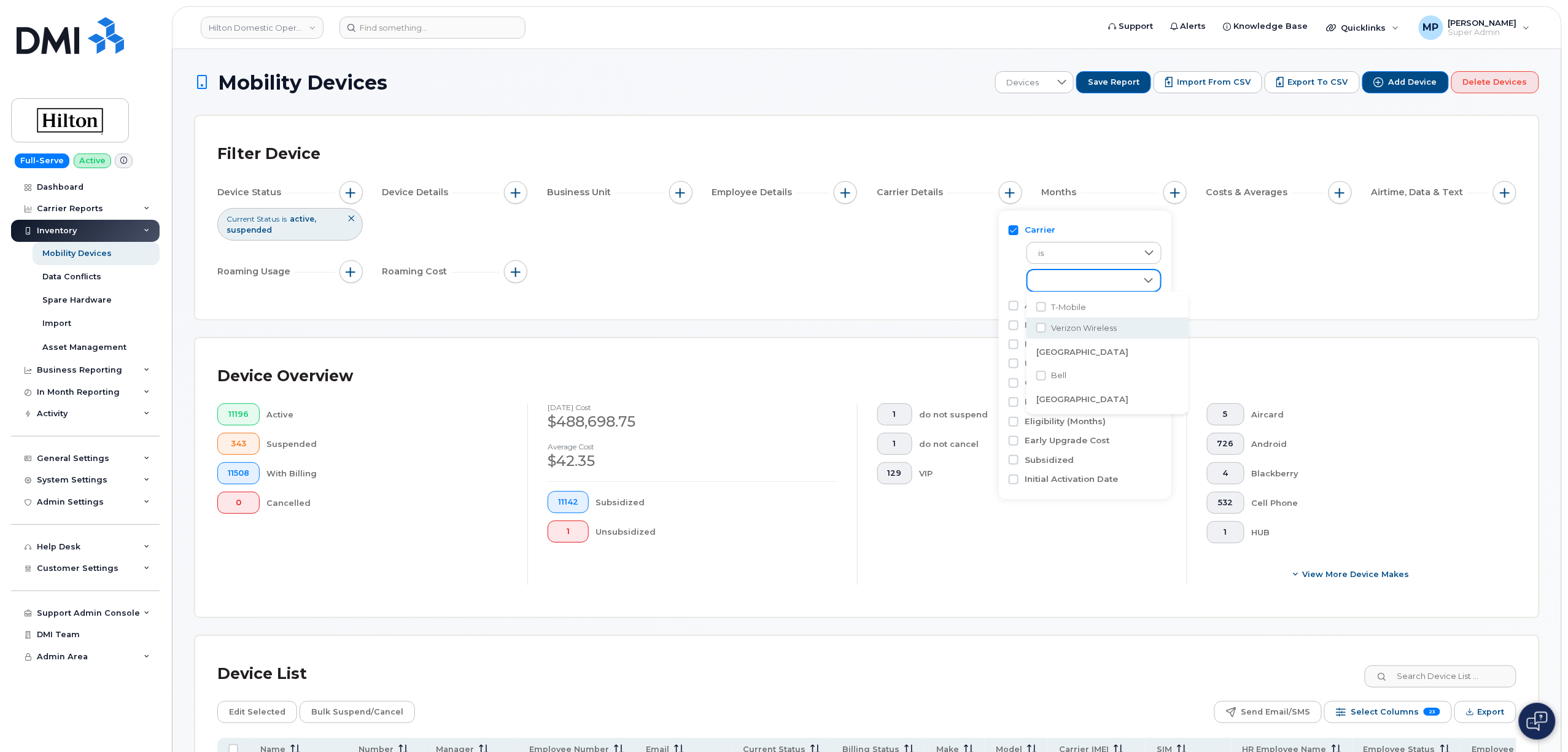
scroll to position [92, 0]
drag, startPoint x: 1047, startPoint y: 379, endPoint x: 1042, endPoint y: 394, distance: 15.8
click at [1047, 379] on li "EE" at bounding box center [1108, 378] width 162 height 22
checkbox input "true"
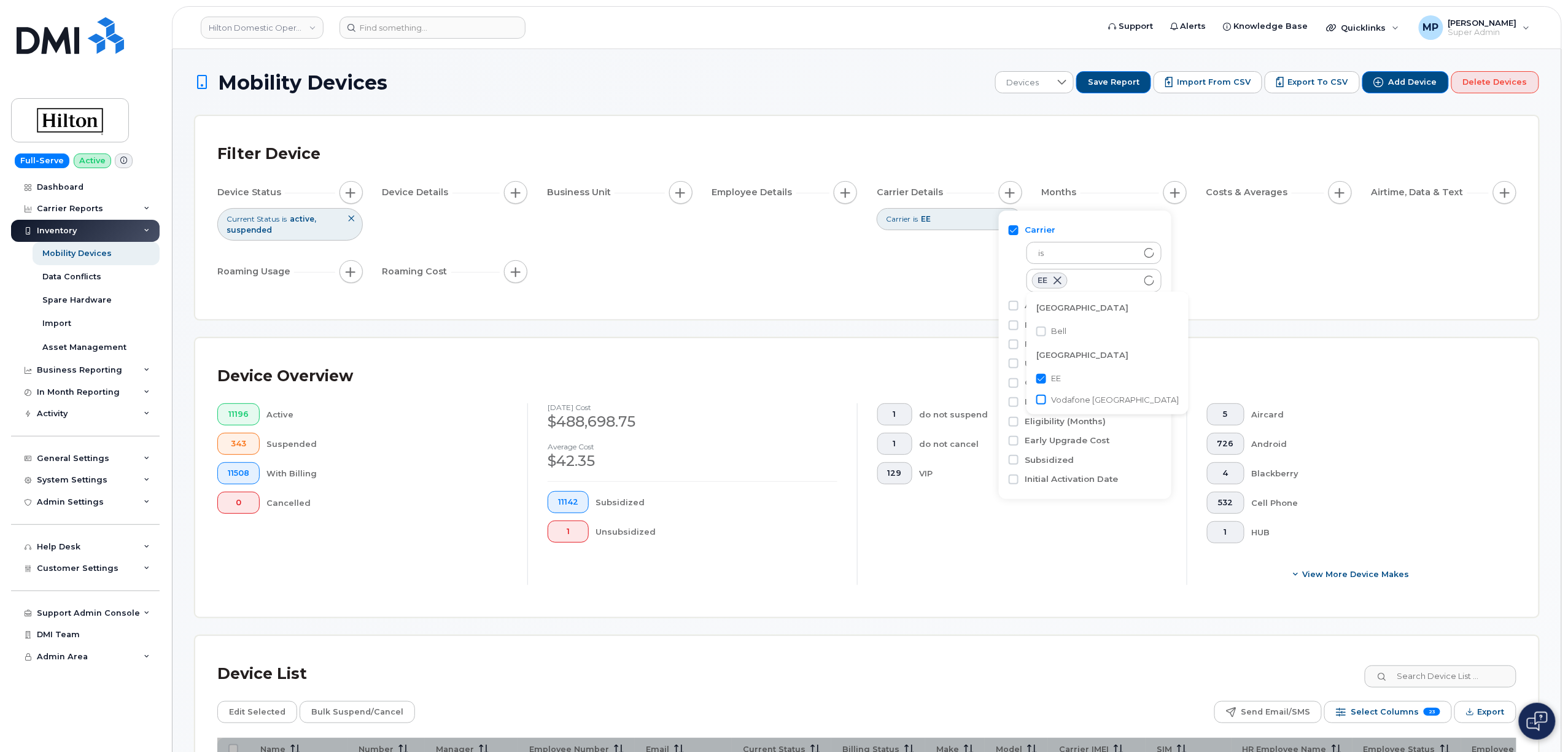
click at [1039, 399] on input "Vodafone United Kingdom" at bounding box center [1041, 399] width 10 height 10
checkbox input "true"
click at [693, 297] on div "Filter Device Device Status Current Status is active suspended Device Details B…" at bounding box center [867, 217] width 1299 height 159
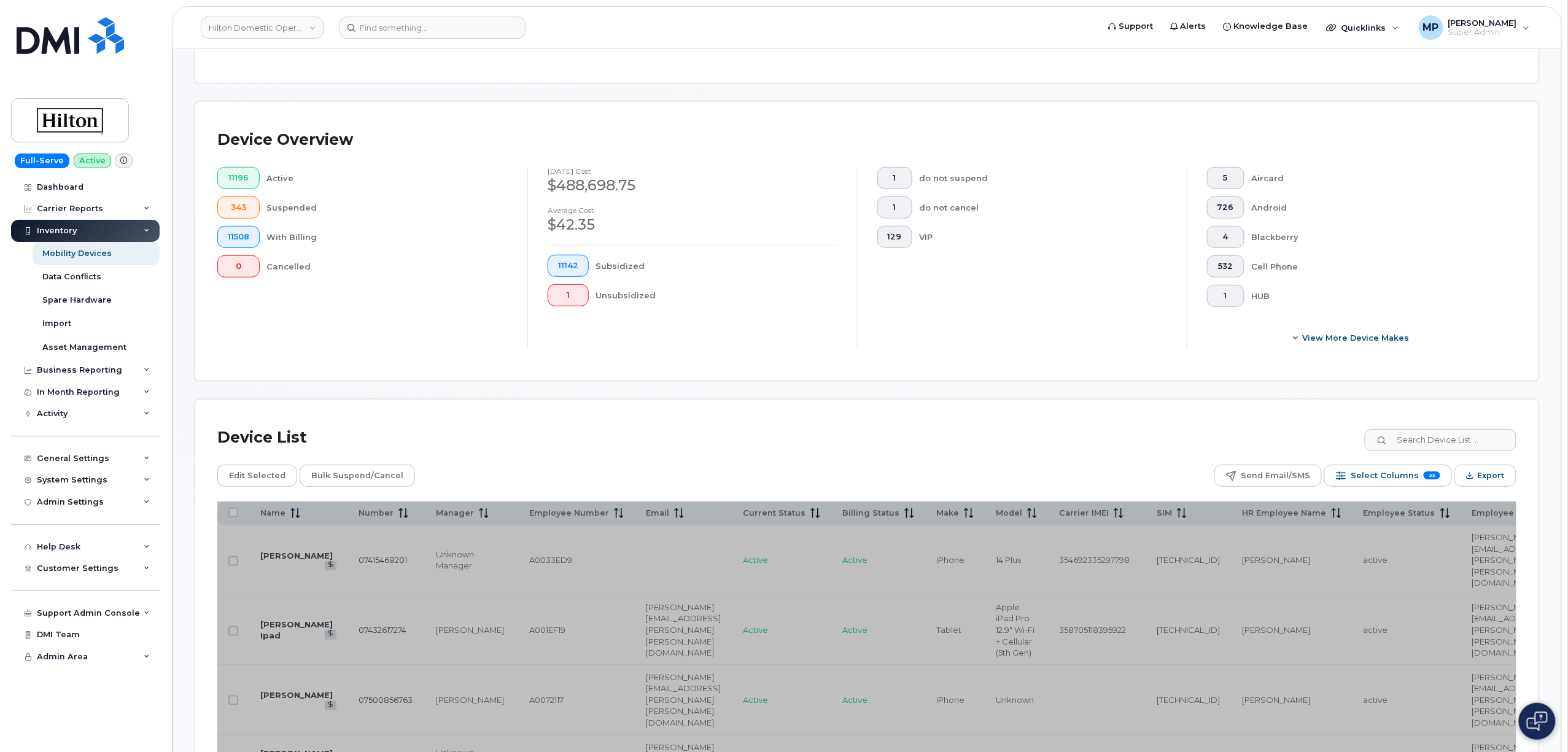
scroll to position [491, 0]
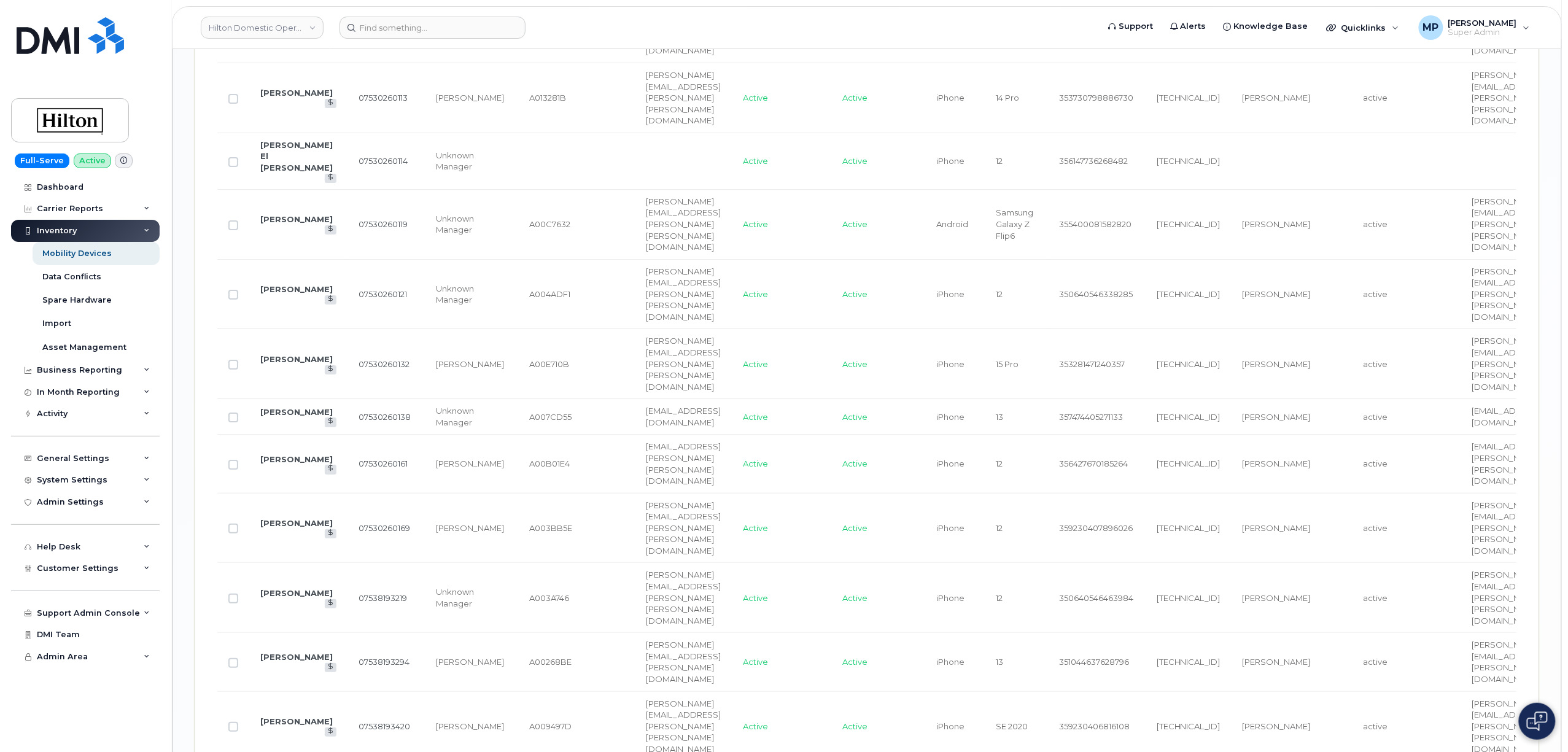
scroll to position [2240, 0]
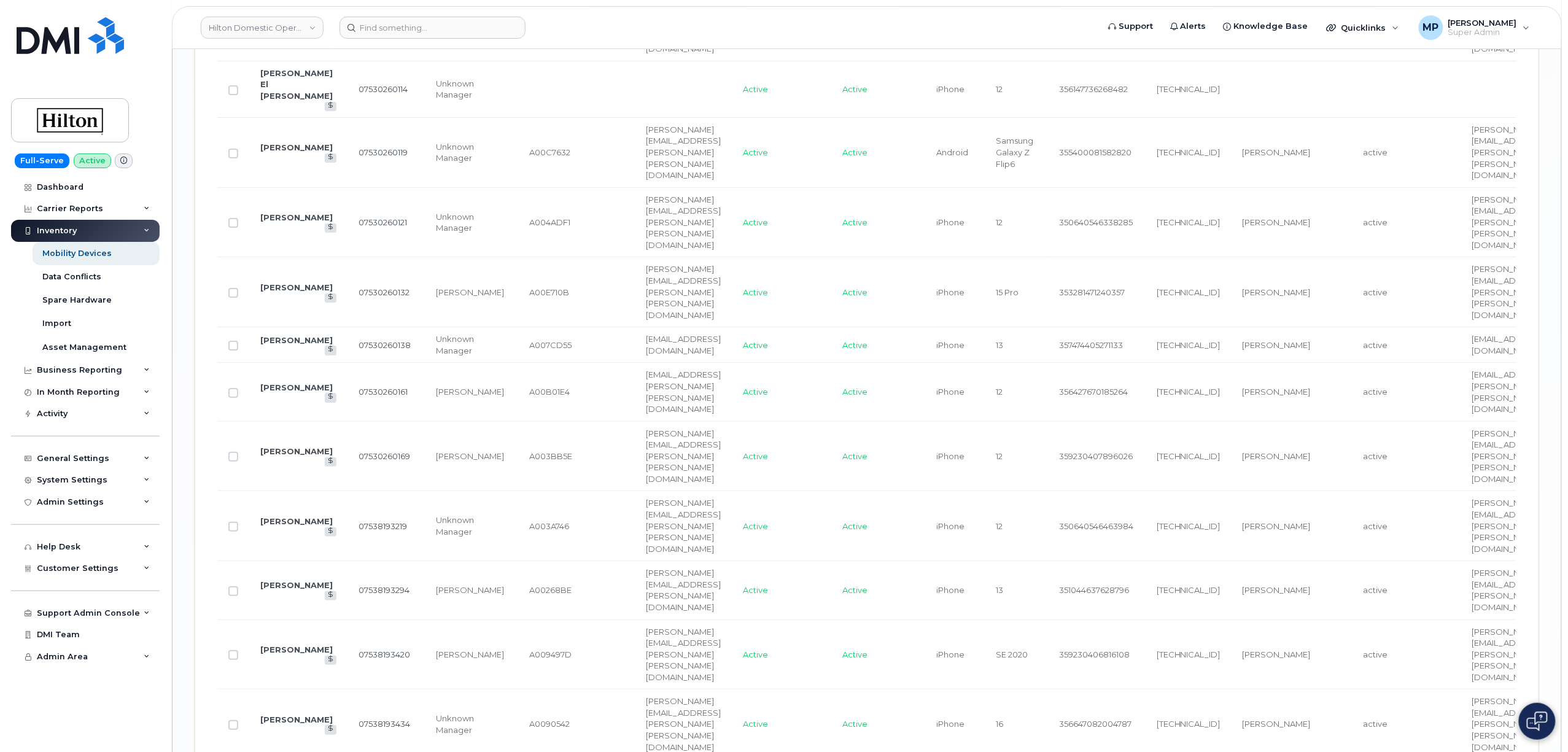
click at [676, 637] on div "Name Number Manager Employee Number Email Current Status Billing Status Make Mo…" at bounding box center [867, 86] width 1299 height 3178
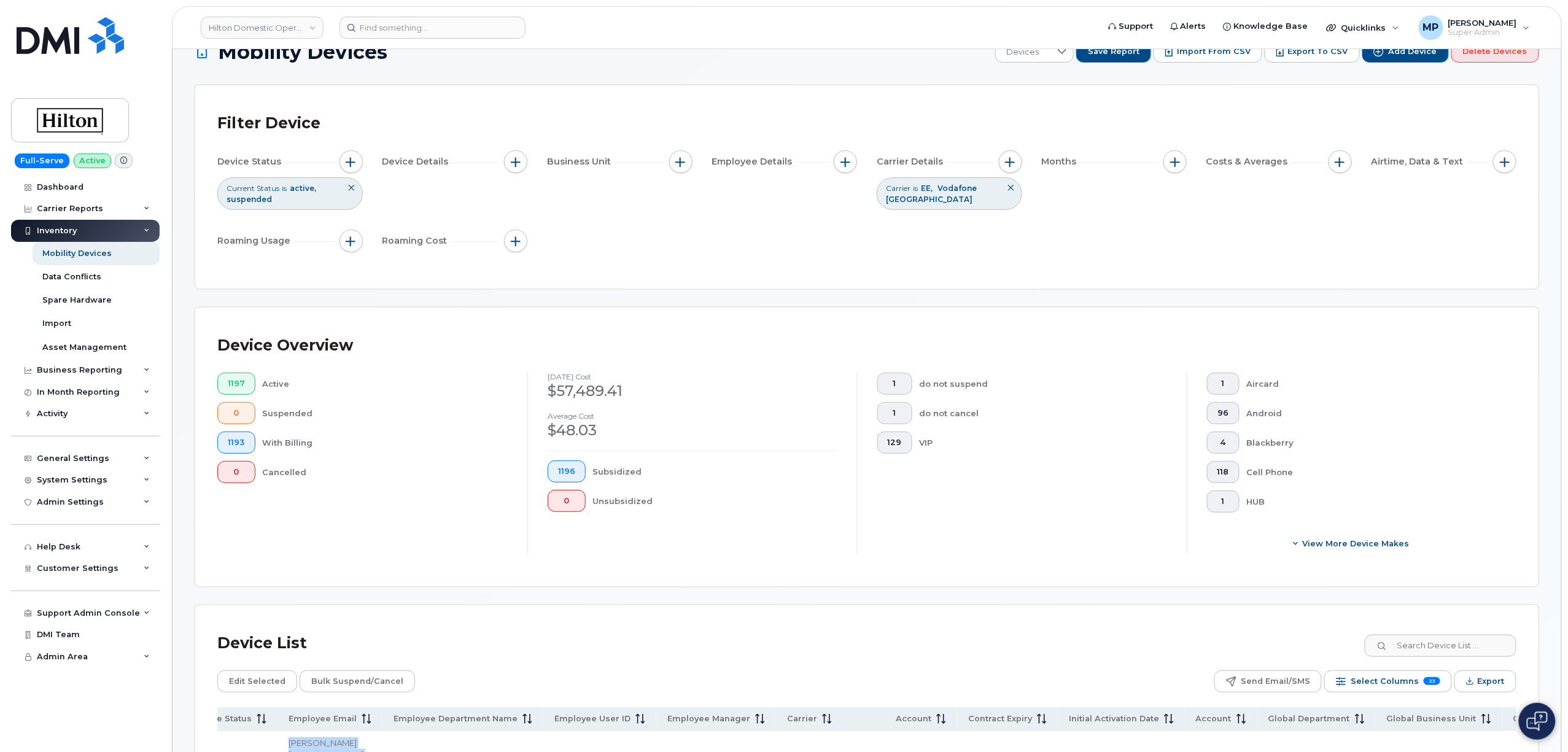
scroll to position [0, 0]
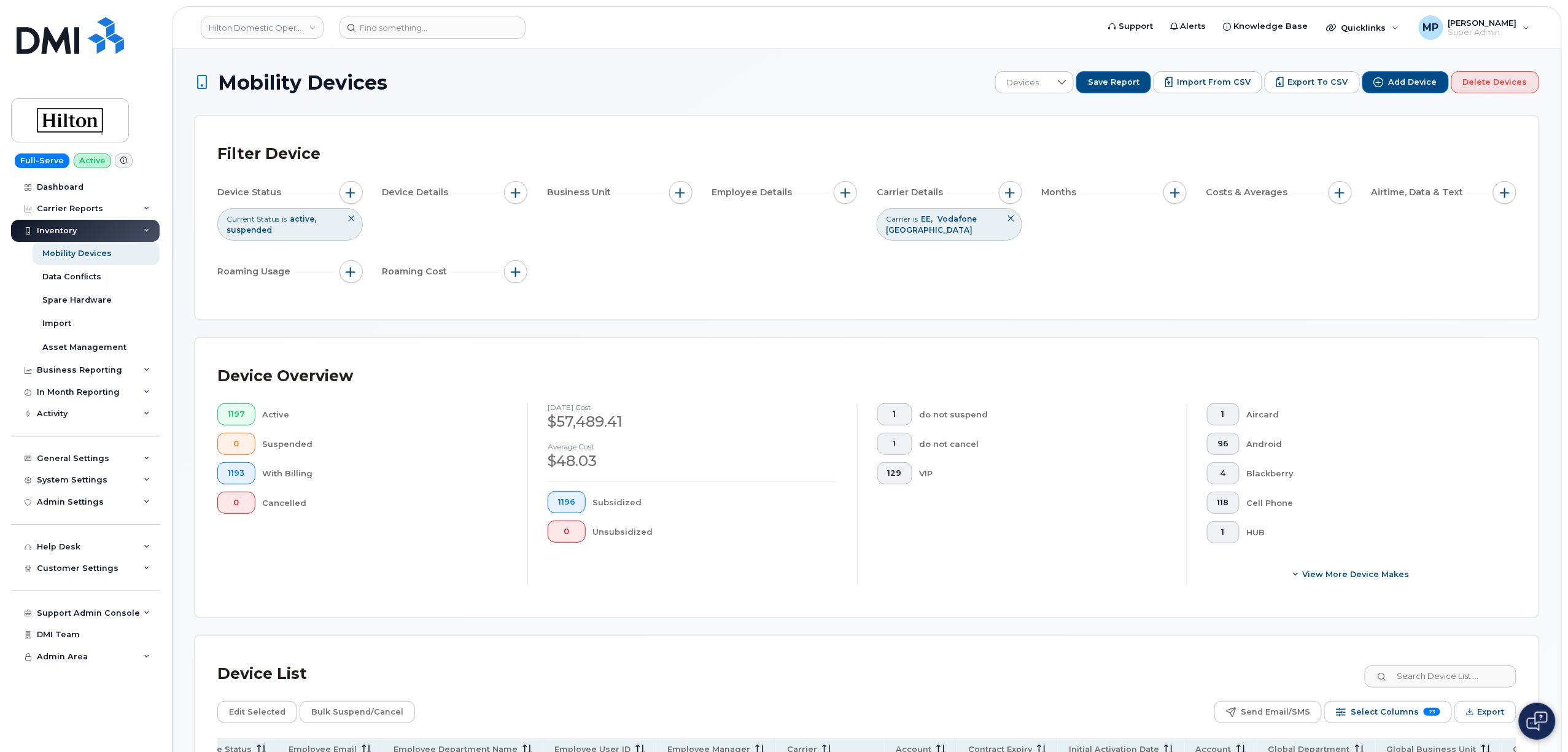
click at [1103, 293] on div "Filter Device Device Status Current Status is active suspended Device Details B…" at bounding box center [867, 217] width 1299 height 159
click at [686, 192] on button "button" at bounding box center [680, 193] width 23 height 23
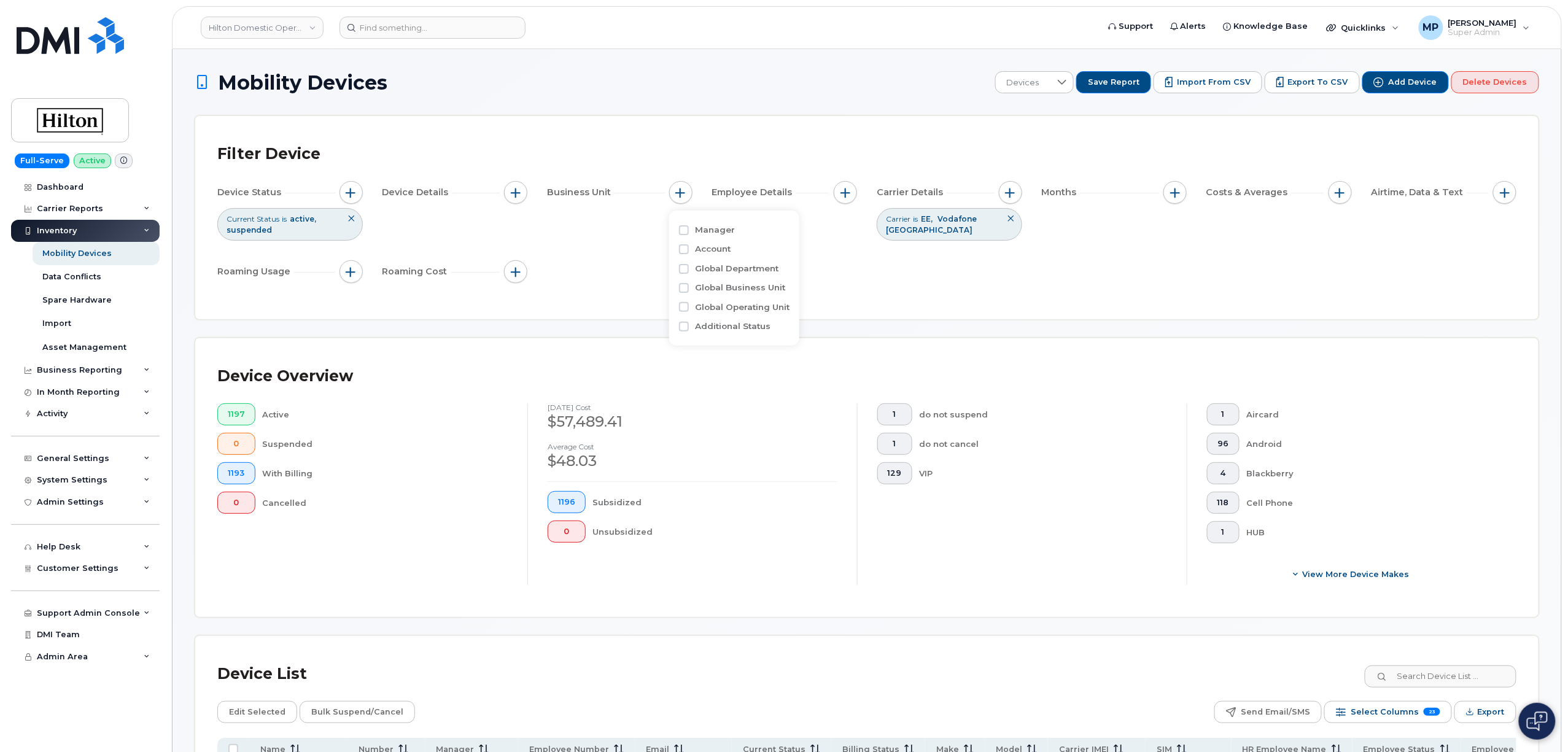
click at [608, 300] on div "Filter Device Device Status Current Status is active suspended Device Details B…" at bounding box center [866, 217] width 1343 height 203
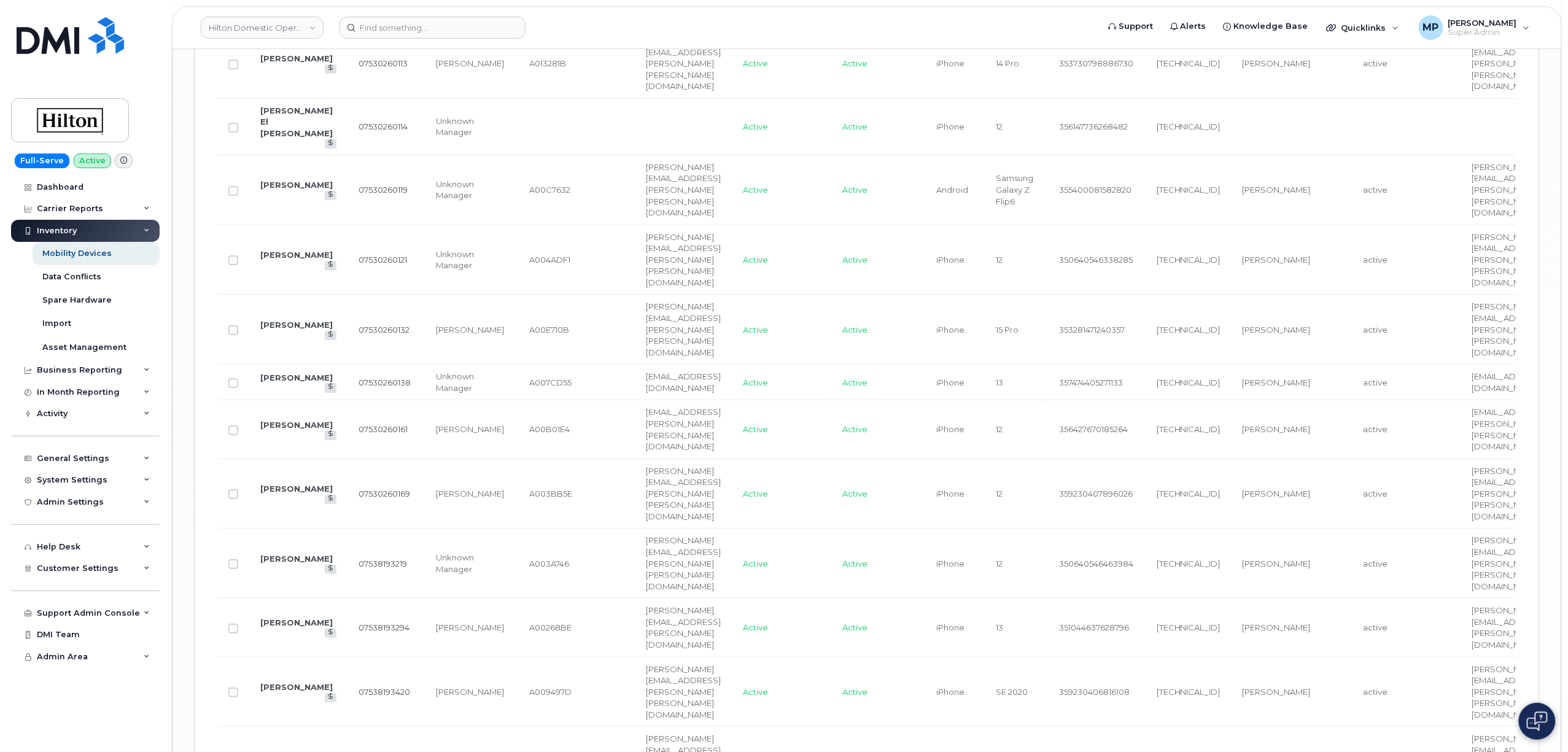
scroll to position [2240, 0]
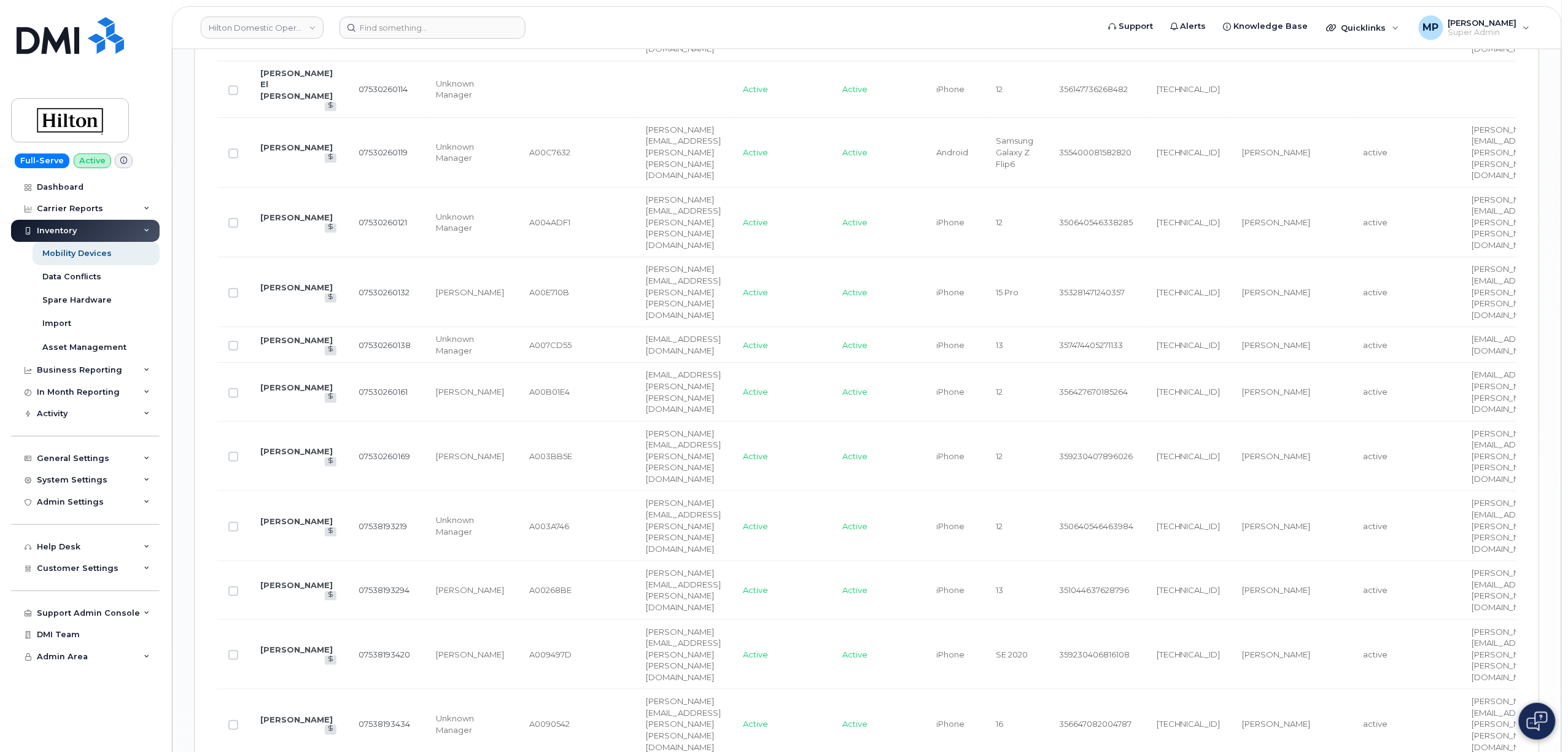
drag, startPoint x: 676, startPoint y: 634, endPoint x: 871, endPoint y: 644, distance: 195.3
click at [871, 644] on div "Name Number Manager Employee Number Email Current Status Billing Status Make Mo…" at bounding box center [867, 86] width 1299 height 3178
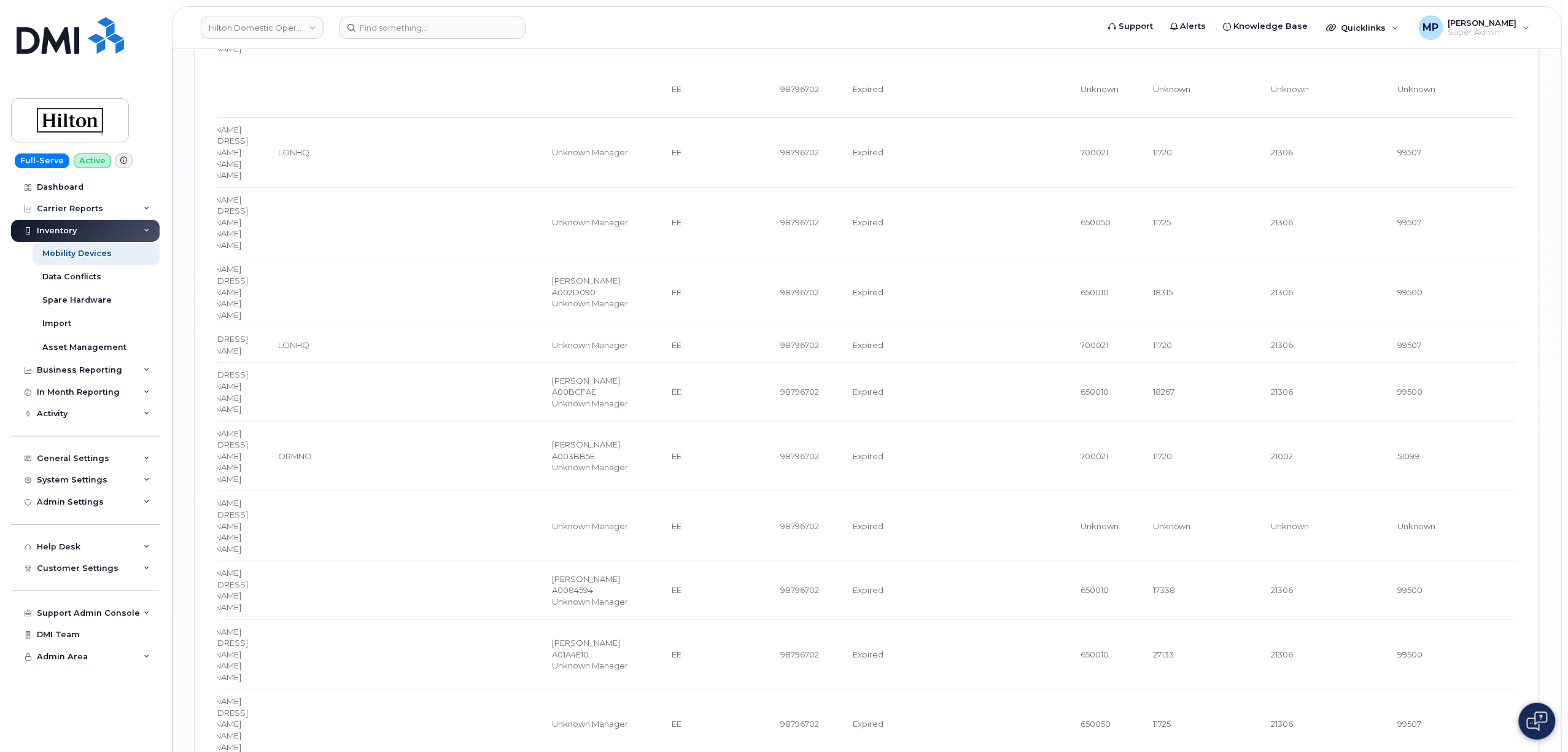
scroll to position [0, 1357]
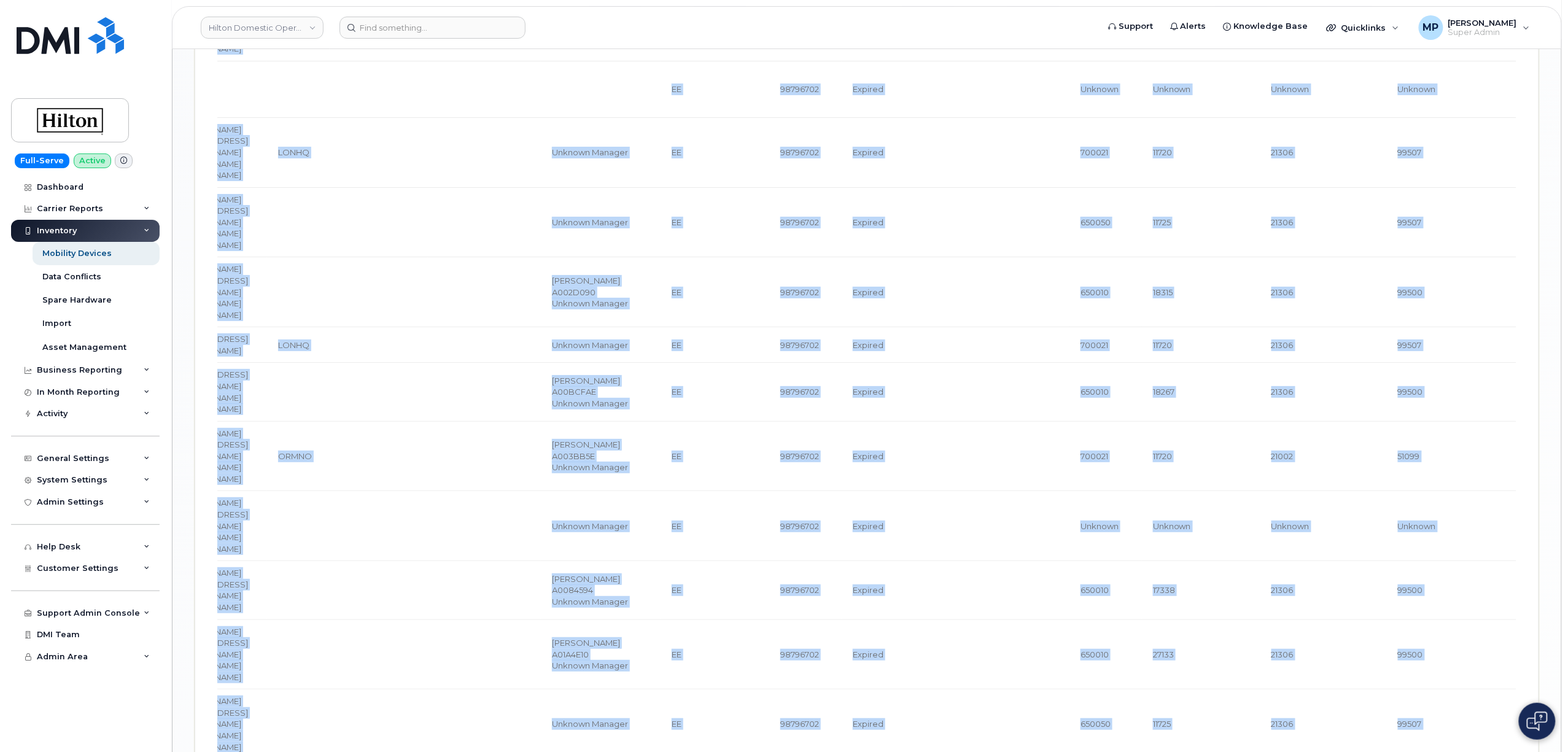
drag, startPoint x: 961, startPoint y: 638, endPoint x: 937, endPoint y: 637, distance: 24.0
click at [937, 637] on div "Name Number Manager Employee Number Email Current Status Billing Status Make Mo…" at bounding box center [867, 86] width 1299 height 3178
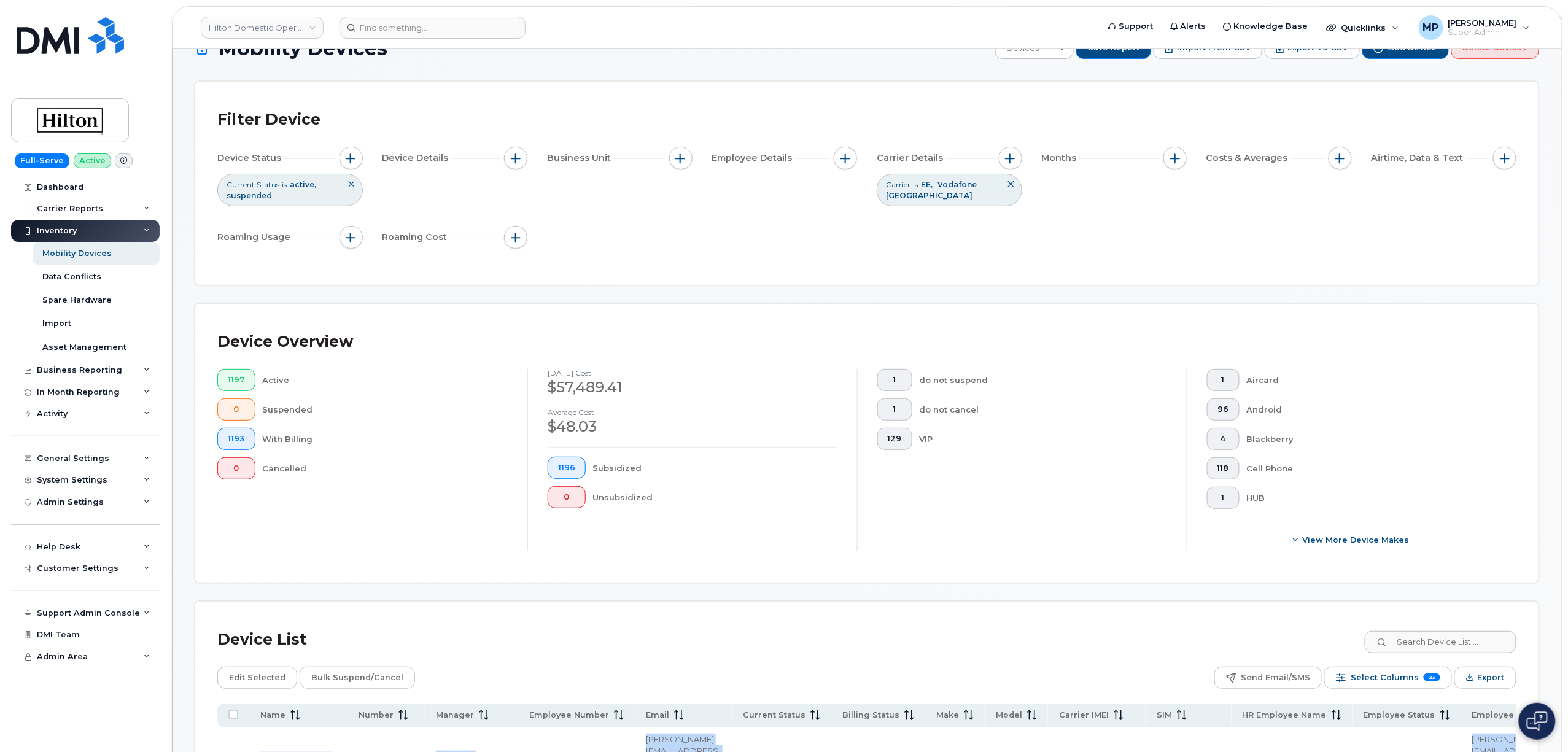
scroll to position [0, 0]
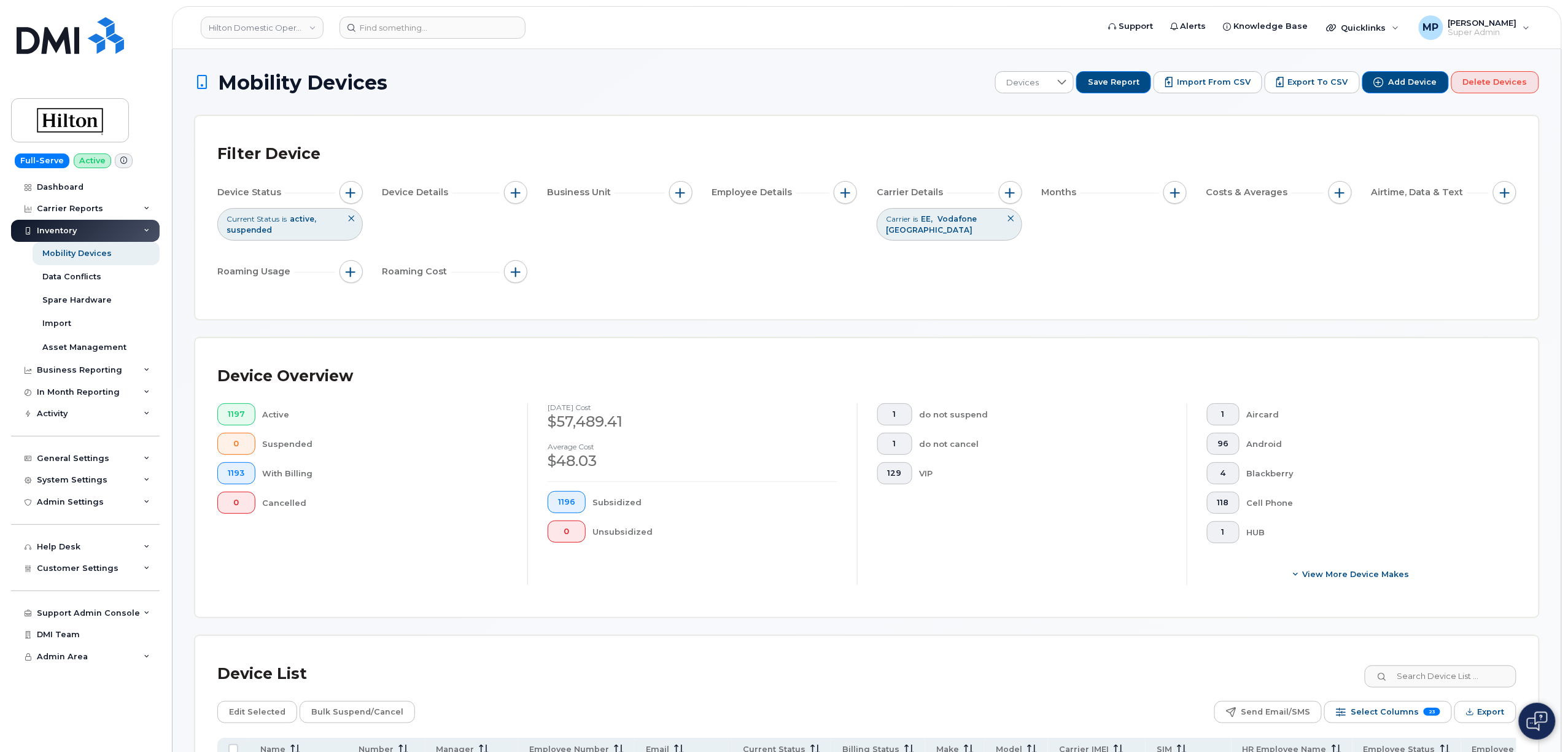
click at [292, 25] on link "Hilton Domestic Operating Company Inc" at bounding box center [262, 27] width 123 height 22
type input "woodwar"
click at [318, 113] on span "[PERSON_NAME] Group of Companies" at bounding box center [283, 116] width 141 height 24
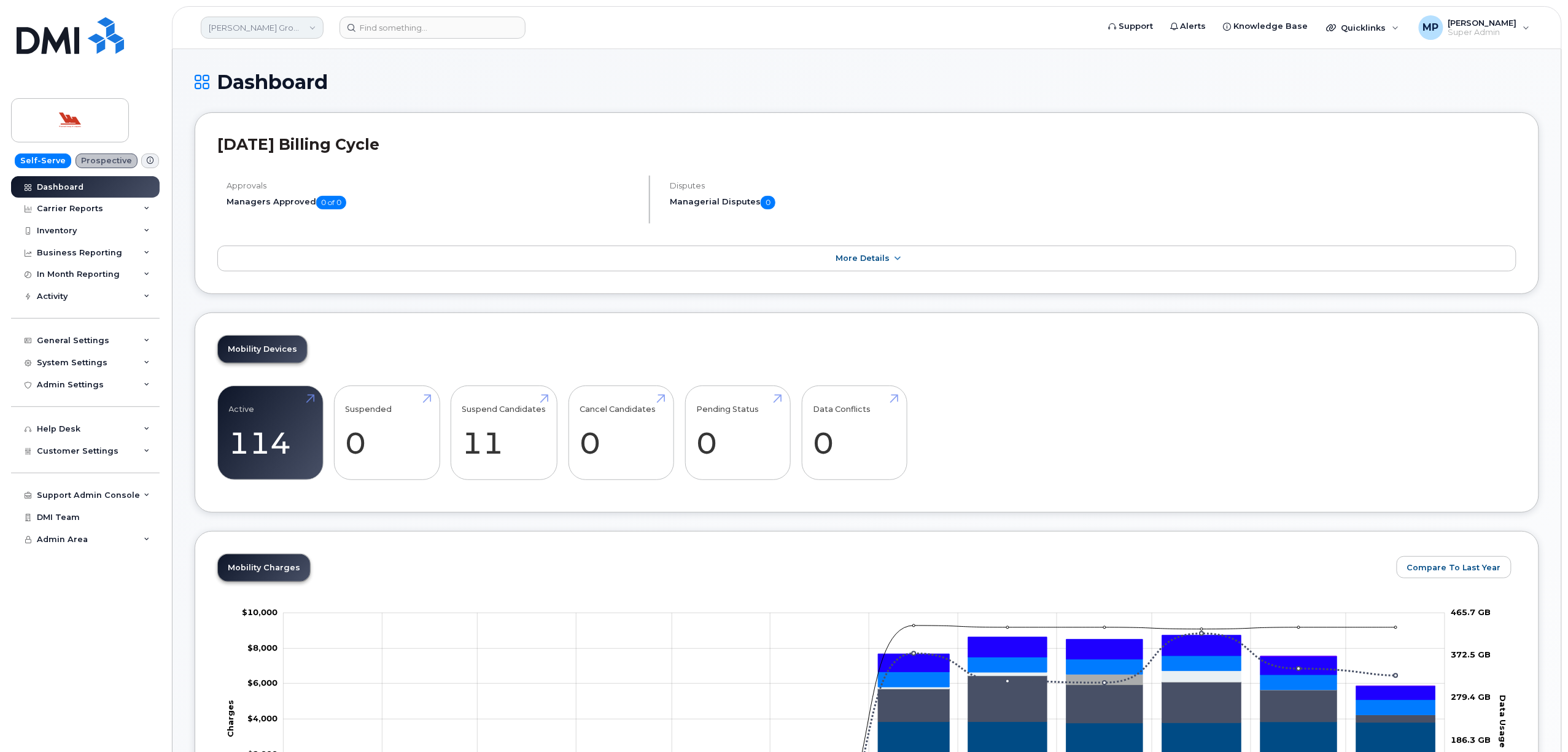
click at [249, 19] on link "[PERSON_NAME] Group of Companies" at bounding box center [262, 27] width 123 height 22
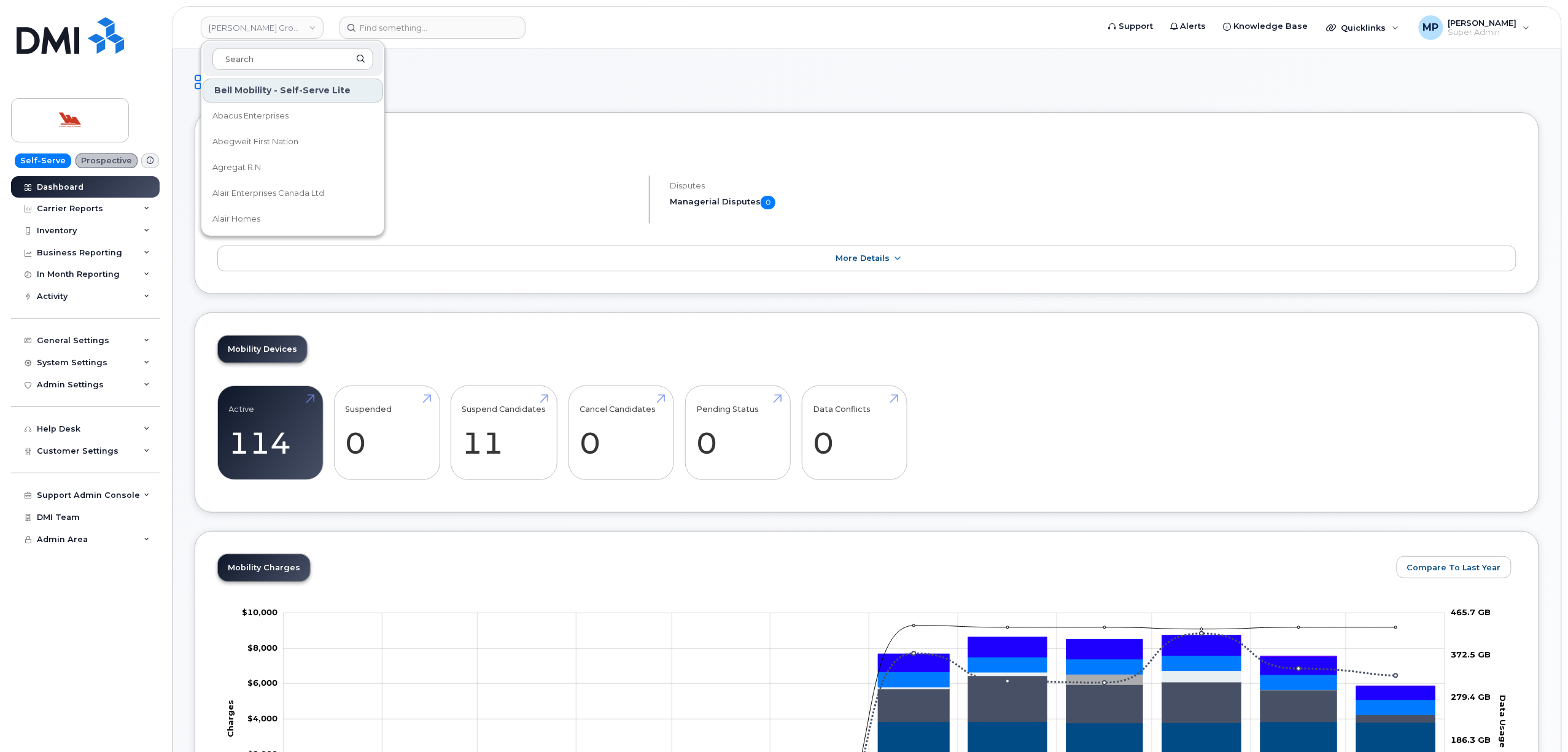
click at [631, 45] on header "[PERSON_NAME] Group of Companies Bell Mobility - Self-Serve Lite Abacus Enterpr…" at bounding box center [867, 27] width 1390 height 43
